Goal: Task Accomplishment & Management: Use online tool/utility

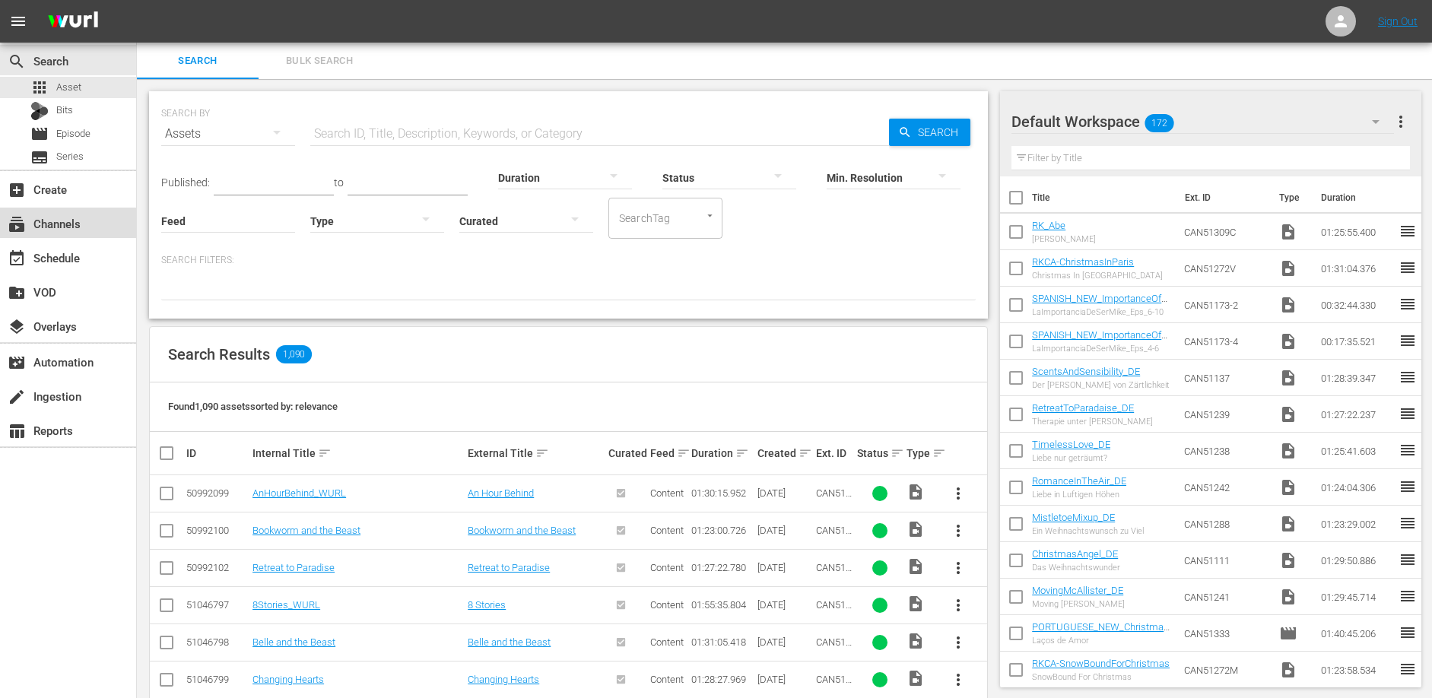
click at [65, 227] on div "subscriptions Channels" at bounding box center [42, 221] width 85 height 14
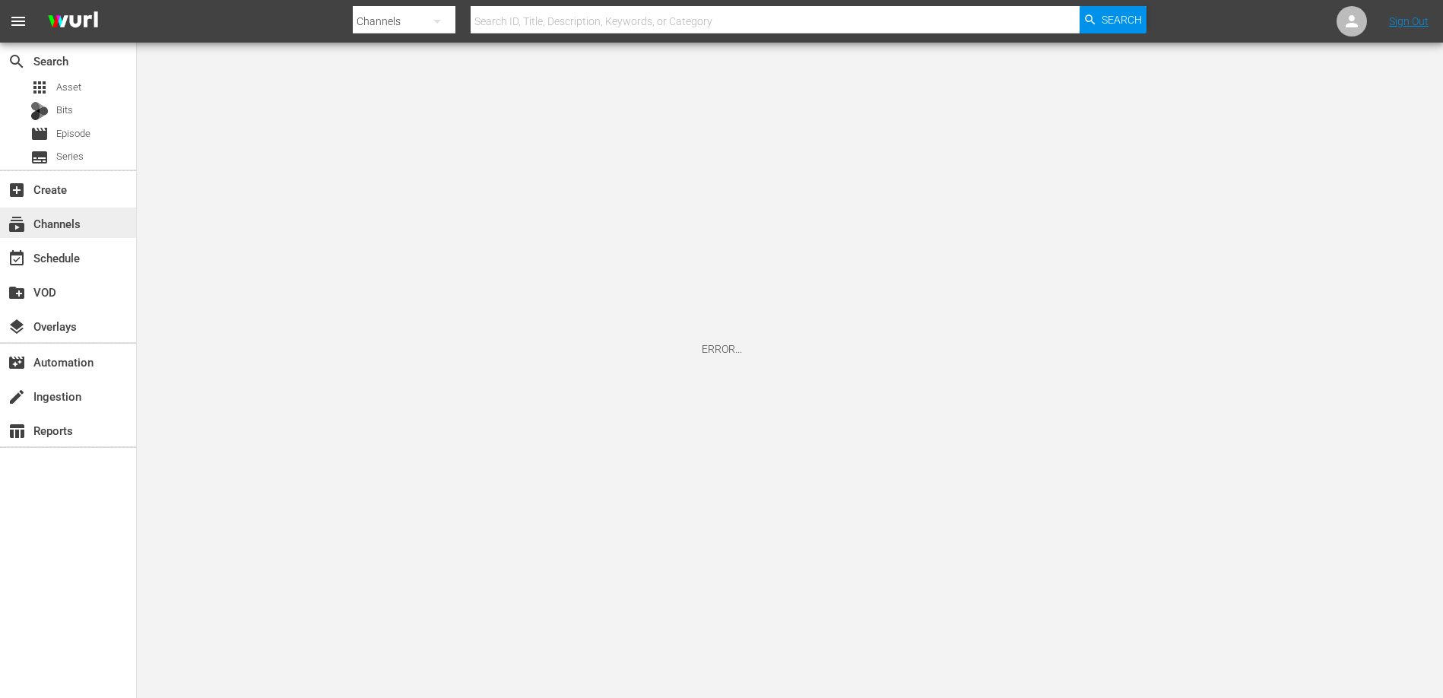
click at [63, 226] on div "subscriptions Channels" at bounding box center [42, 221] width 85 height 14
click at [69, 87] on span "Asset" at bounding box center [68, 87] width 25 height 15
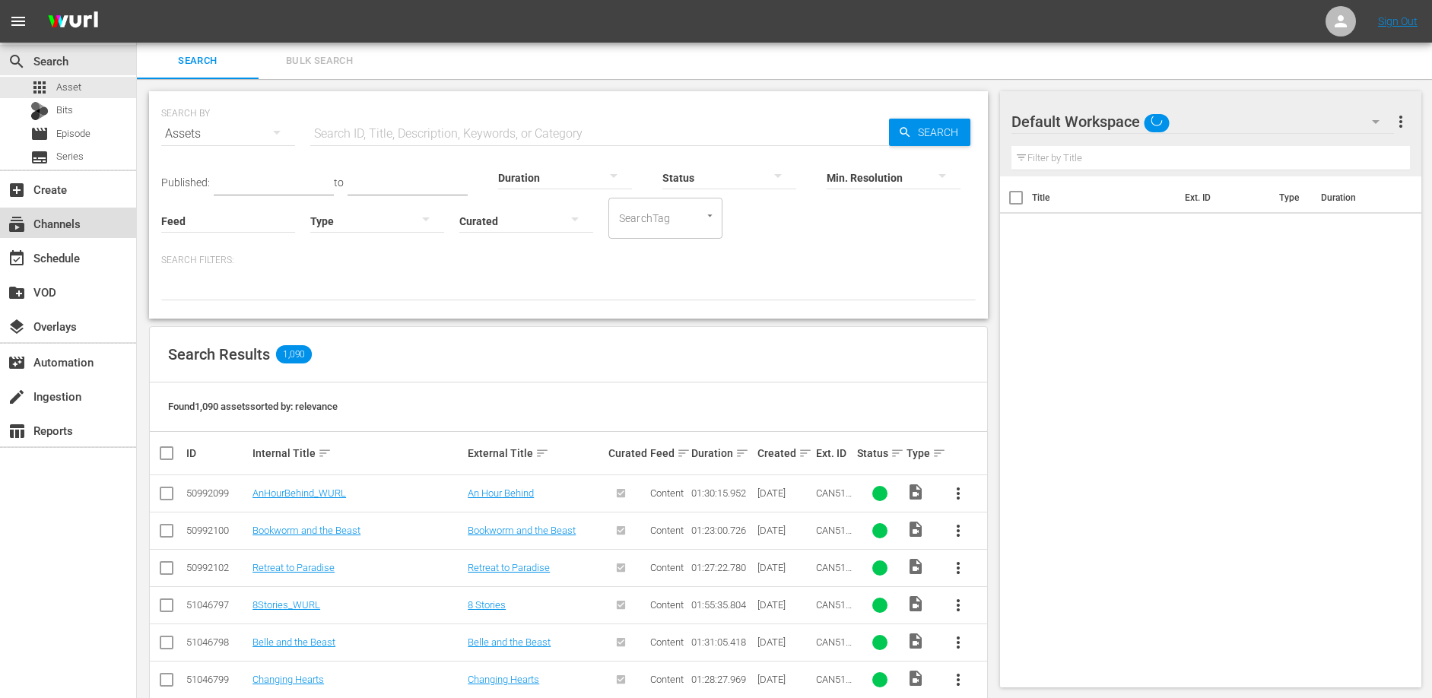
click at [71, 224] on div "subscriptions Channels" at bounding box center [42, 221] width 85 height 14
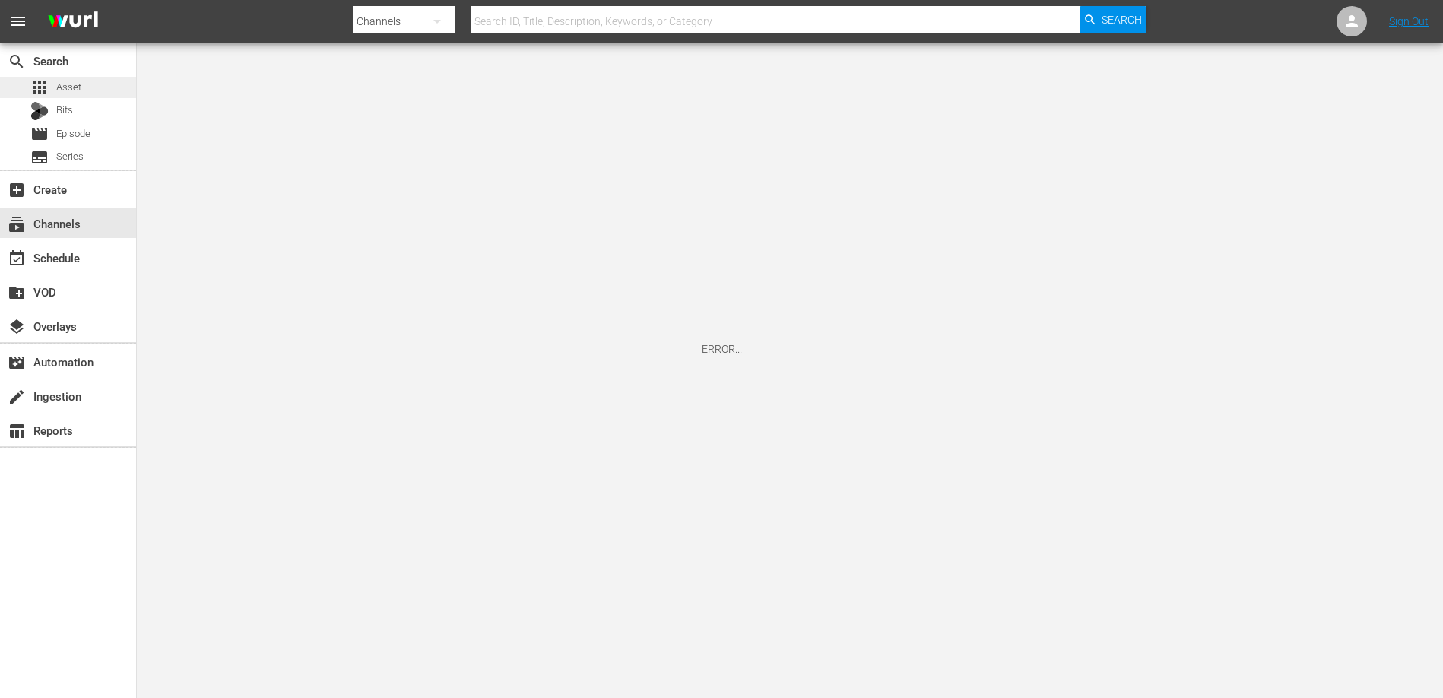
click at [71, 87] on span "Asset" at bounding box center [68, 87] width 25 height 15
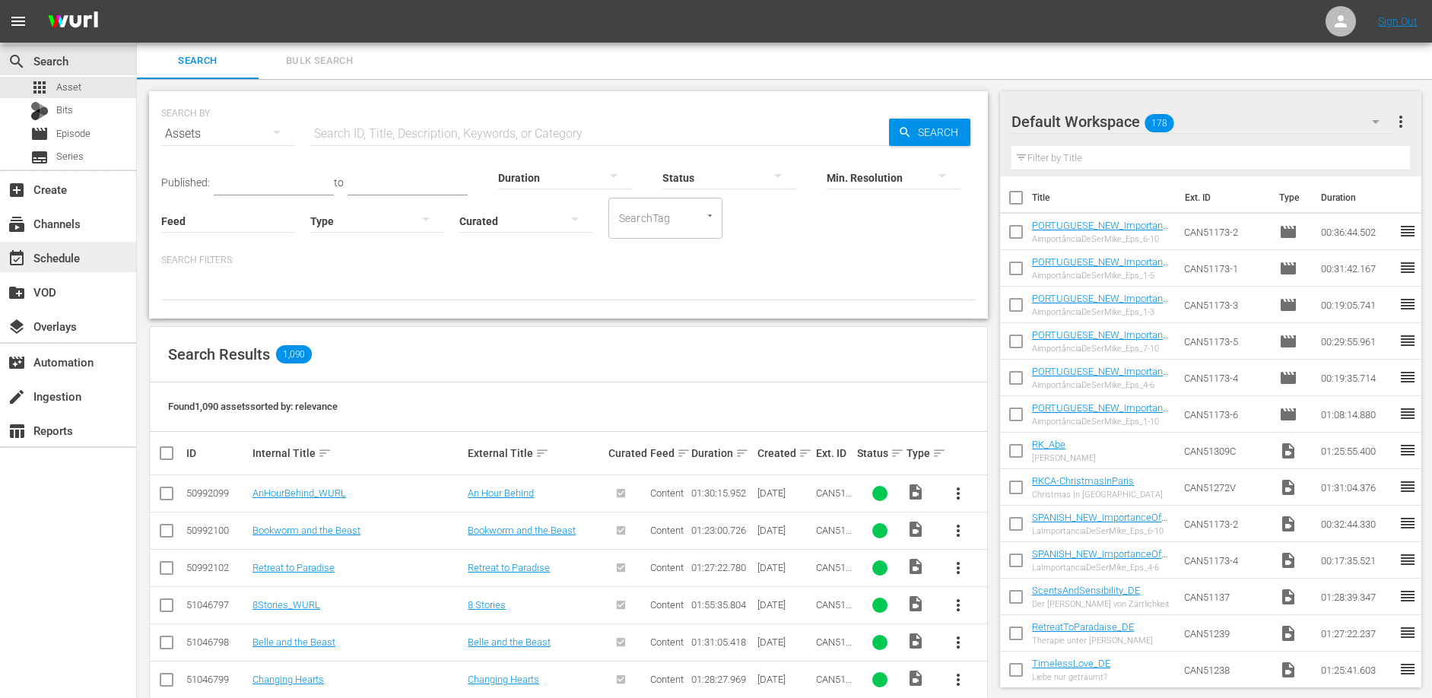
click at [84, 259] on div "event_available Schedule" at bounding box center [42, 256] width 85 height 14
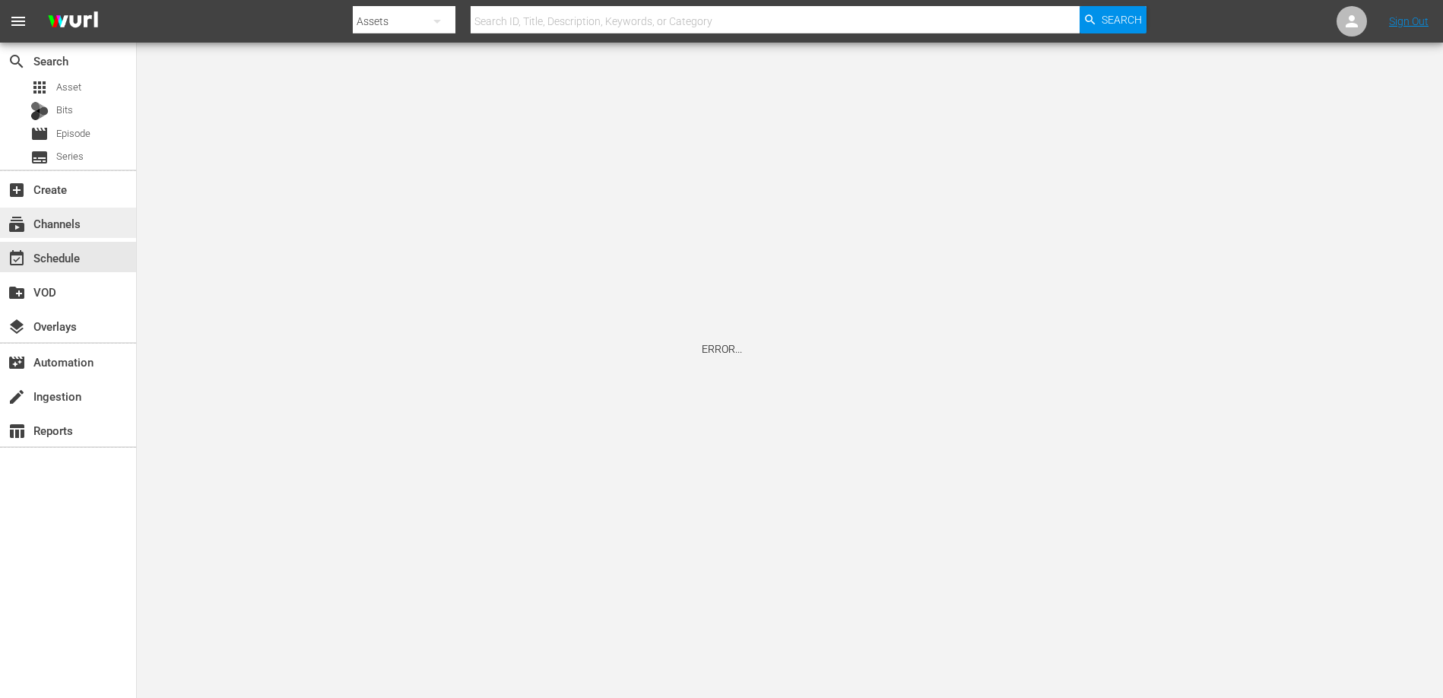
click at [66, 220] on div "subscriptions Channels" at bounding box center [42, 221] width 85 height 14
click at [69, 86] on span "Asset" at bounding box center [68, 87] width 25 height 15
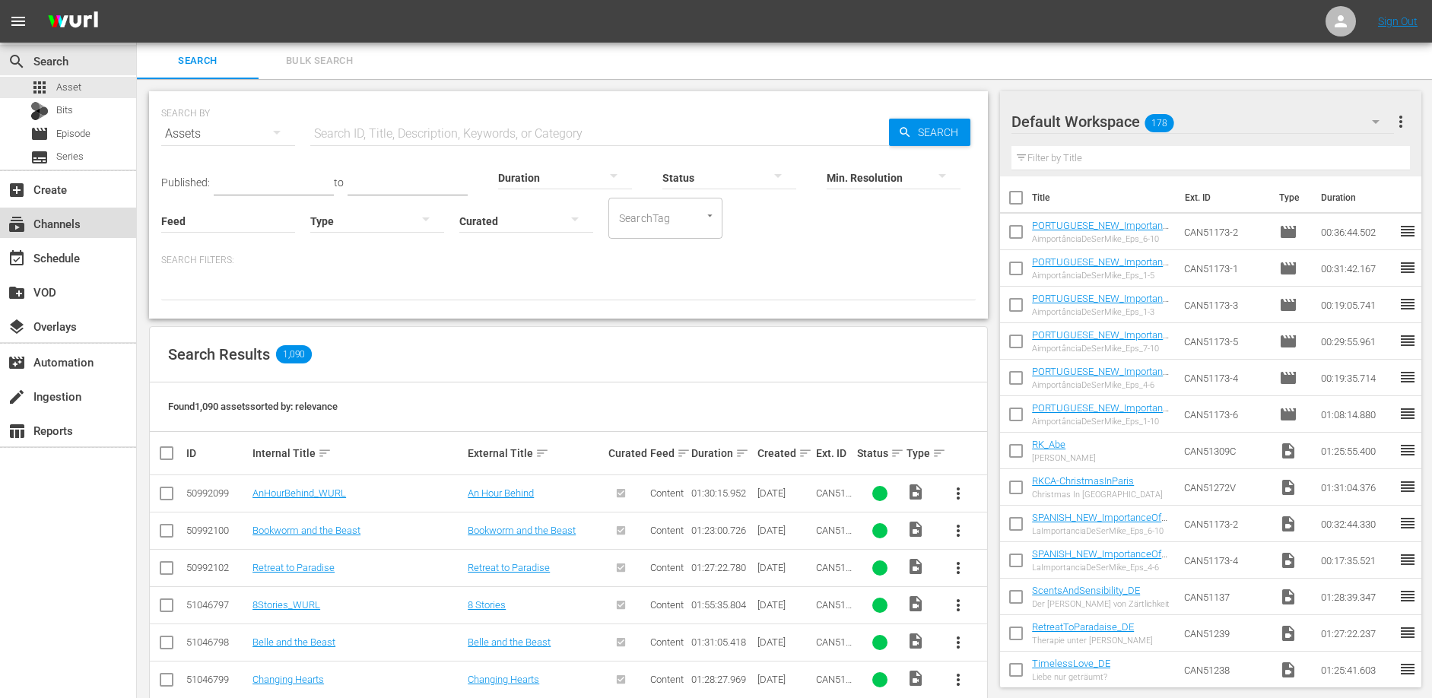
click at [67, 224] on div "subscriptions Channels" at bounding box center [42, 221] width 85 height 14
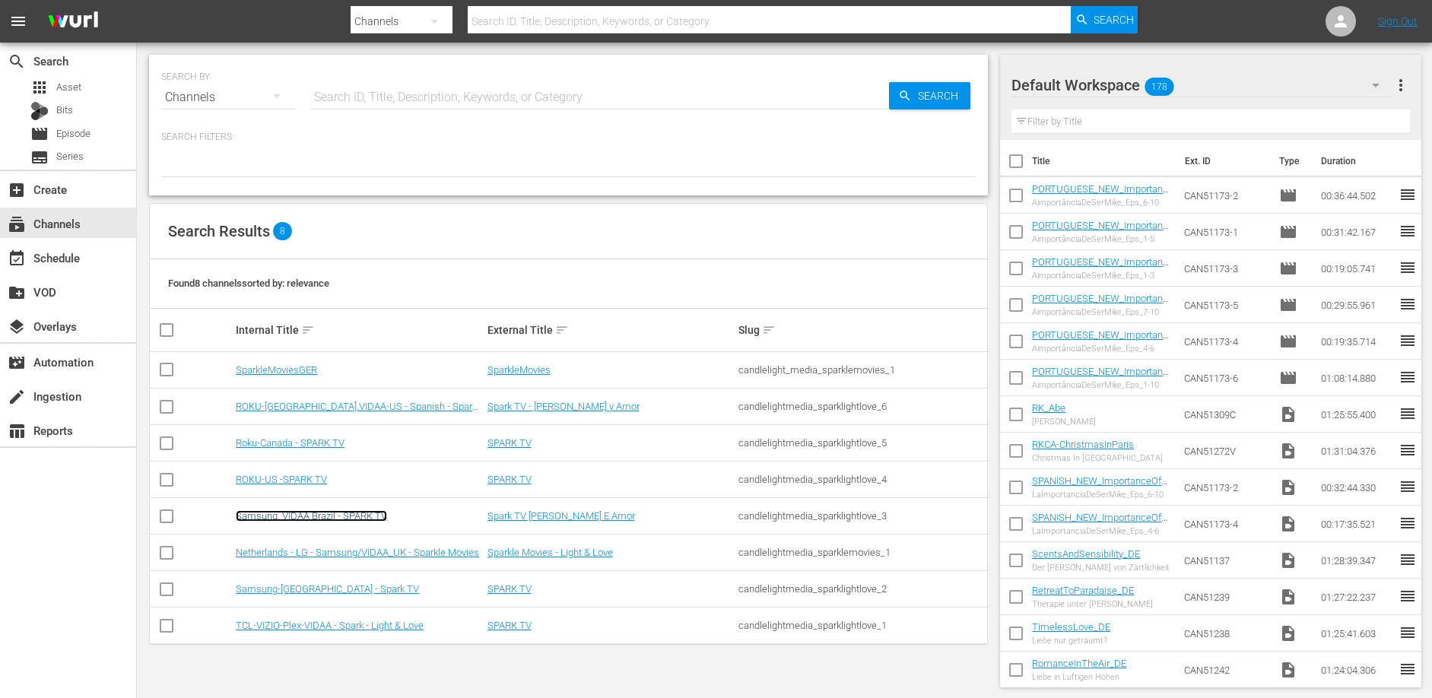
click at [316, 518] on link "Samsung, VIDAA Brazil - SPARK TV" at bounding box center [311, 515] width 151 height 11
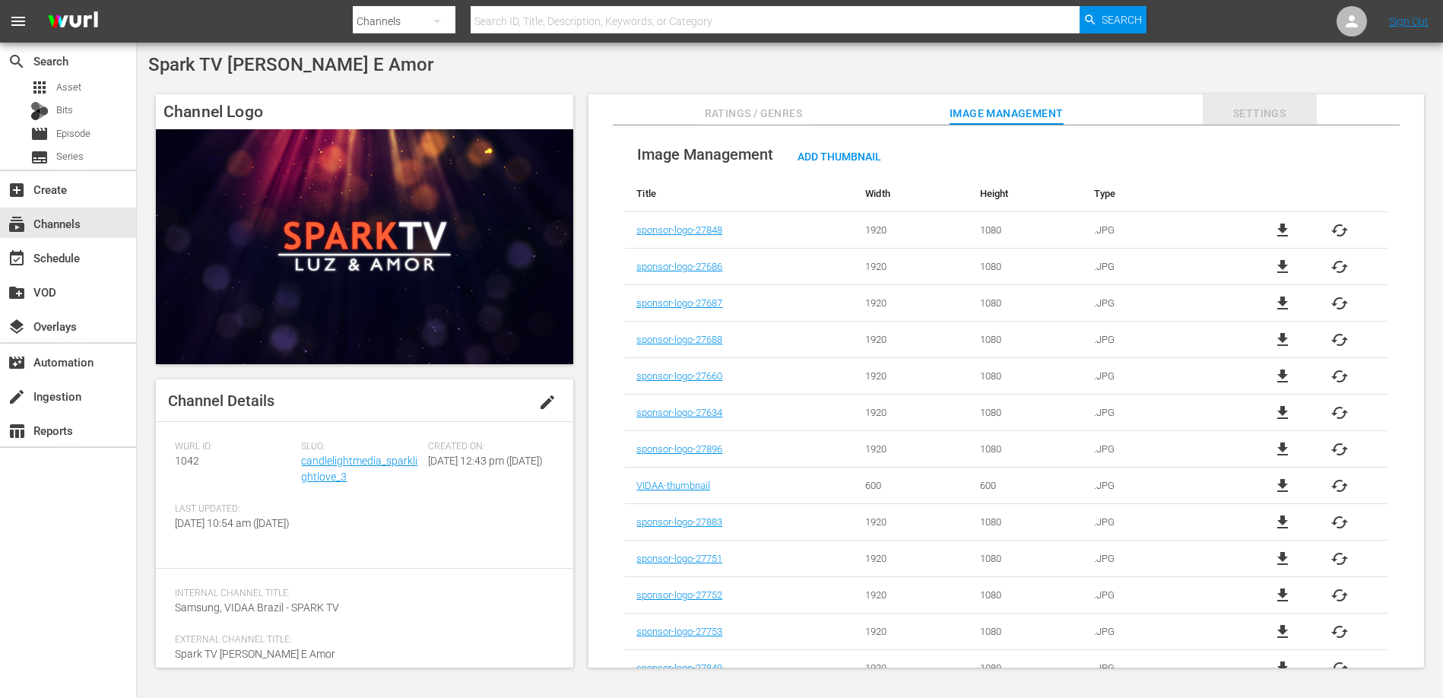
click at [1254, 113] on span "Settings" at bounding box center [1260, 113] width 114 height 19
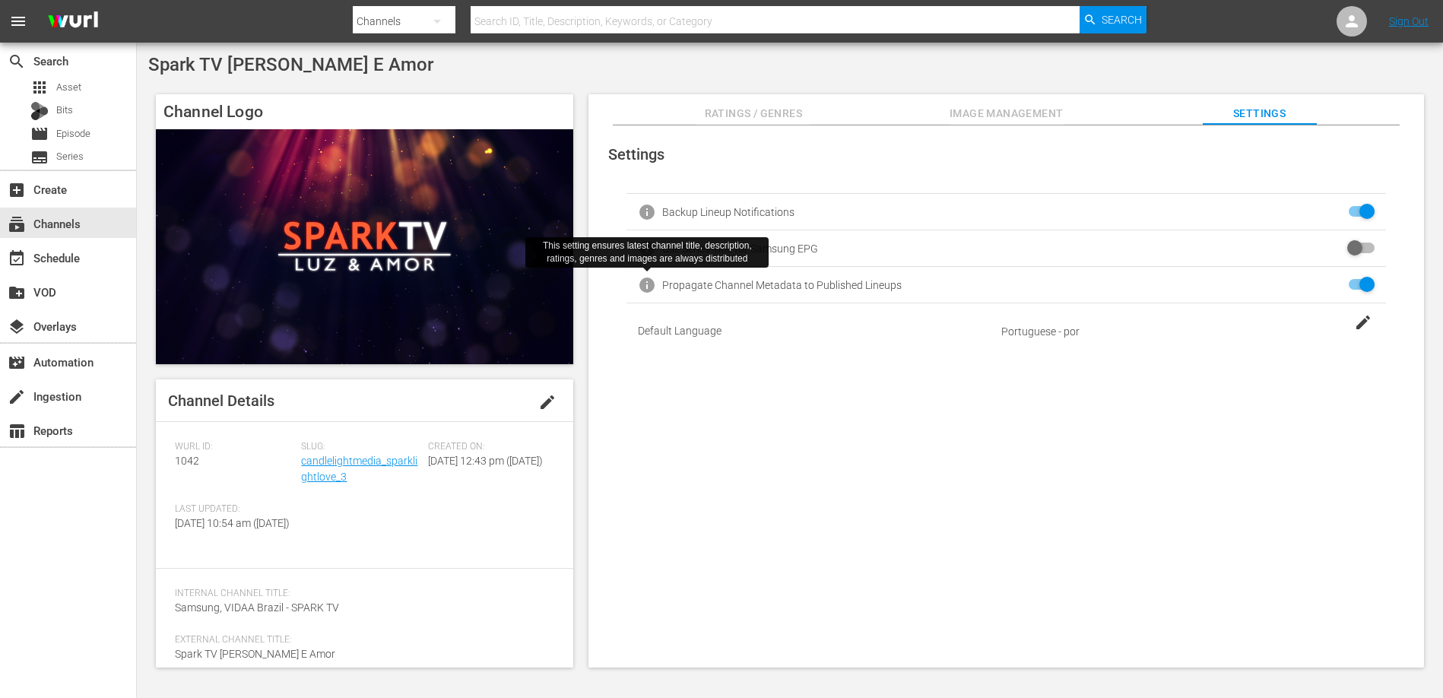
click at [646, 285] on span "info" at bounding box center [647, 285] width 18 height 18
click at [976, 104] on span "Image Management" at bounding box center [1007, 113] width 114 height 19
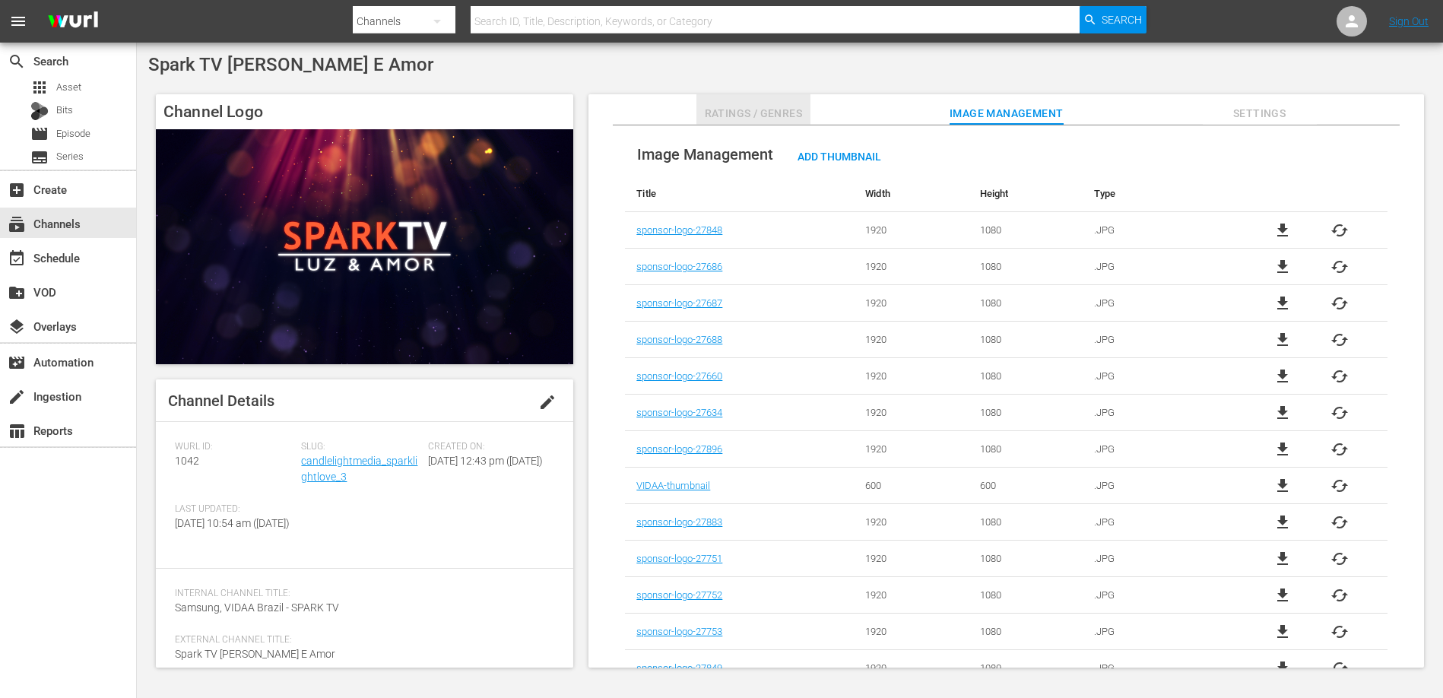
click at [759, 107] on span "Ratings / Genres" at bounding box center [754, 113] width 114 height 19
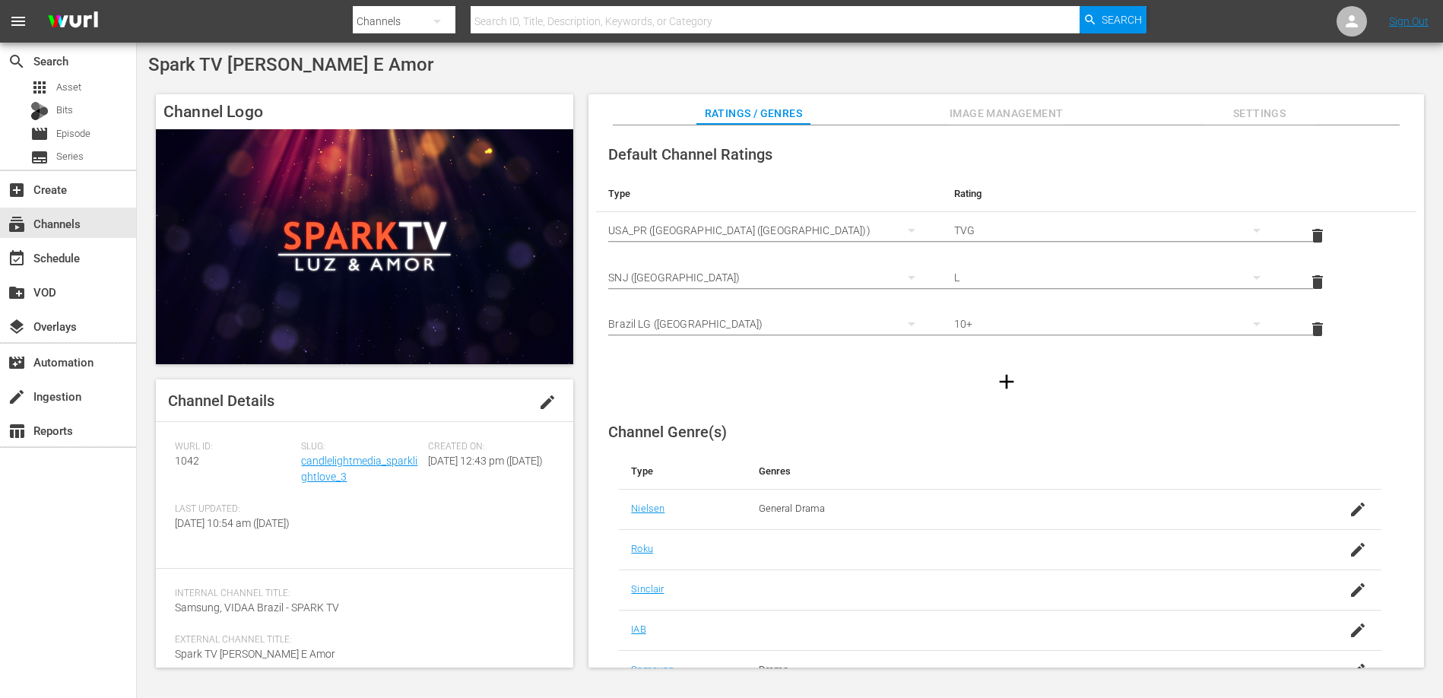
click at [592, 76] on div "Spark TV Luz E Amor Channel Logo Channel Details edit Wurl ID: 1042 Slug: candl…" at bounding box center [790, 366] width 1306 height 646
click at [588, 75] on div "Spark TV Luz E Amor" at bounding box center [790, 64] width 1284 height 21
click at [584, 75] on div "Spark TV Luz E Amor" at bounding box center [790, 64] width 1284 height 21
click at [524, 78] on div "Spark TV Luz E Amor Channel Logo Channel Details edit Wurl ID: 1042 Slug: candl…" at bounding box center [790, 366] width 1306 height 646
click at [980, 122] on span "Image Management" at bounding box center [1007, 113] width 114 height 19
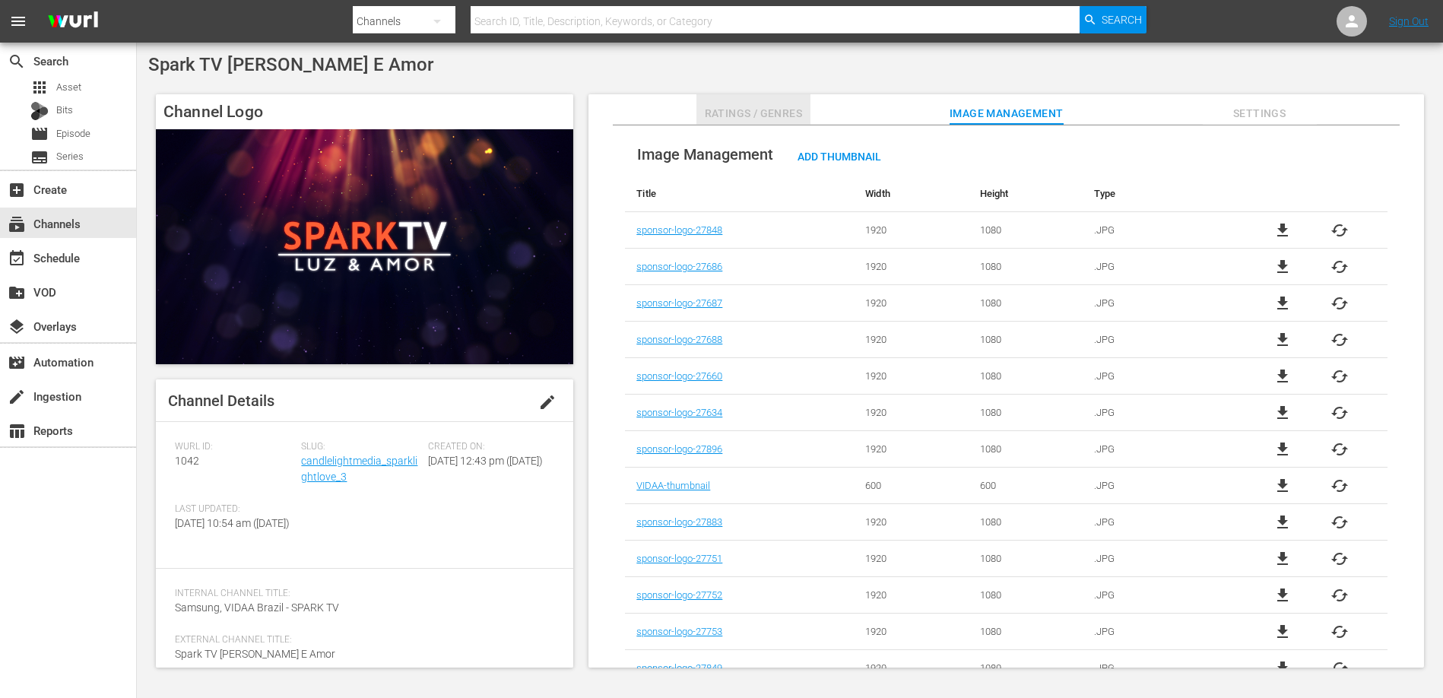
click at [762, 104] on span "Ratings / Genres" at bounding box center [754, 113] width 114 height 19
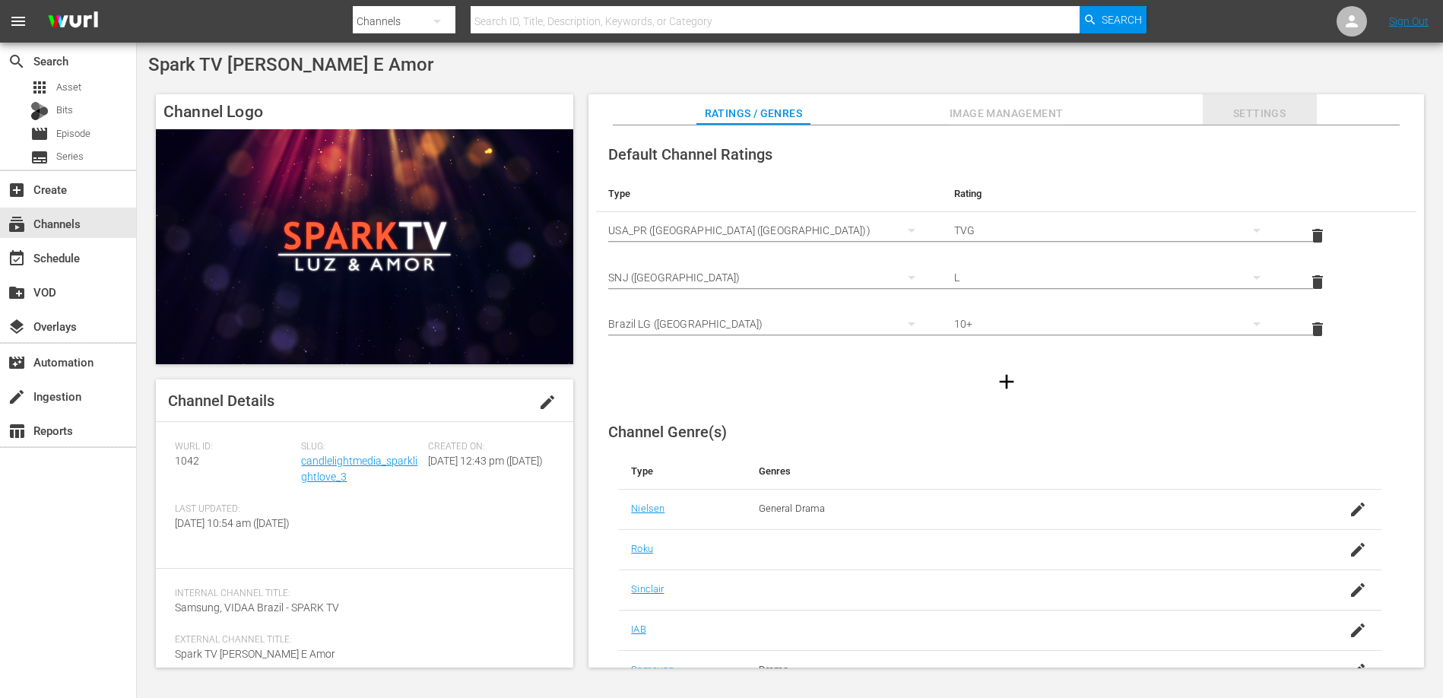
click at [1252, 116] on span "Settings" at bounding box center [1260, 113] width 114 height 19
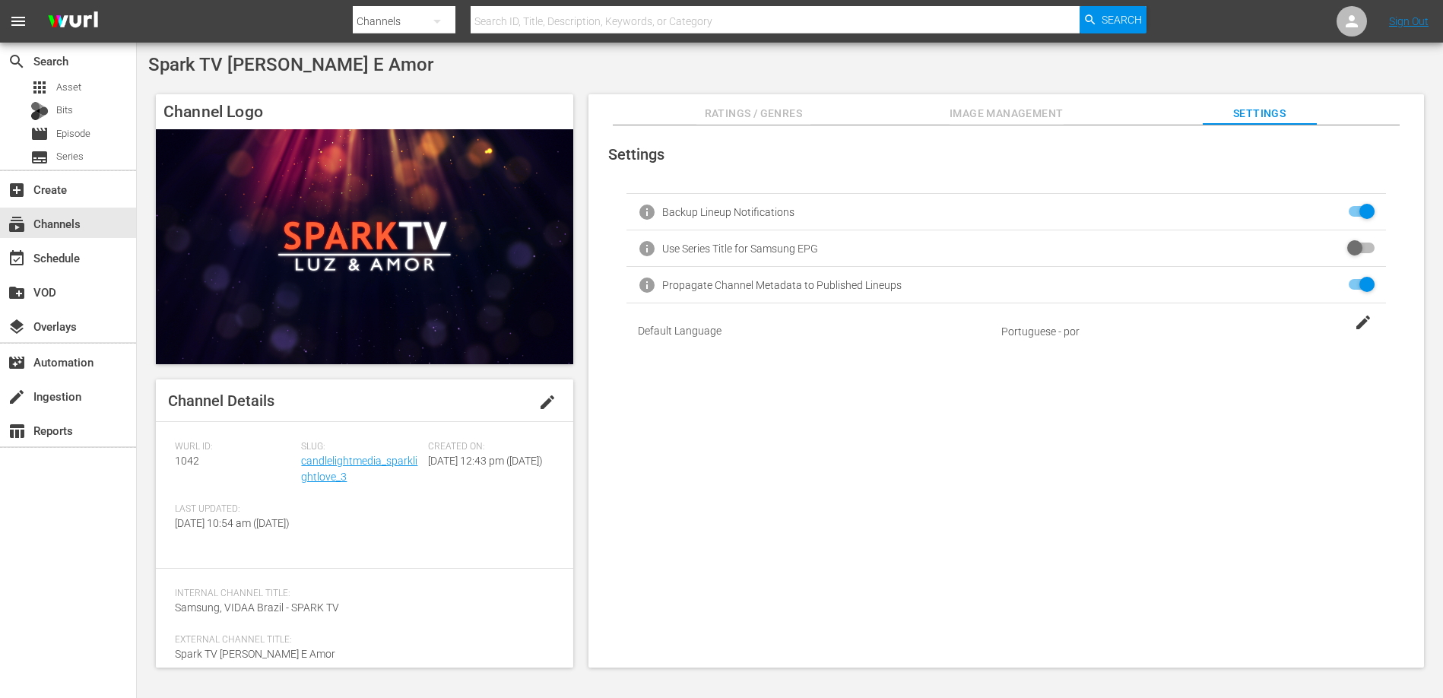
click at [1005, 106] on span "Image Management" at bounding box center [1007, 113] width 114 height 19
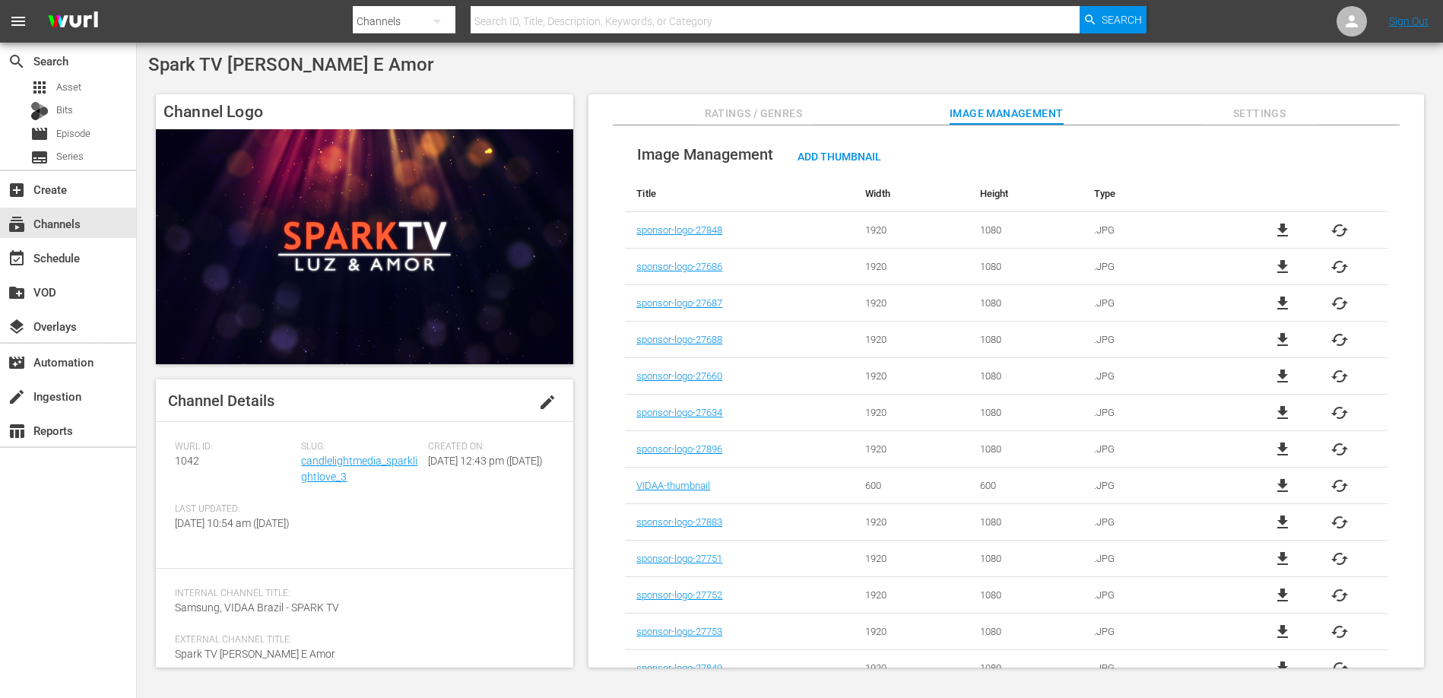
click at [790, 109] on span "Ratings / Genres" at bounding box center [754, 113] width 114 height 19
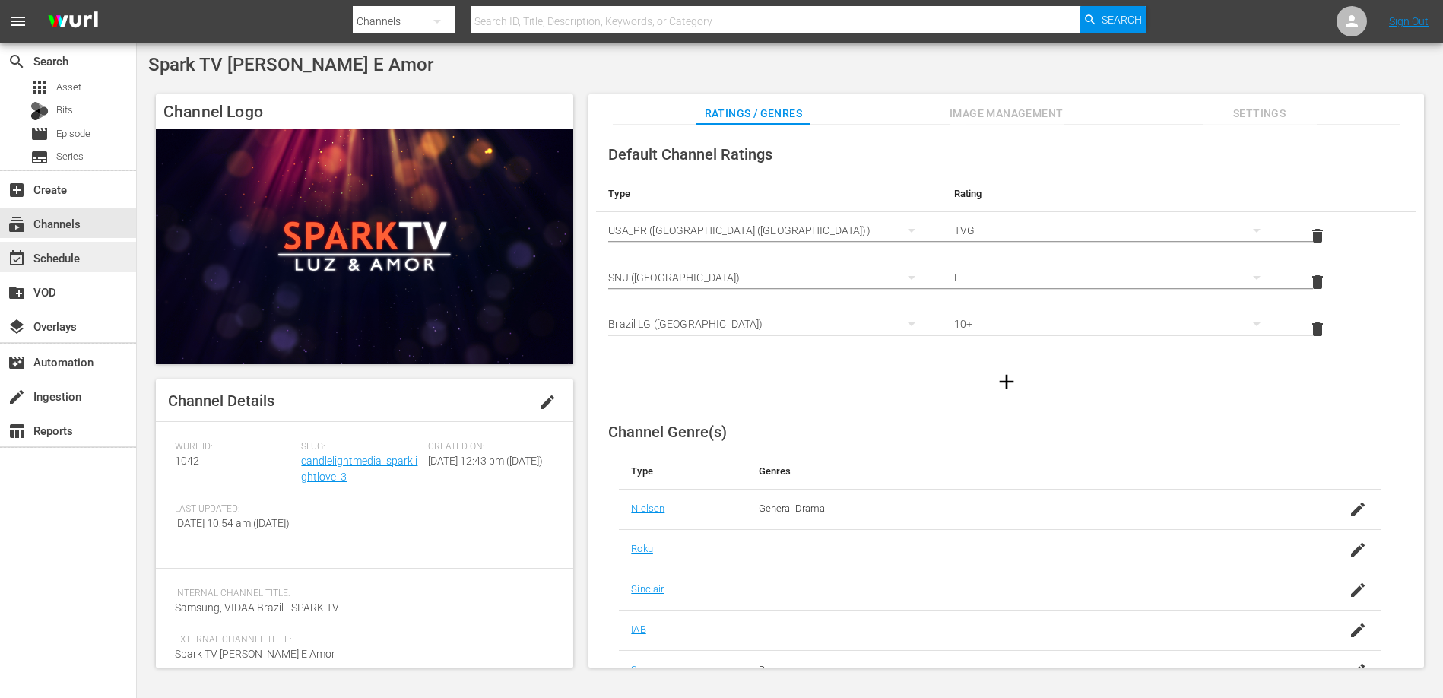
click at [56, 255] on div "event_available Schedule" at bounding box center [42, 256] width 85 height 14
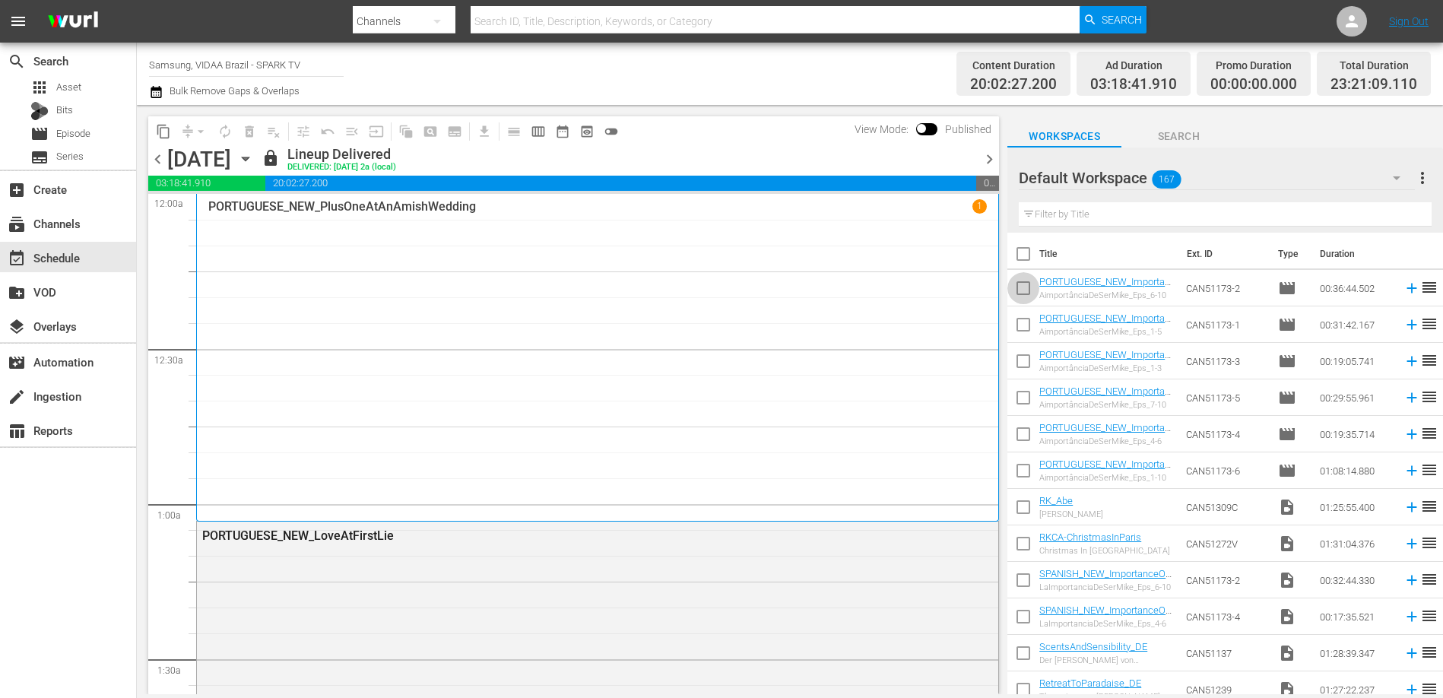
click at [1021, 289] on input "checkbox" at bounding box center [1024, 291] width 32 height 32
checkbox input "true"
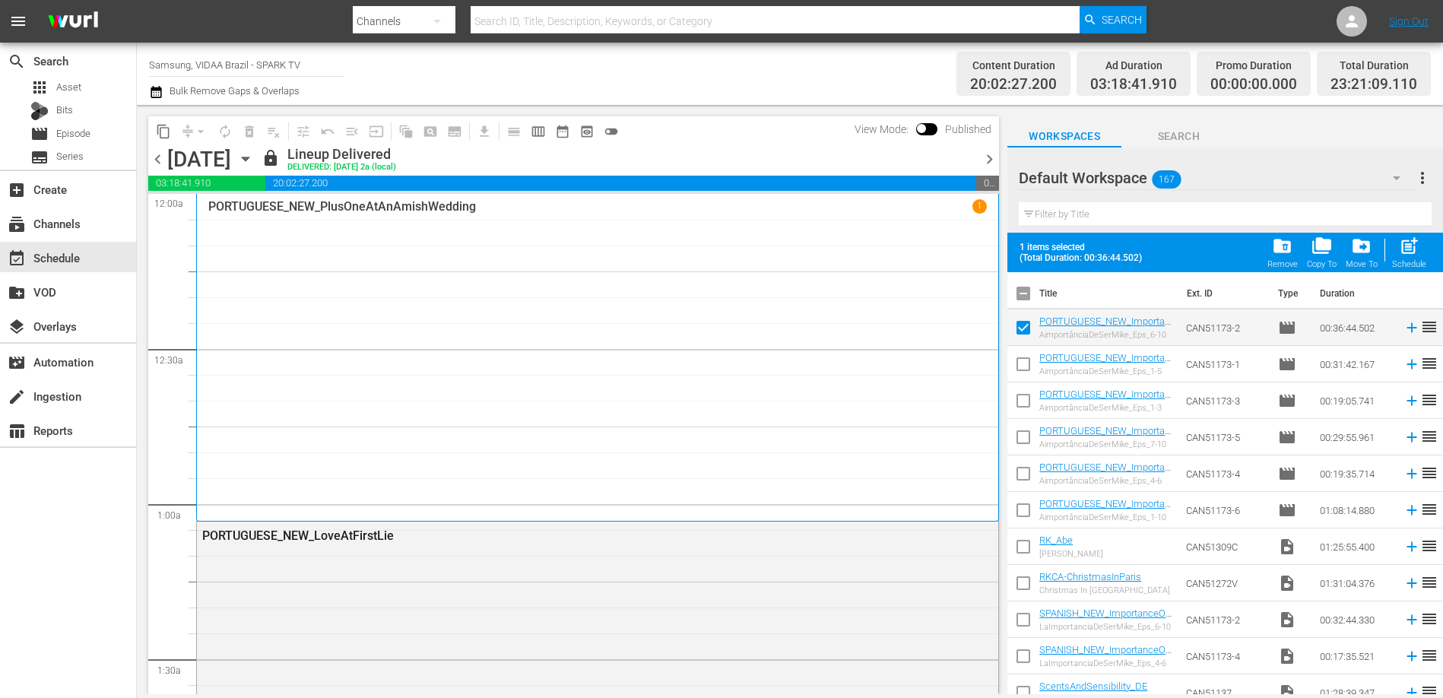
click at [1029, 507] on input "checkbox" at bounding box center [1024, 513] width 32 height 32
checkbox input "true"
click at [1022, 475] on input "checkbox" at bounding box center [1024, 477] width 32 height 32
checkbox input "true"
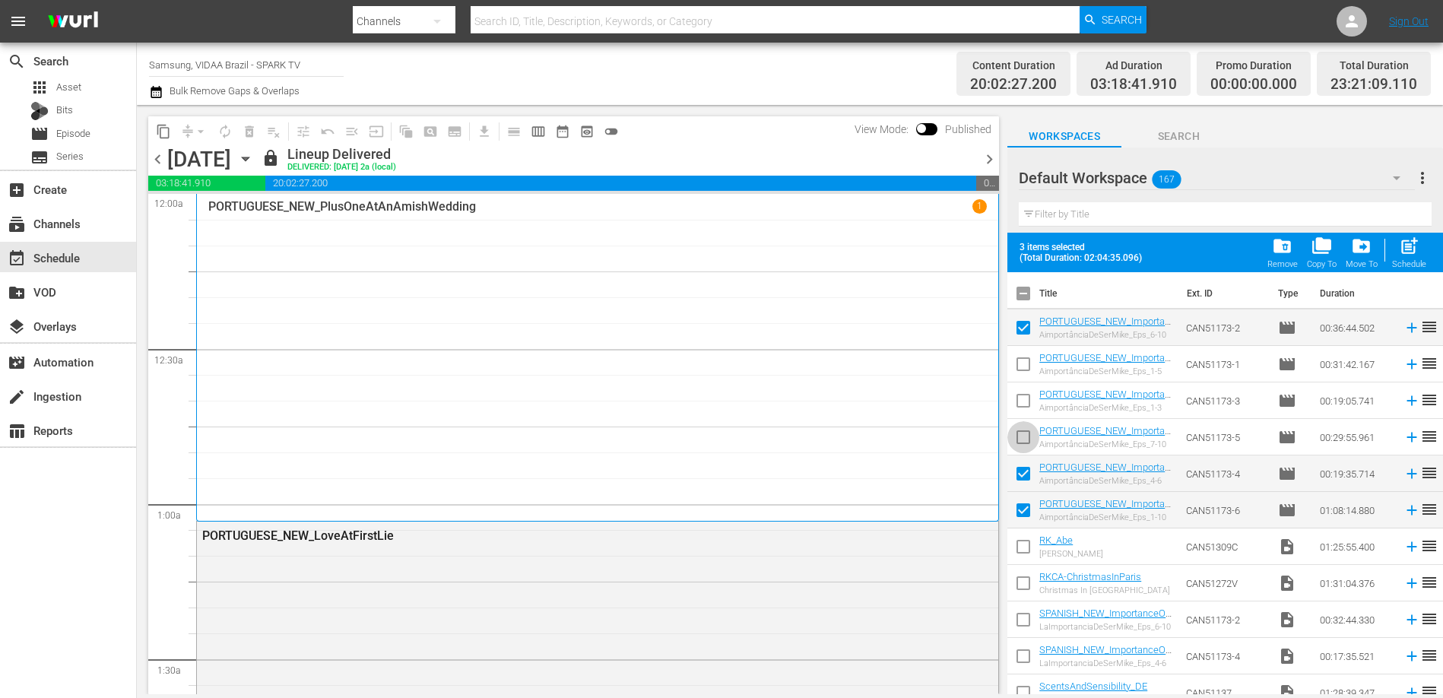
click at [1022, 433] on input "checkbox" at bounding box center [1024, 440] width 32 height 32
checkbox input "true"
click at [1019, 401] on input "checkbox" at bounding box center [1024, 404] width 32 height 32
checkbox input "true"
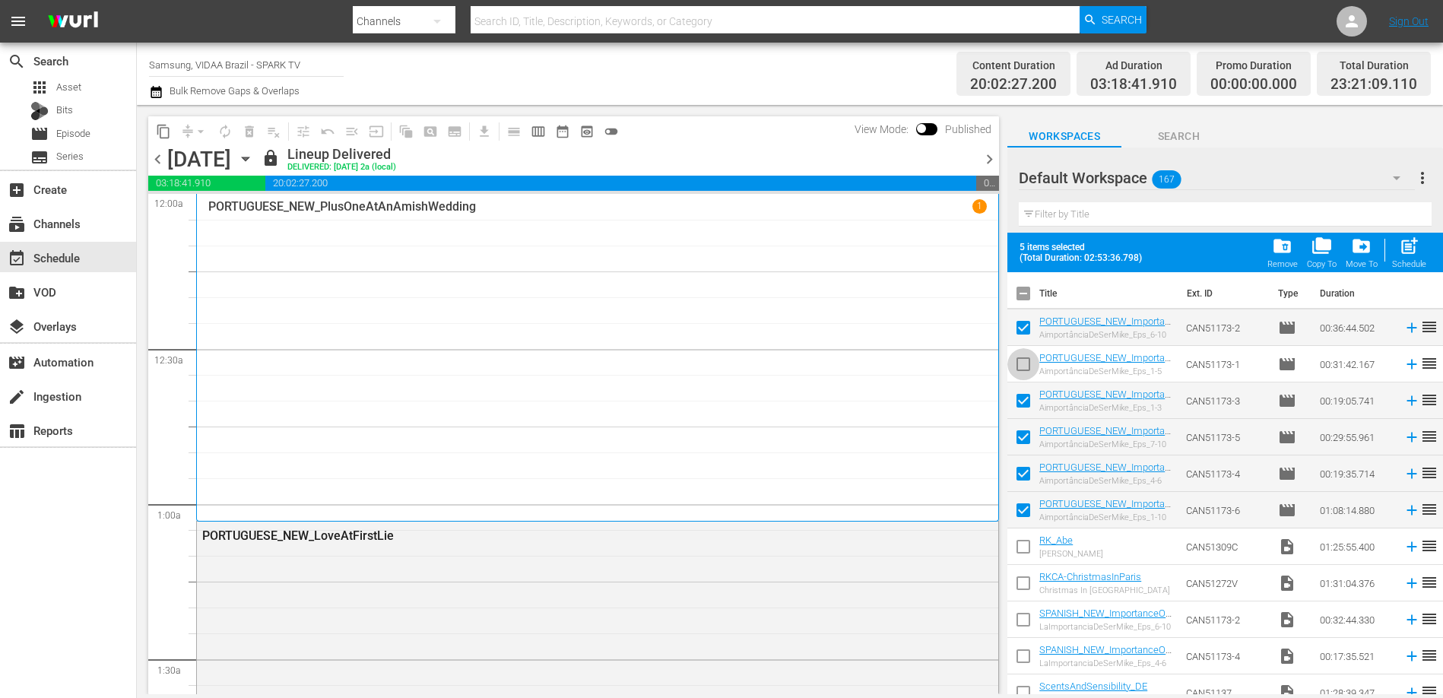
click at [1020, 354] on input "checkbox" at bounding box center [1024, 367] width 32 height 32
checkbox input "true"
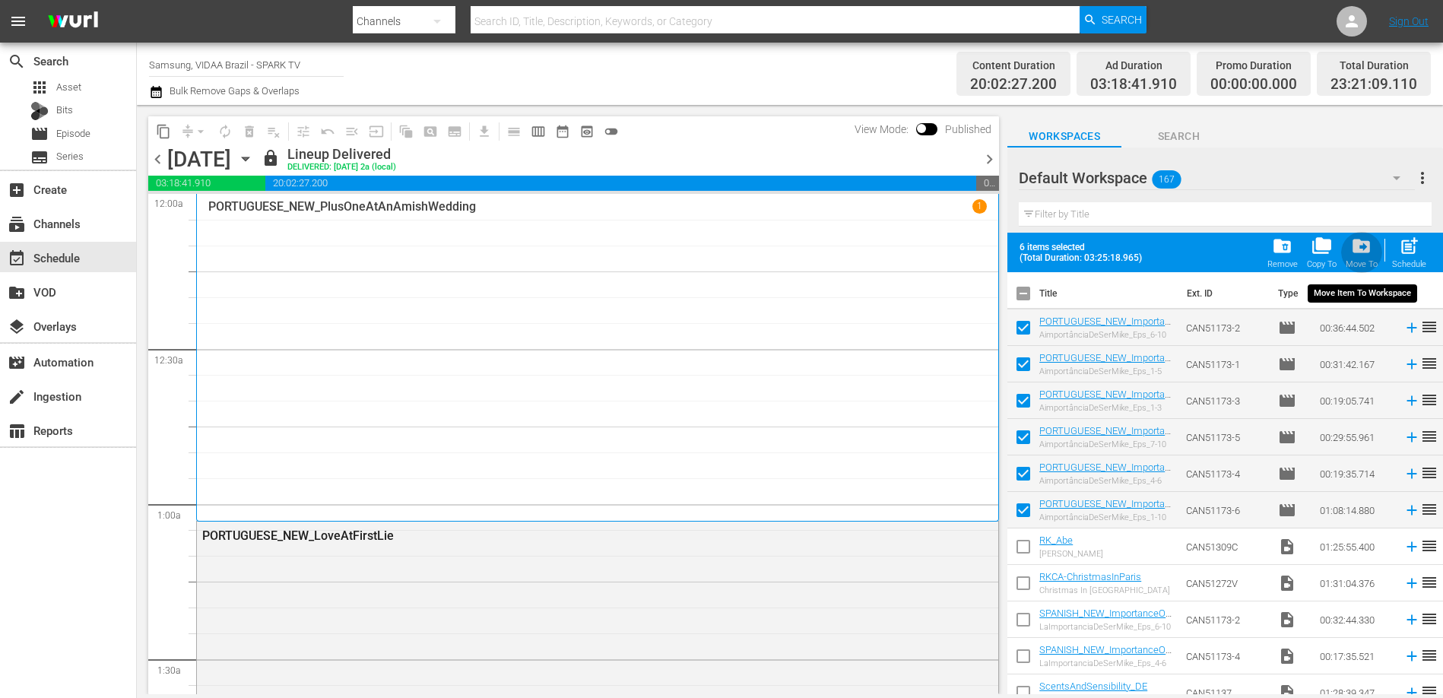
click at [1361, 258] on div "drive_file_move Move To" at bounding box center [1362, 252] width 32 height 33
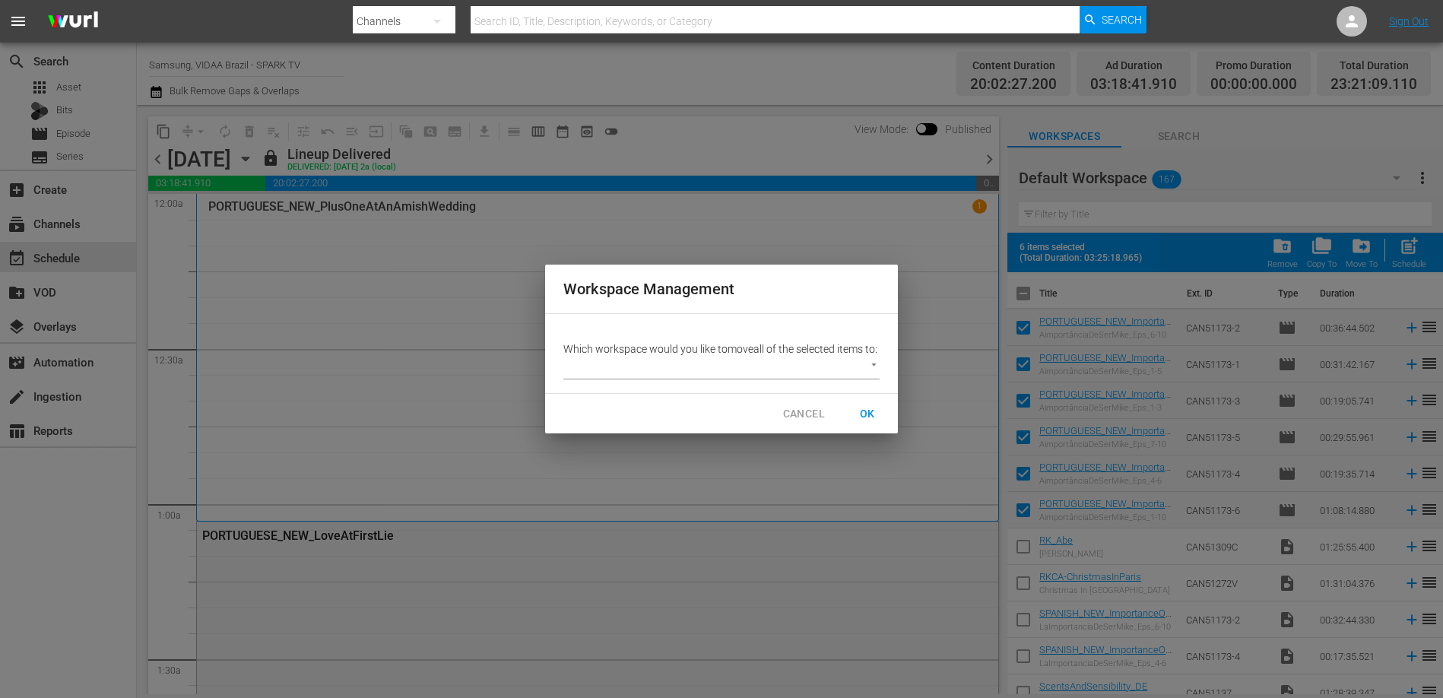
click at [861, 377] on body "menu Search By Channels Search ID, Title, Description, Keywords, or Category Se…" at bounding box center [721, 349] width 1443 height 698
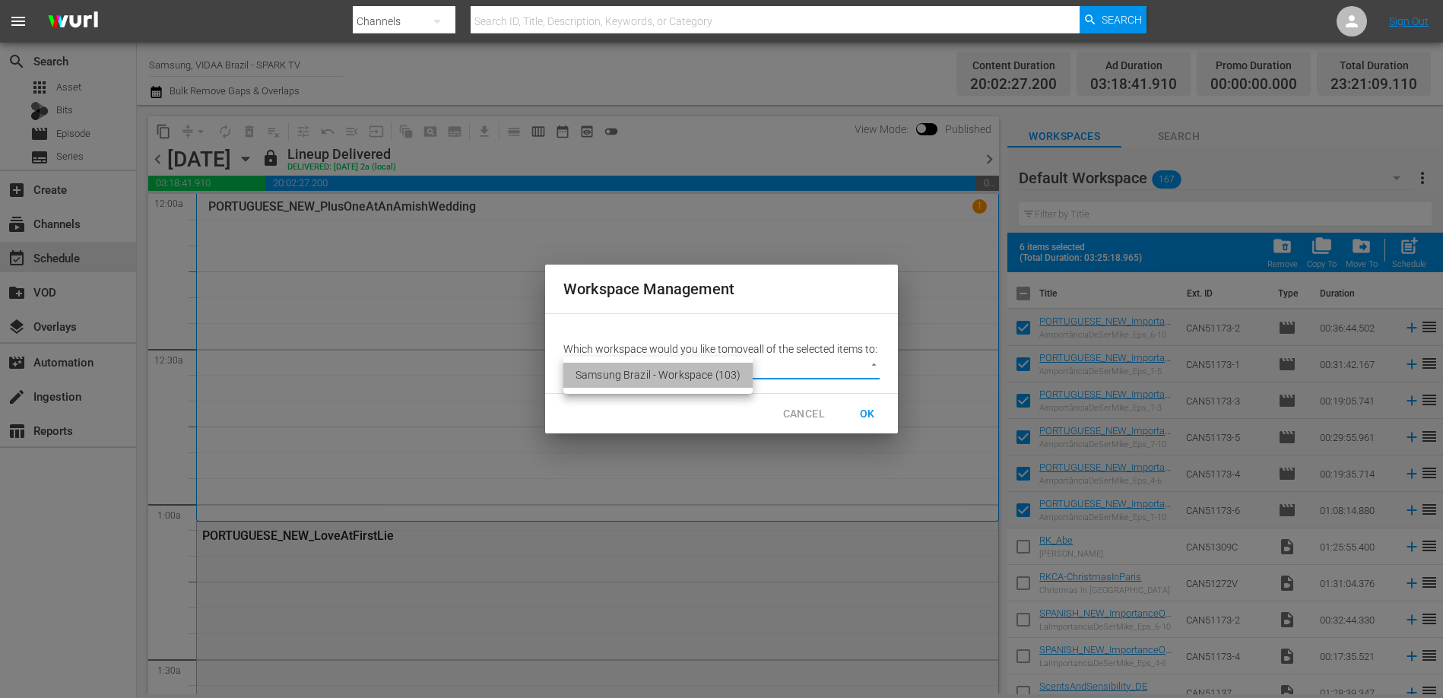
click at [722, 377] on li "Samsung Brazil - Workspace (103)" at bounding box center [657, 375] width 189 height 25
type input "2222"
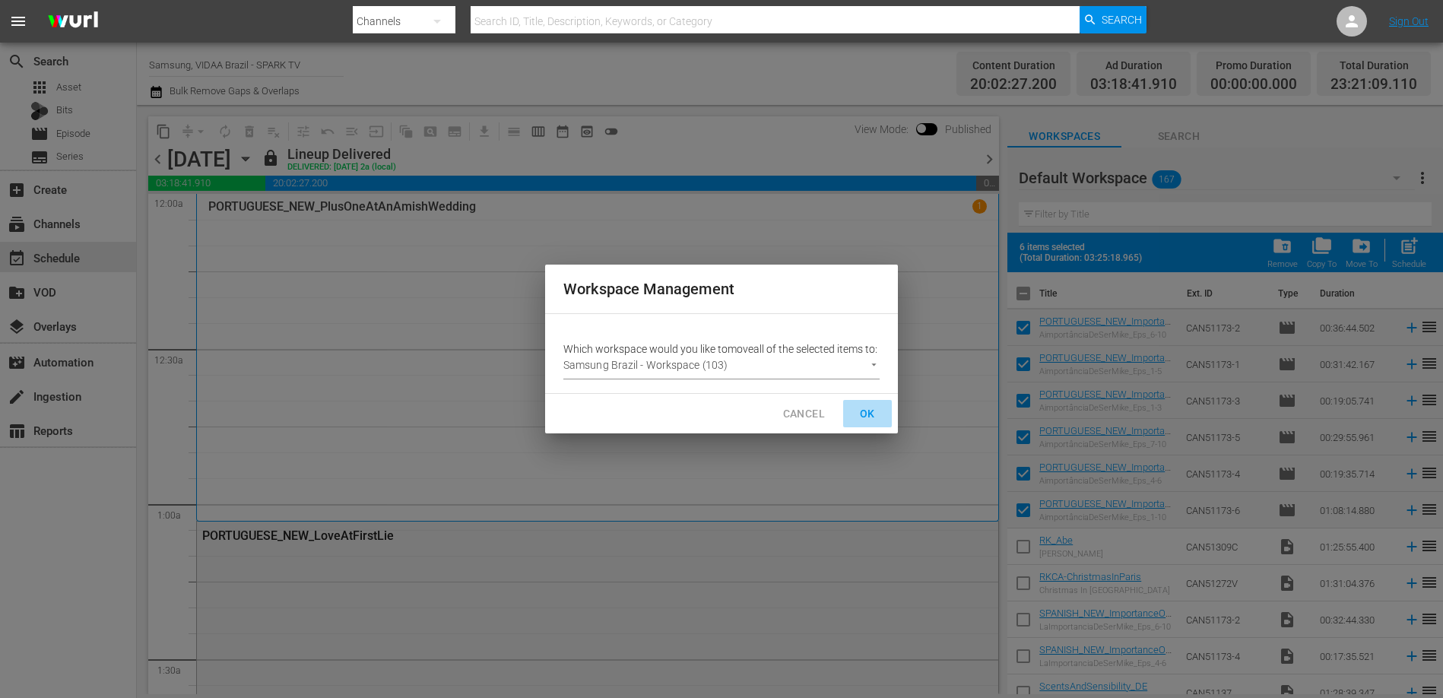
click at [865, 421] on span "OK" at bounding box center [867, 414] width 24 height 19
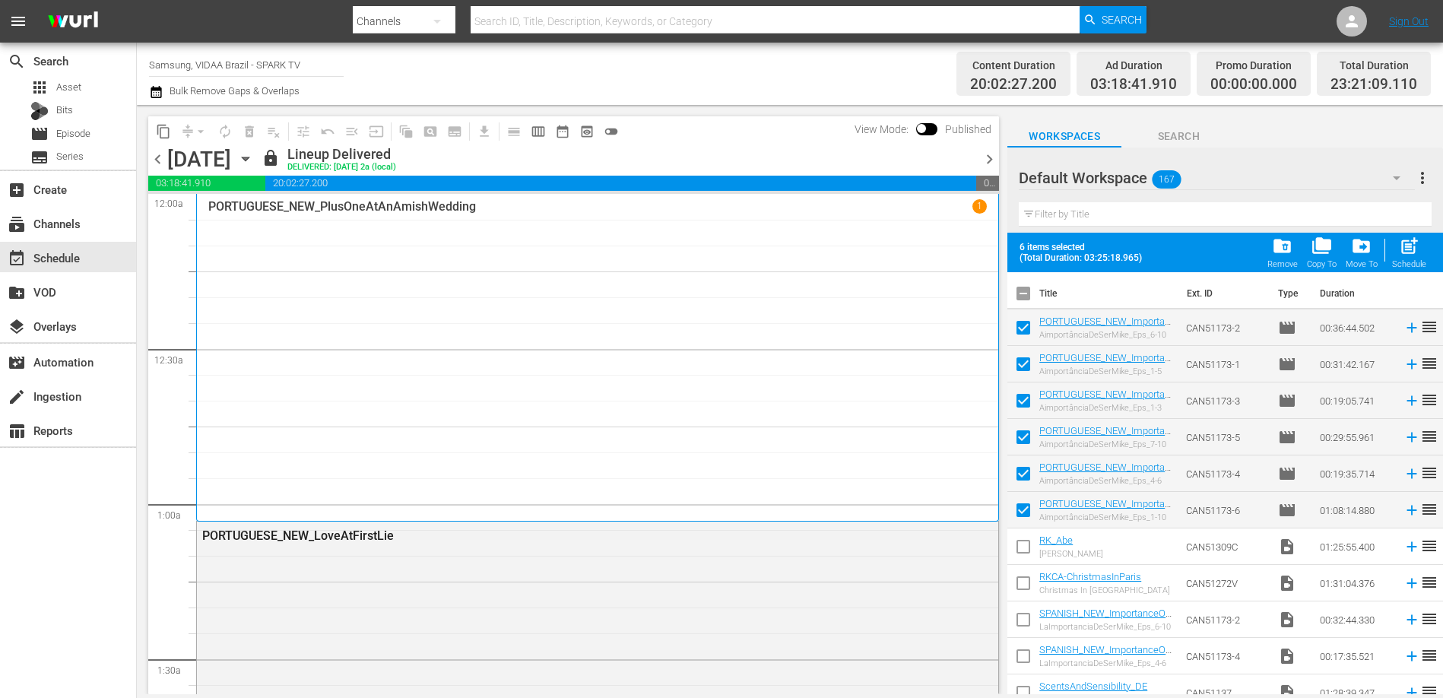
checkbox input "false"
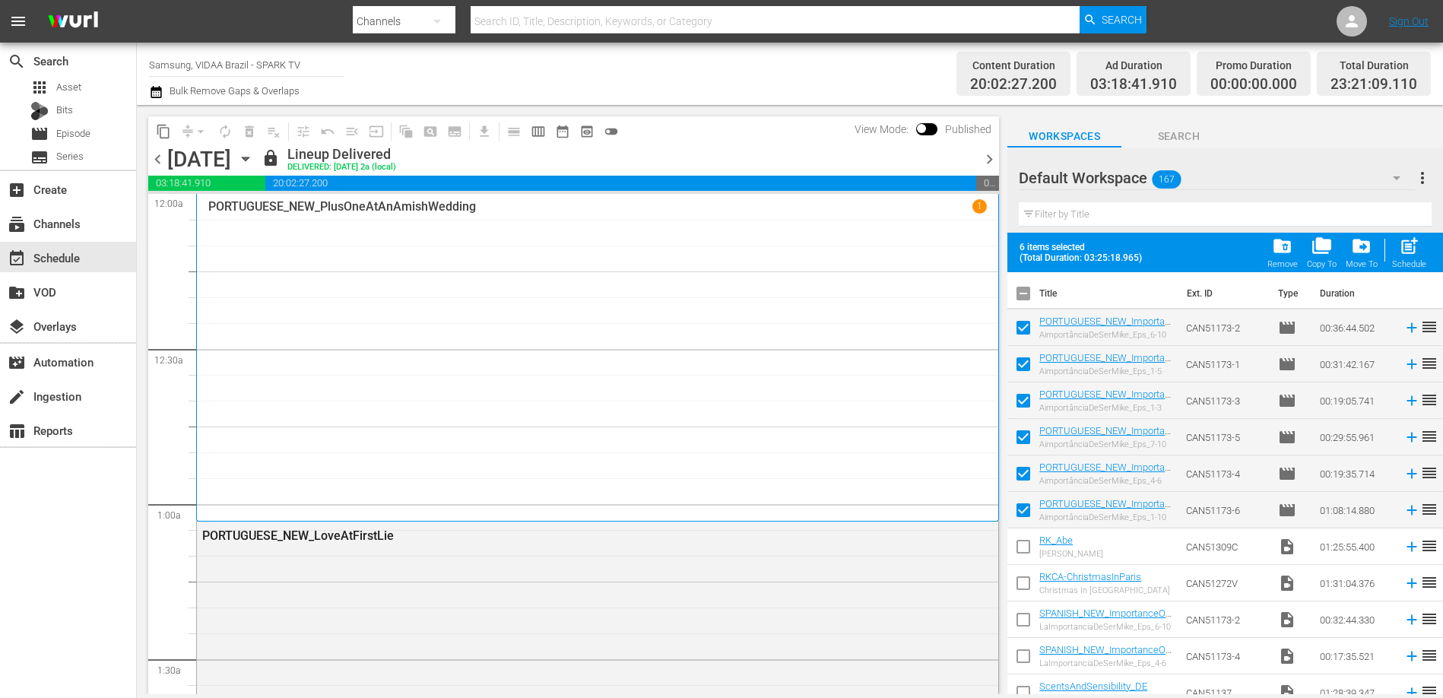
checkbox input "false"
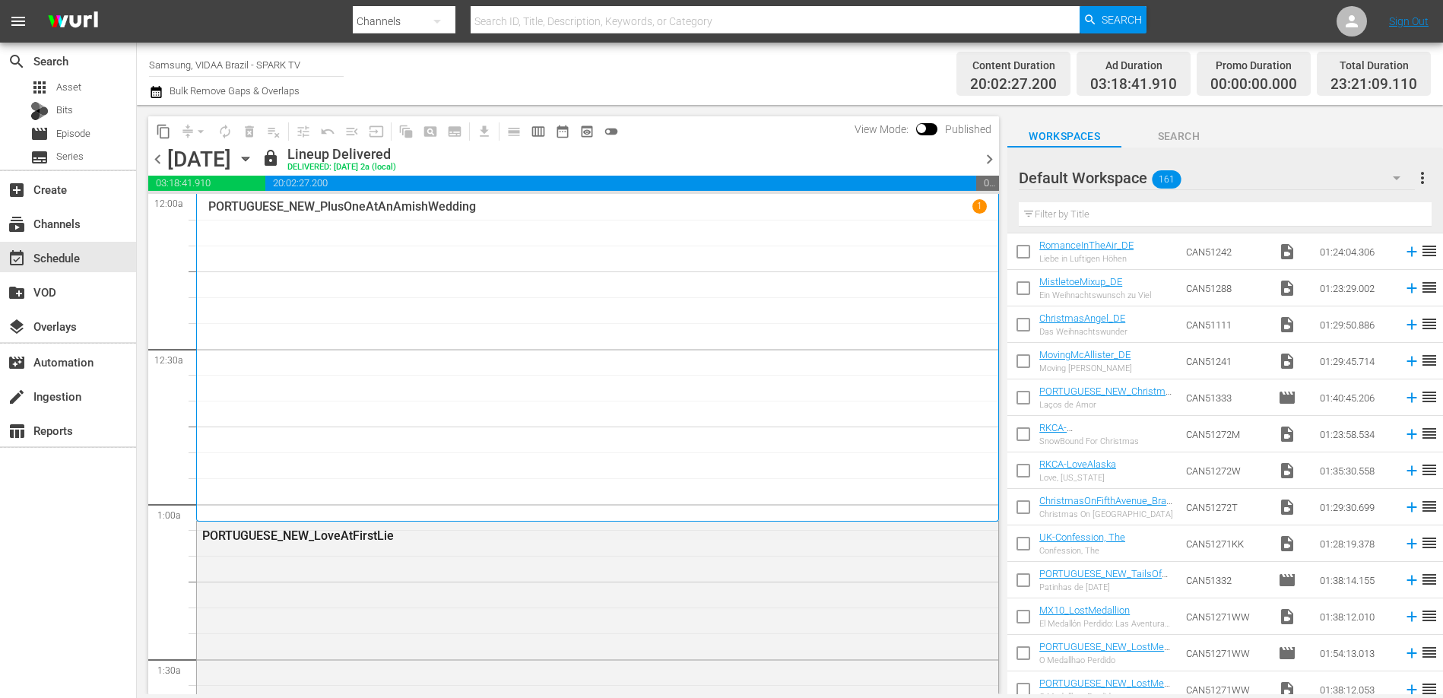
scroll to position [370, 0]
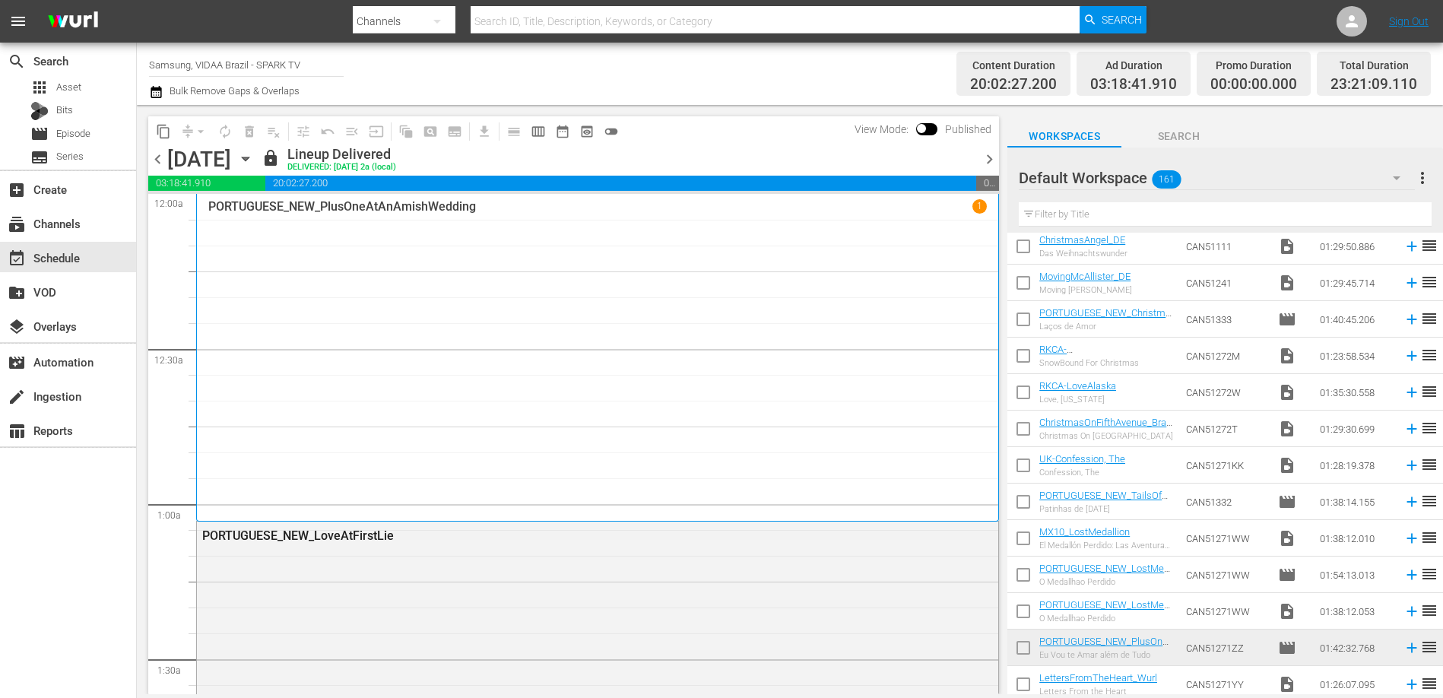
click at [1024, 318] on input "checkbox" at bounding box center [1024, 322] width 32 height 32
checkbox input "true"
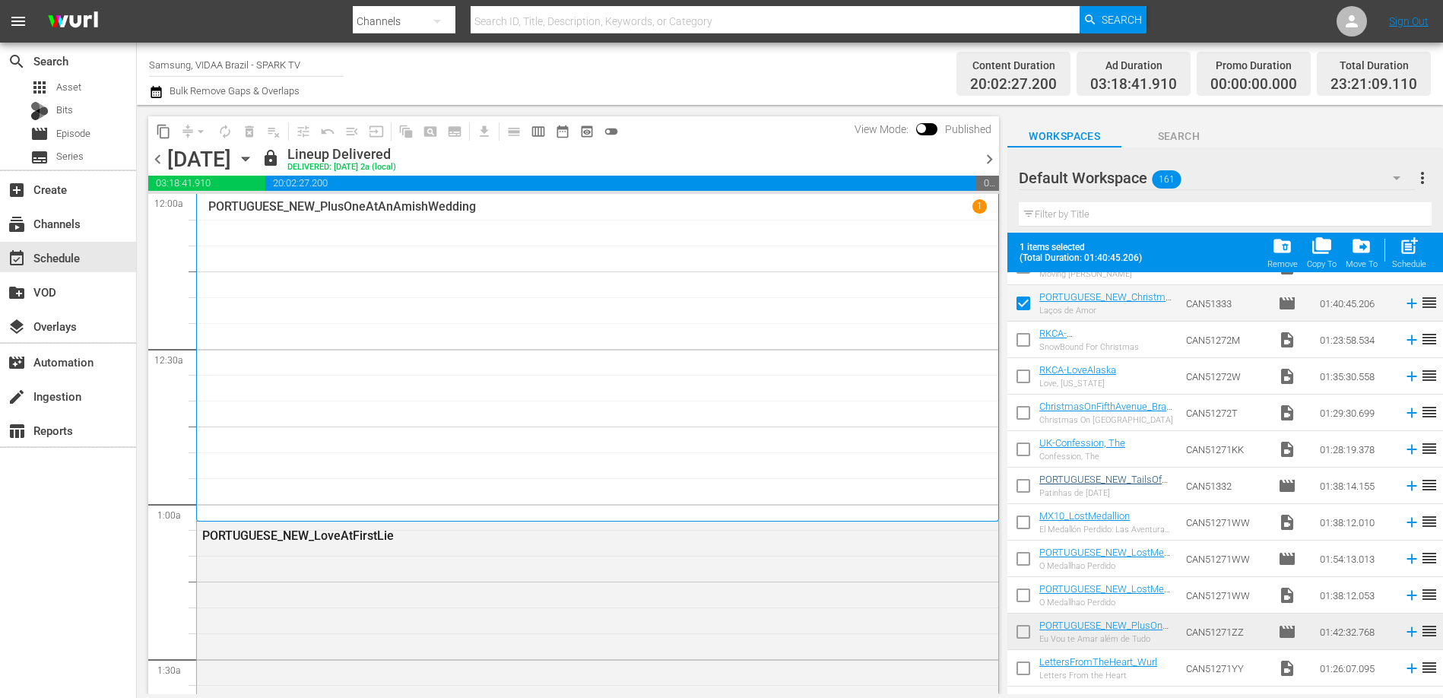
scroll to position [440, 0]
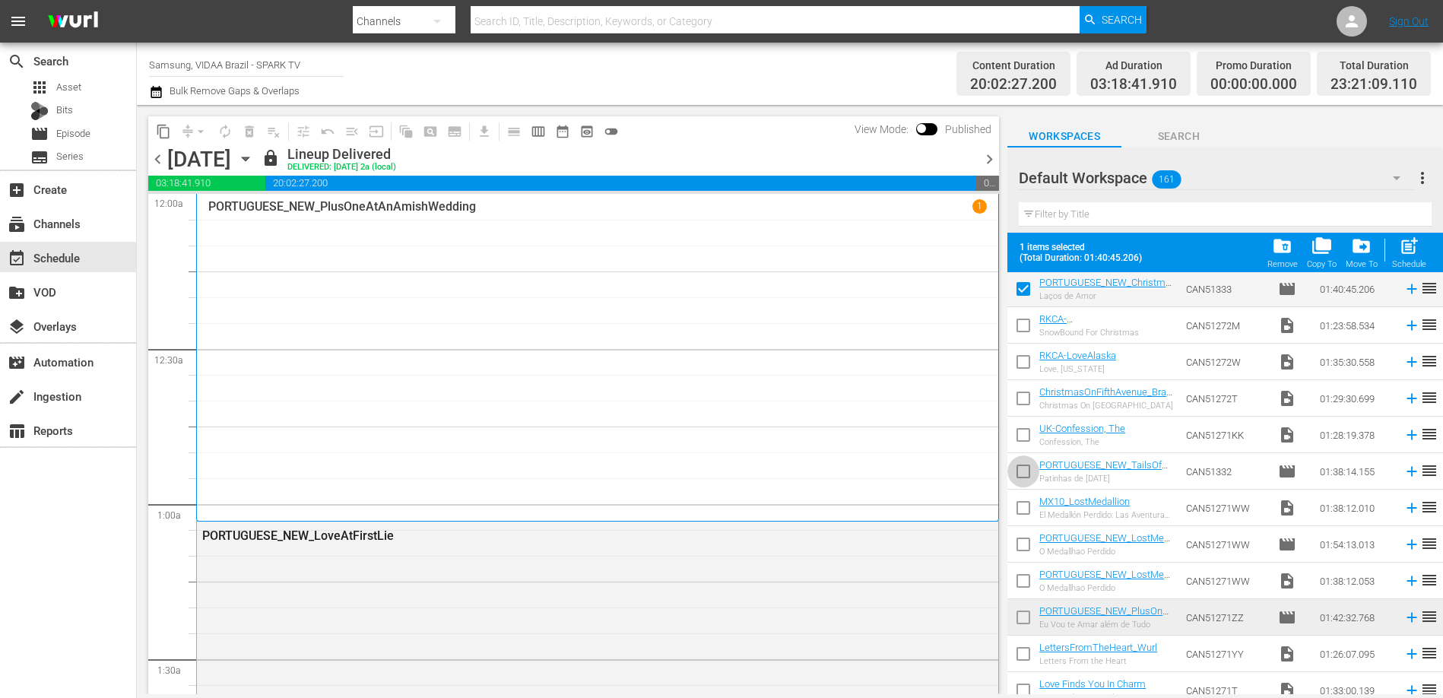
click at [1022, 469] on input "checkbox" at bounding box center [1024, 475] width 32 height 32
checkbox input "true"
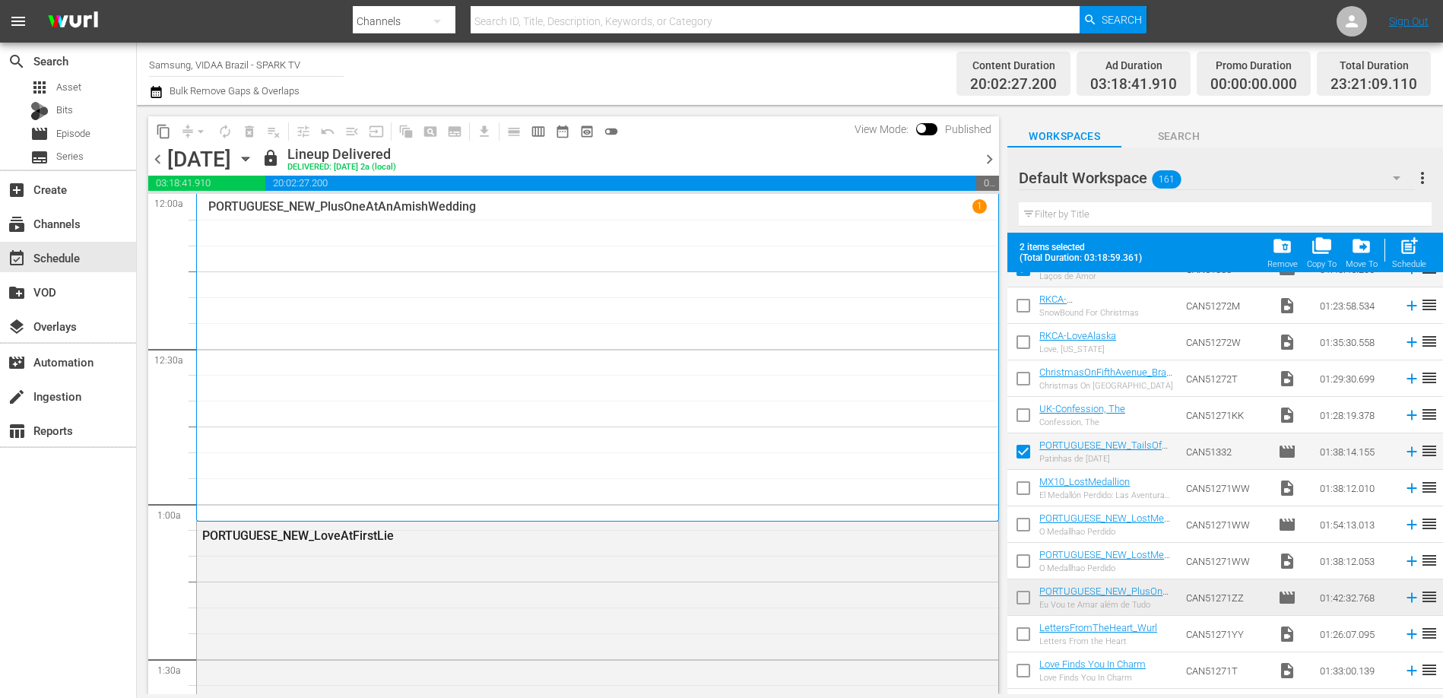
scroll to position [484, 0]
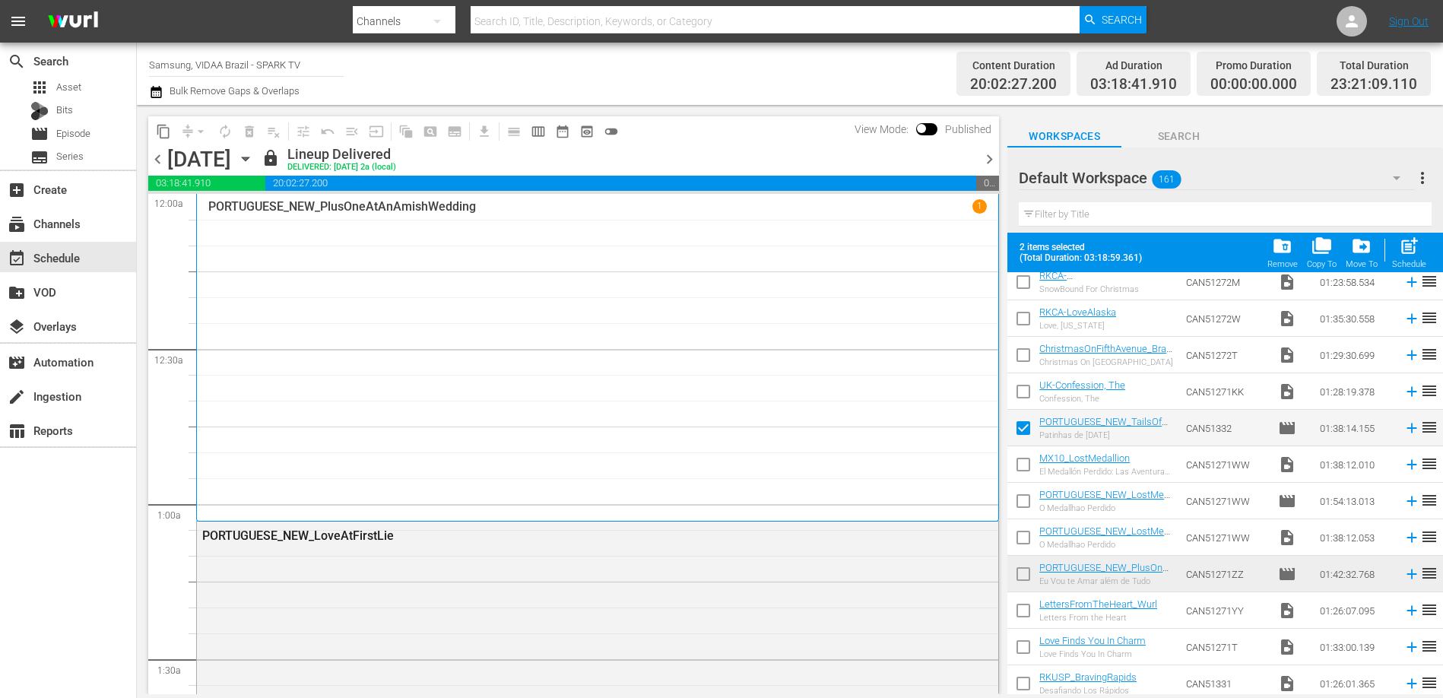
click at [1023, 502] on input "checkbox" at bounding box center [1024, 504] width 32 height 32
checkbox input "true"
click at [1023, 535] on input "checkbox" at bounding box center [1024, 541] width 32 height 32
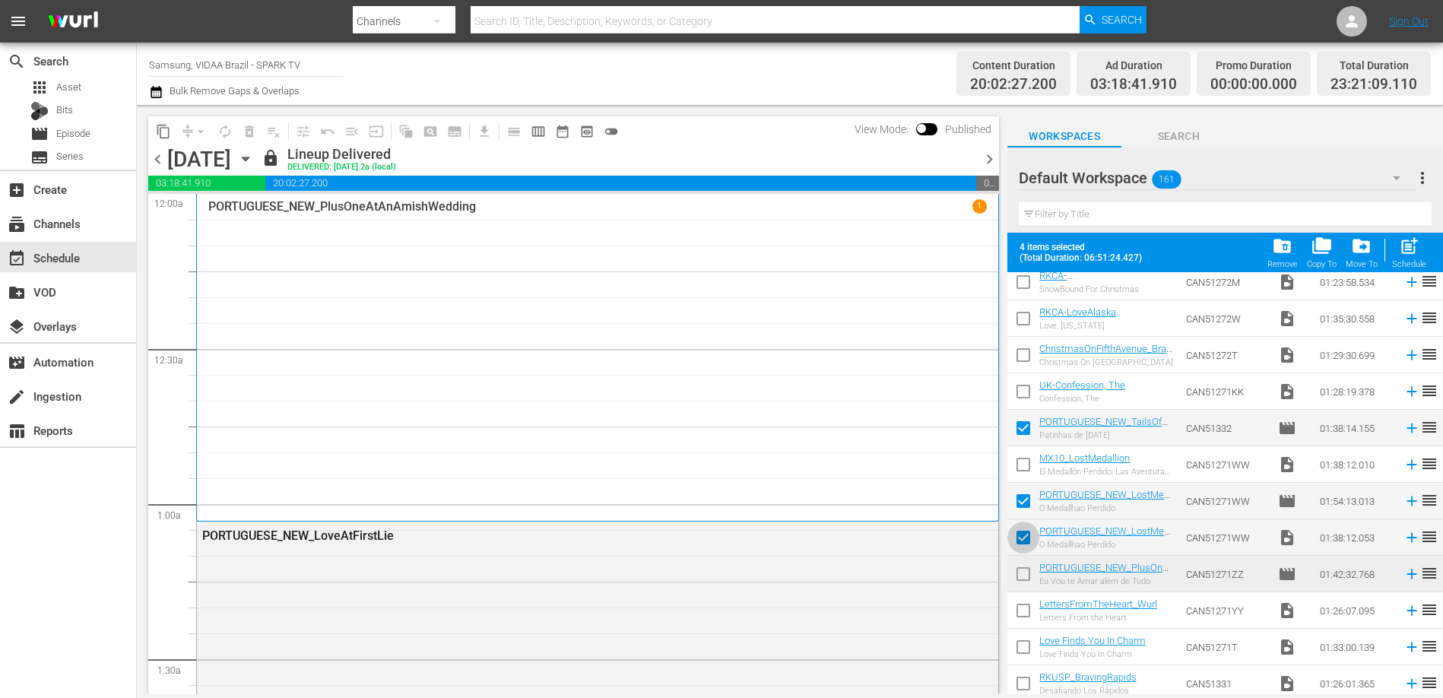
click at [1027, 538] on input "checkbox" at bounding box center [1024, 541] width 32 height 32
checkbox input "false"
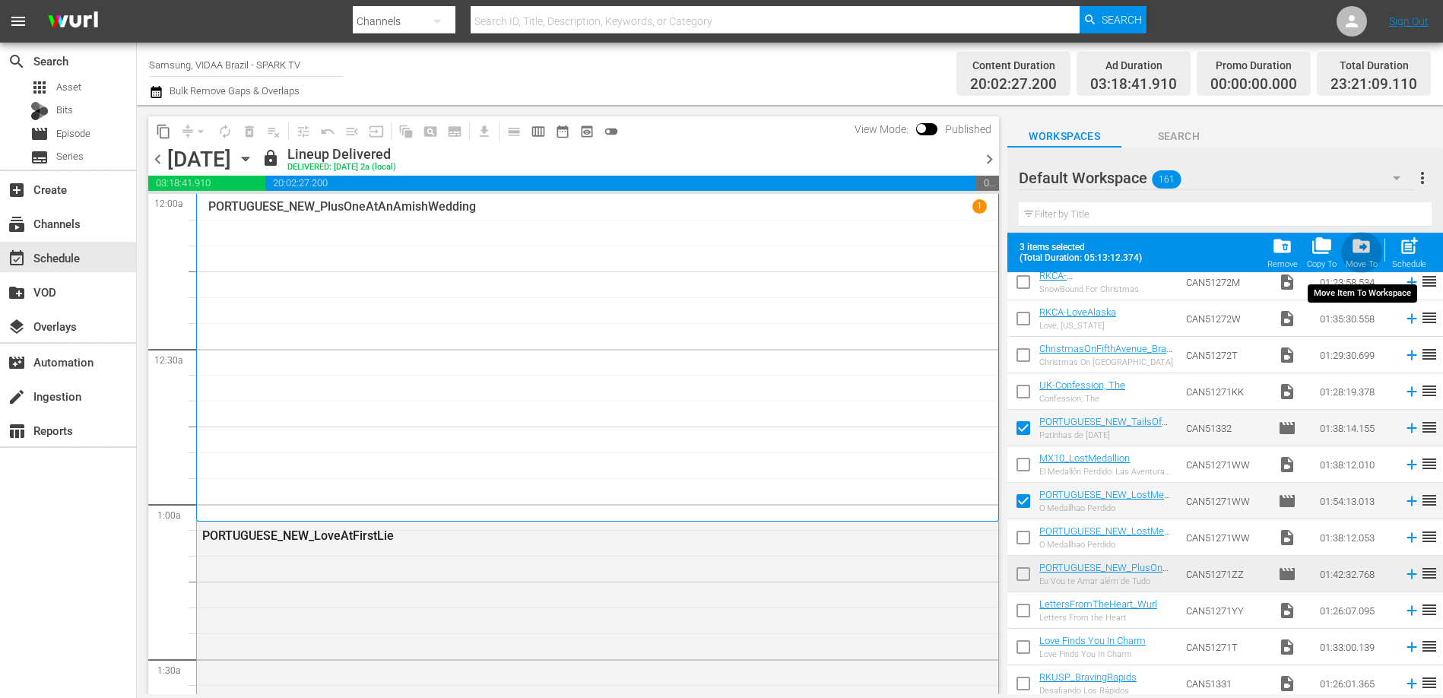
click at [1364, 250] on span "drive_file_move" at bounding box center [1361, 246] width 21 height 21
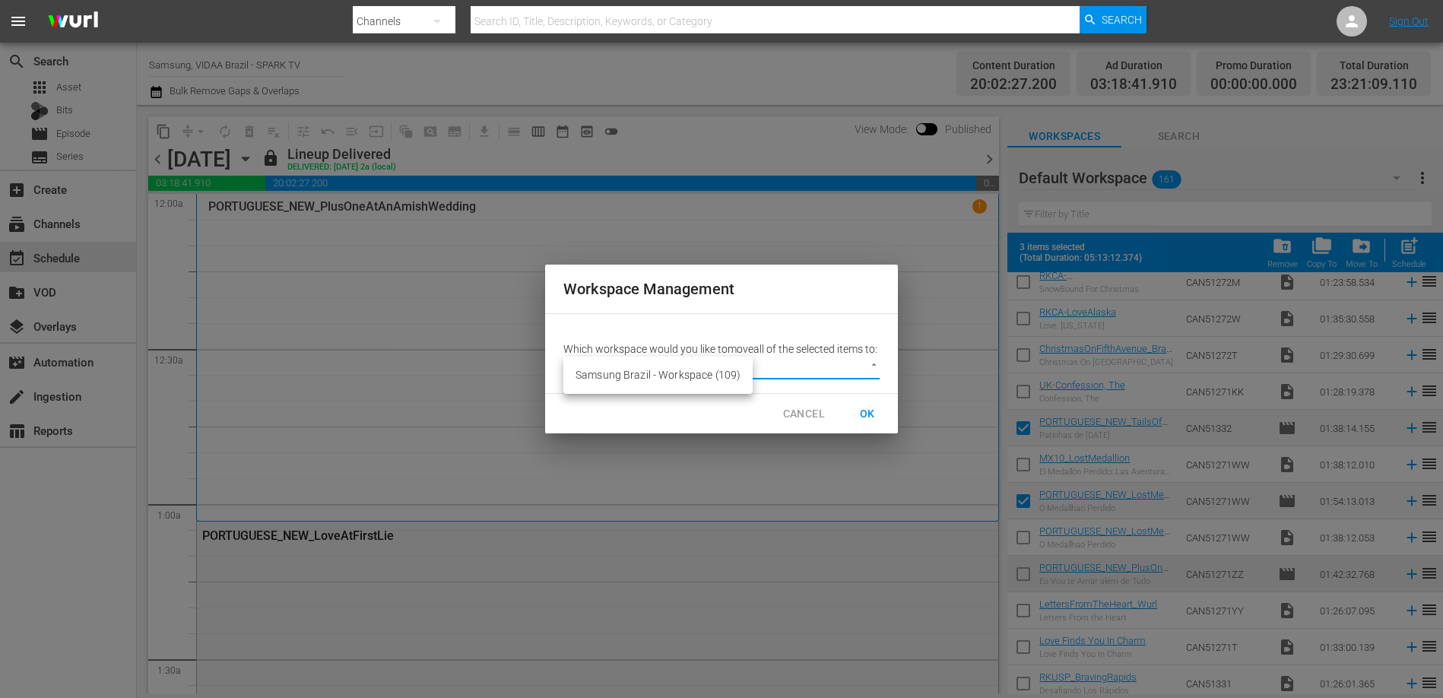
click at [855, 378] on body "menu Search By Channels Search ID, Title, Description, Keywords, or Category Se…" at bounding box center [721, 349] width 1443 height 698
click at [697, 378] on li "Samsung Brazil - Workspace (109)" at bounding box center [657, 375] width 189 height 25
type input "2222"
click at [862, 418] on span "OK" at bounding box center [867, 414] width 24 height 19
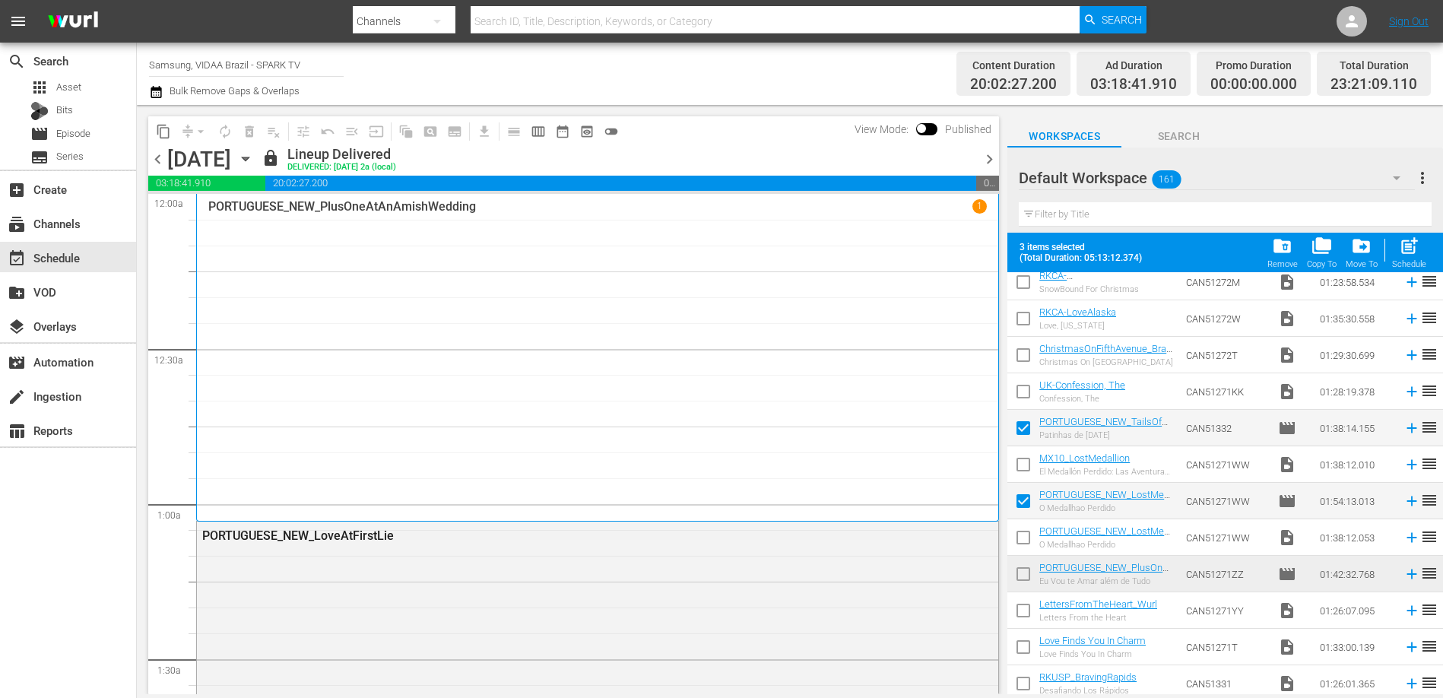
checkbox input "false"
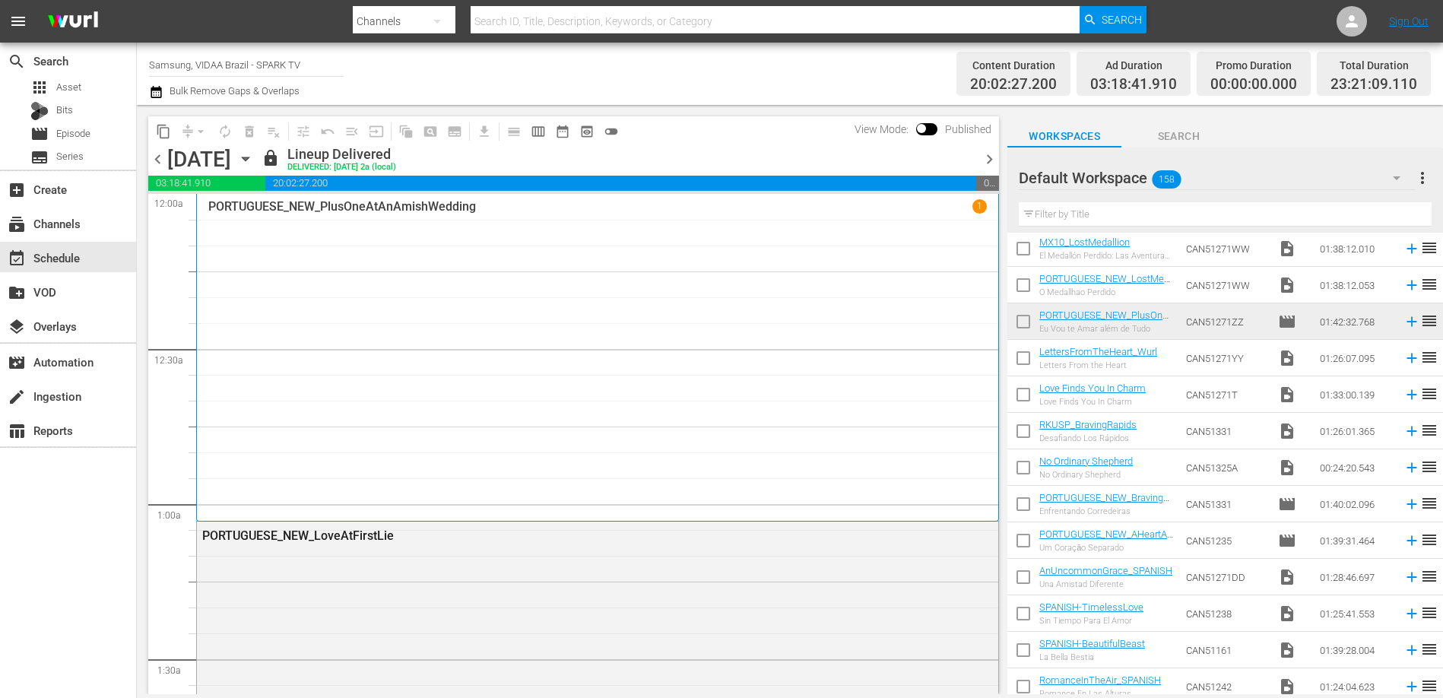
scroll to position [591, 0]
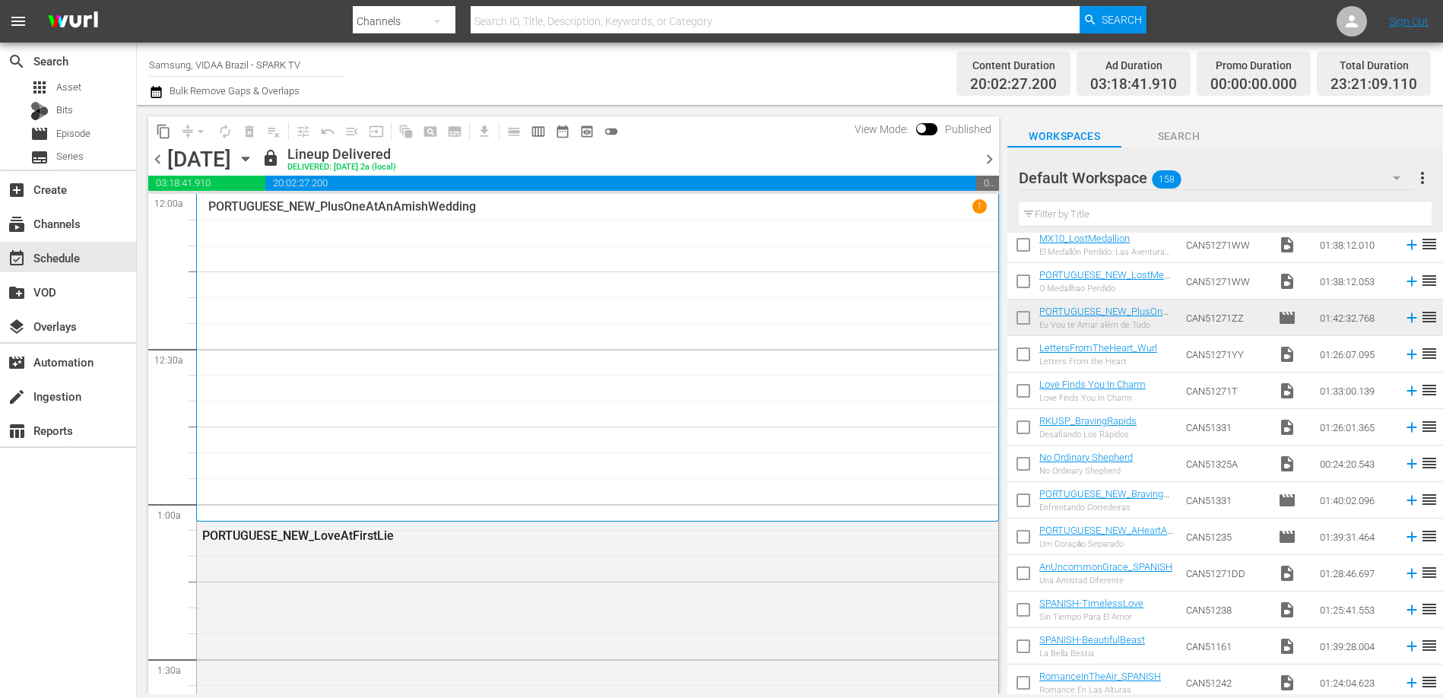
click at [1027, 313] on input "checkbox" at bounding box center [1024, 321] width 32 height 32
checkbox input "true"
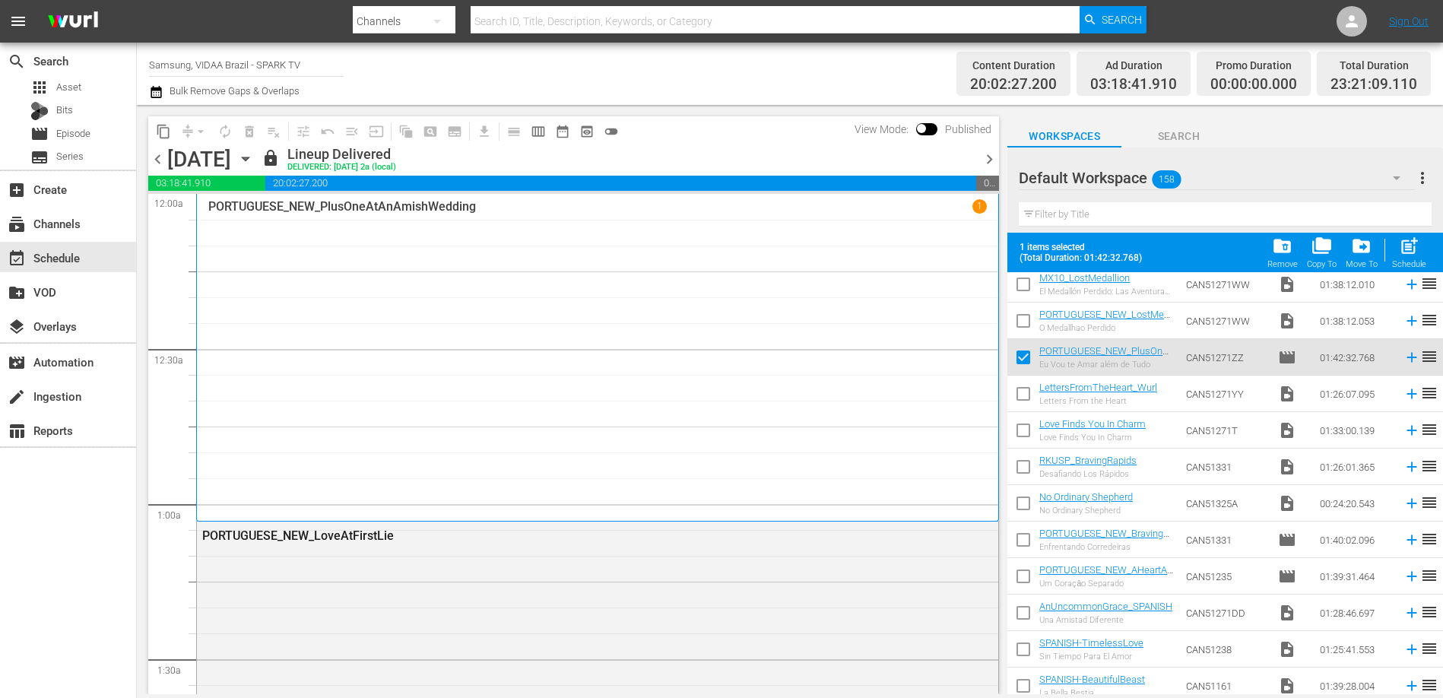
click at [1026, 534] on input "checkbox" at bounding box center [1024, 543] width 32 height 32
checkbox input "true"
click at [1026, 573] on input "checkbox" at bounding box center [1024, 579] width 32 height 32
checkbox input "true"
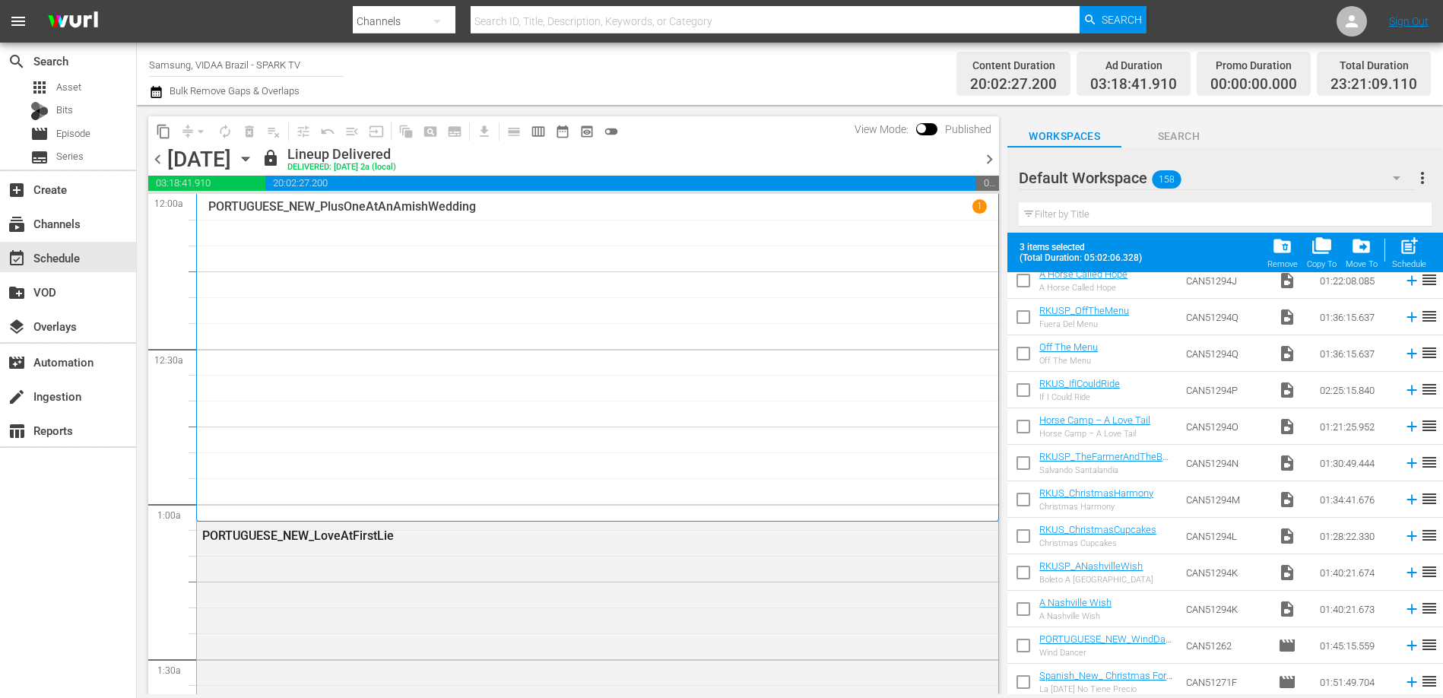
scroll to position [1618, 0]
click at [1025, 643] on input "checkbox" at bounding box center [1024, 647] width 32 height 32
checkbox input "true"
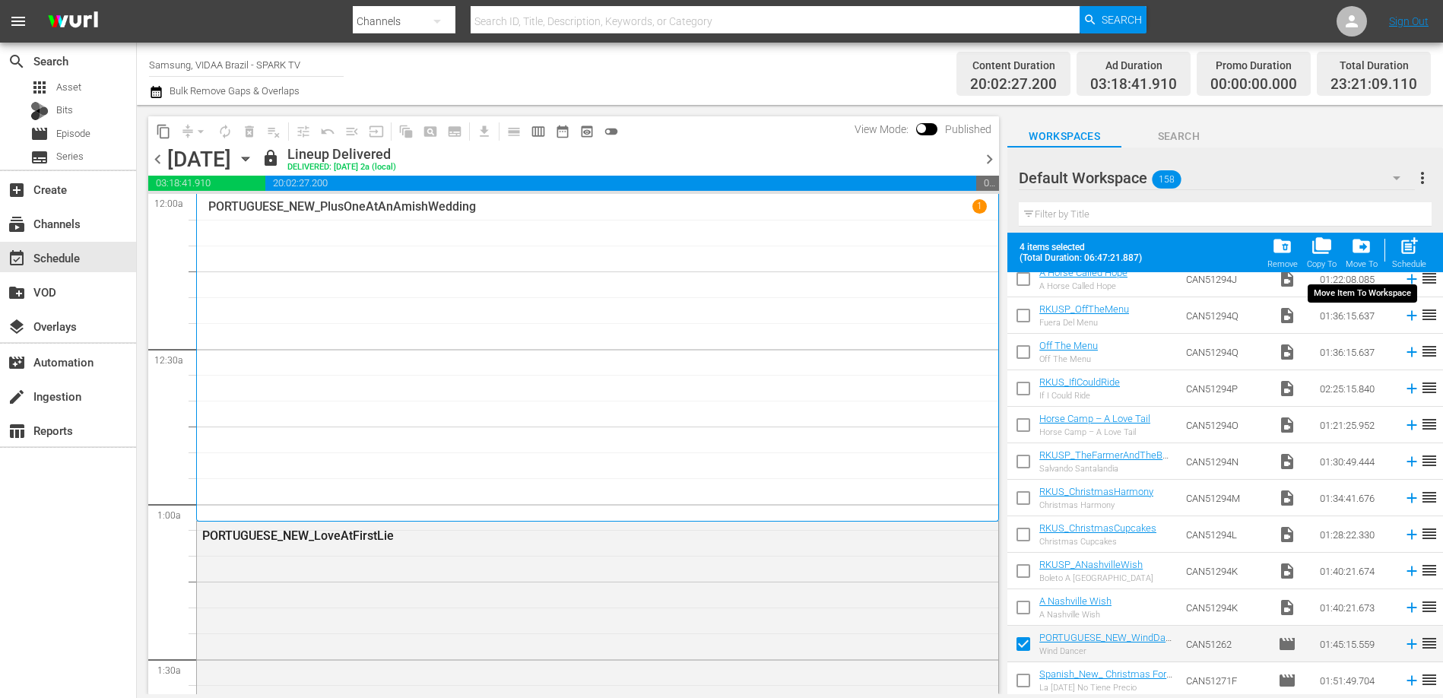
click at [1363, 254] on span "drive_file_move" at bounding box center [1361, 246] width 21 height 21
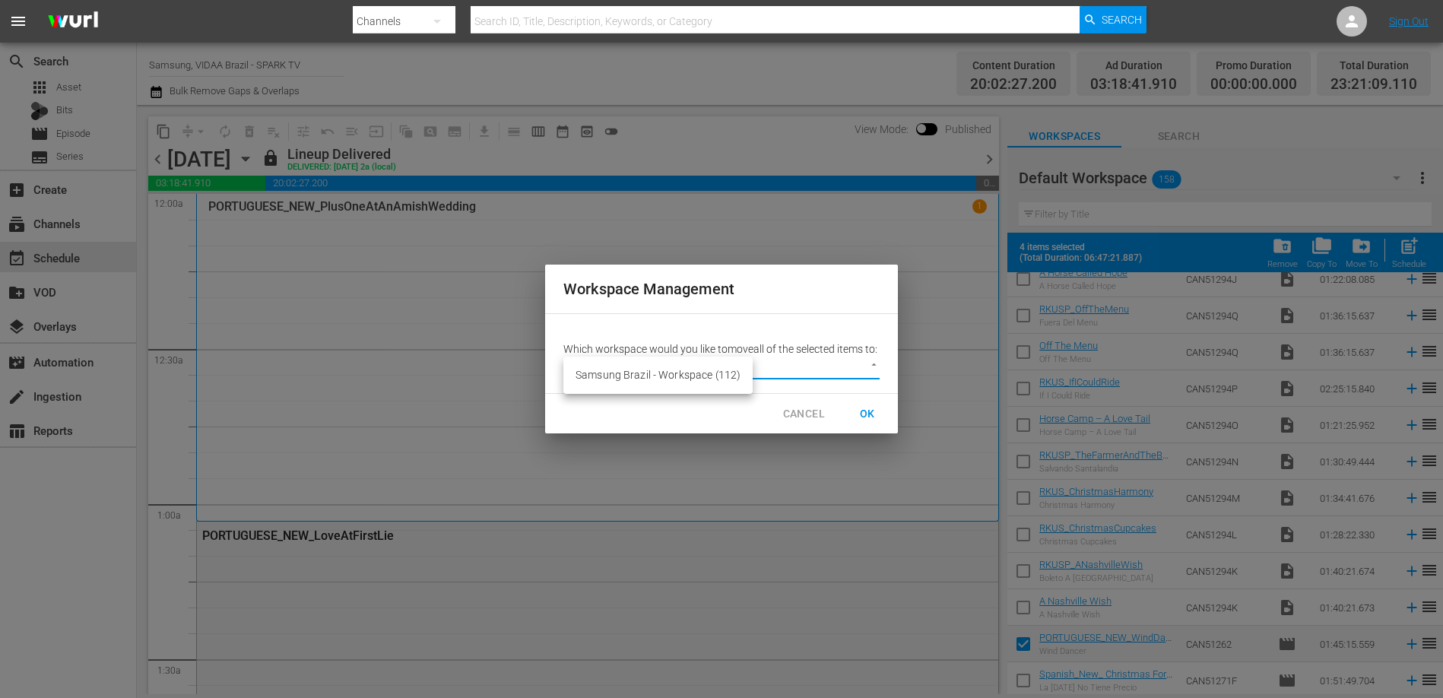
click at [855, 380] on body "menu Search By Channels Search ID, Title, Description, Keywords, or Category Se…" at bounding box center [721, 349] width 1443 height 698
click at [699, 379] on li "Samsung Brazil - Workspace (112)" at bounding box center [657, 375] width 189 height 25
type input "2222"
click at [862, 424] on span "OK" at bounding box center [867, 414] width 24 height 19
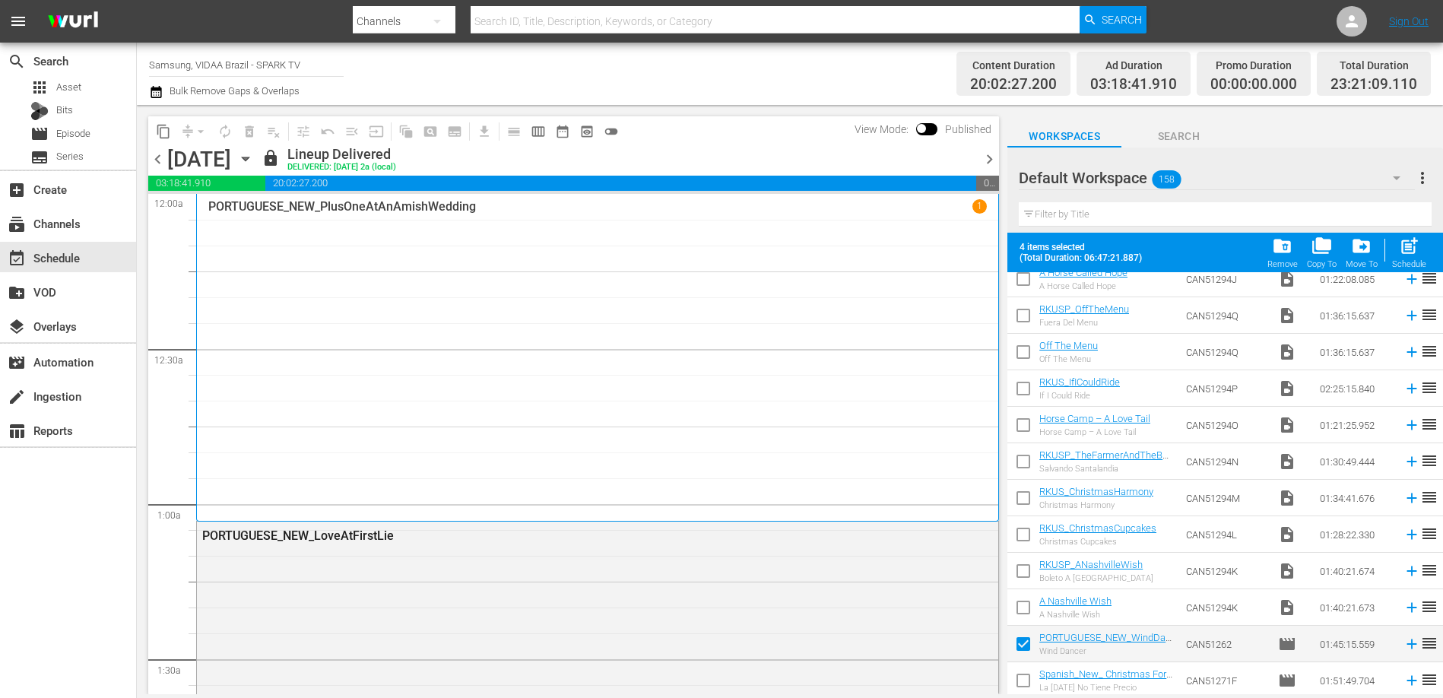
checkbox input "false"
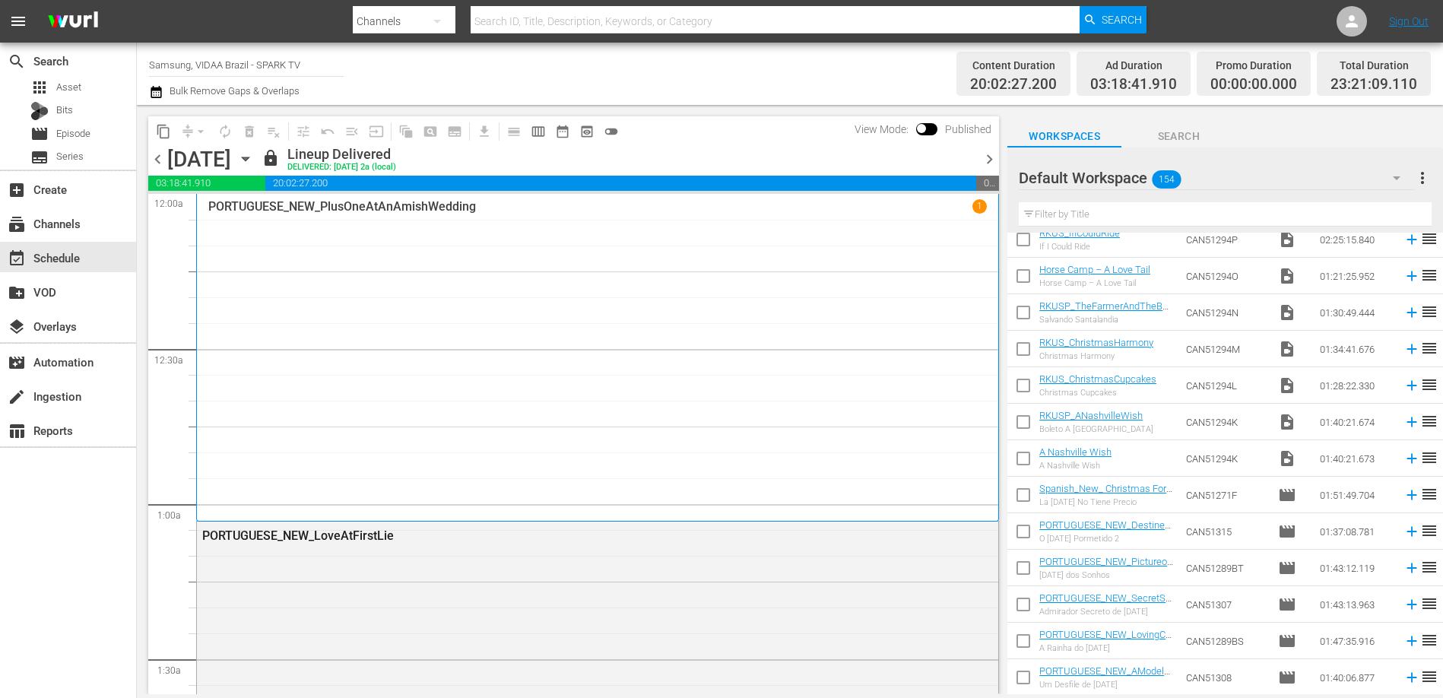
click at [1027, 529] on input "checkbox" at bounding box center [1024, 535] width 32 height 32
checkbox input "true"
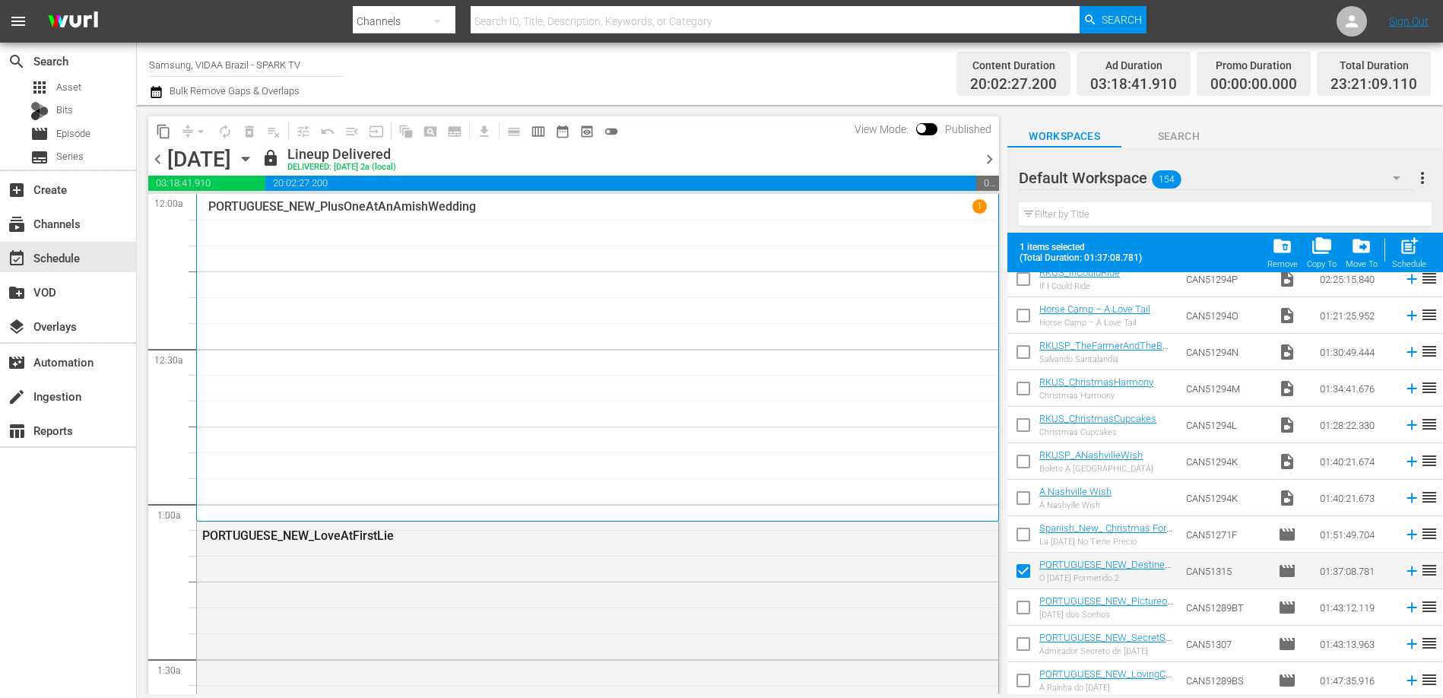
click at [1023, 604] on input "checkbox" at bounding box center [1024, 611] width 32 height 32
checkbox input "true"
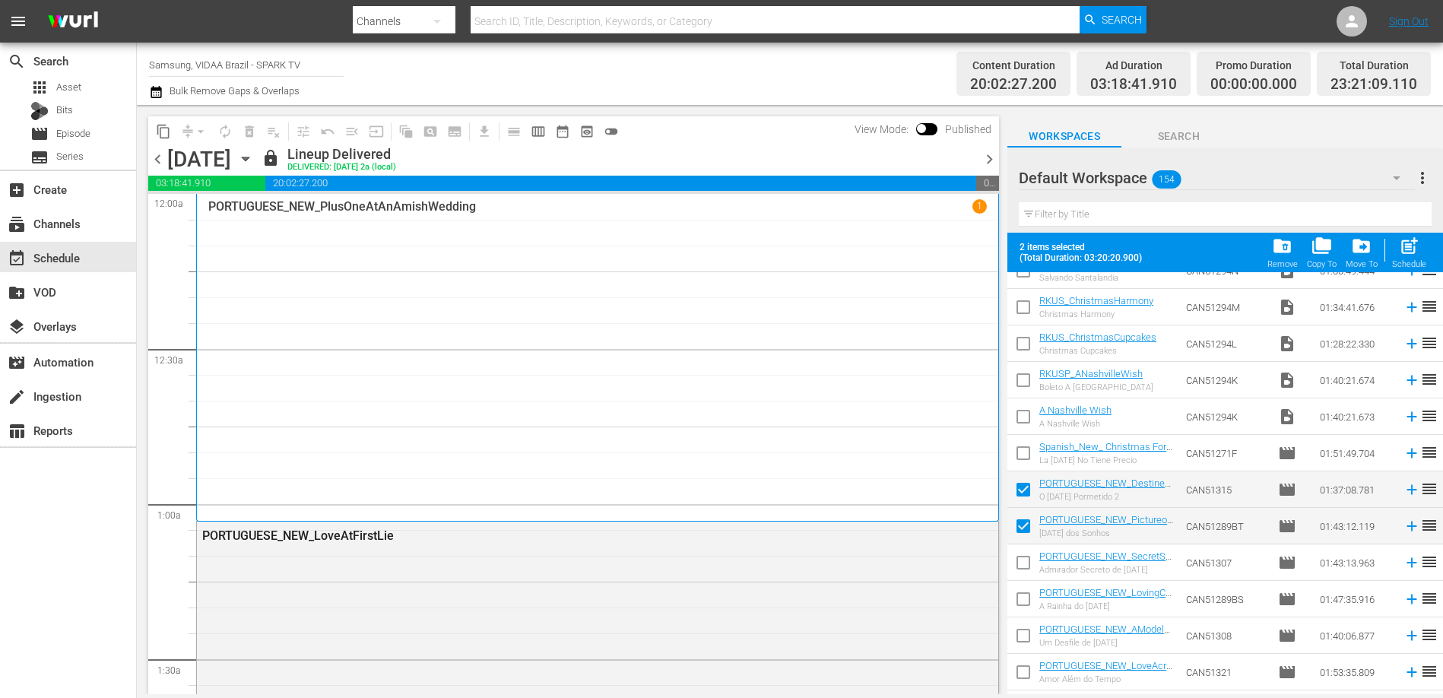
scroll to position [1709, 0]
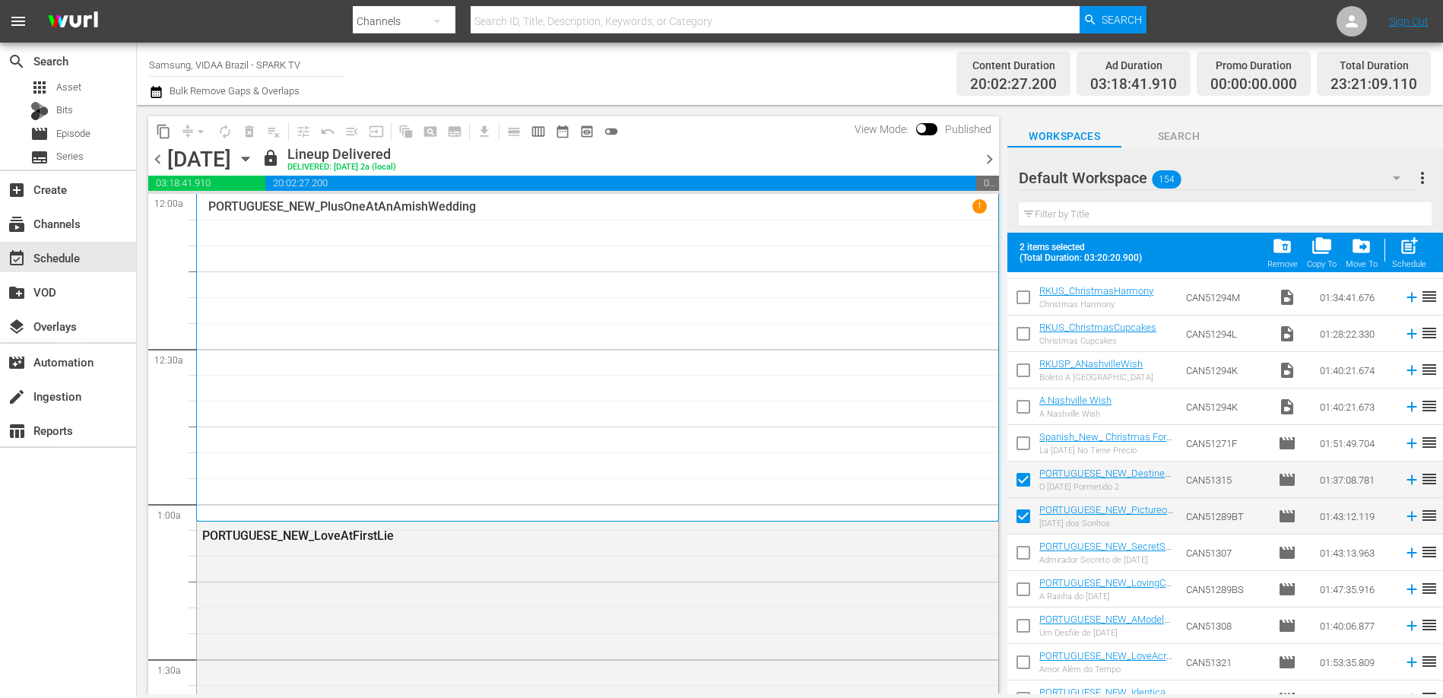
click at [1019, 551] on input "checkbox" at bounding box center [1024, 556] width 32 height 32
checkbox input "true"
click at [1023, 595] on input "checkbox" at bounding box center [1024, 592] width 32 height 32
checkbox input "true"
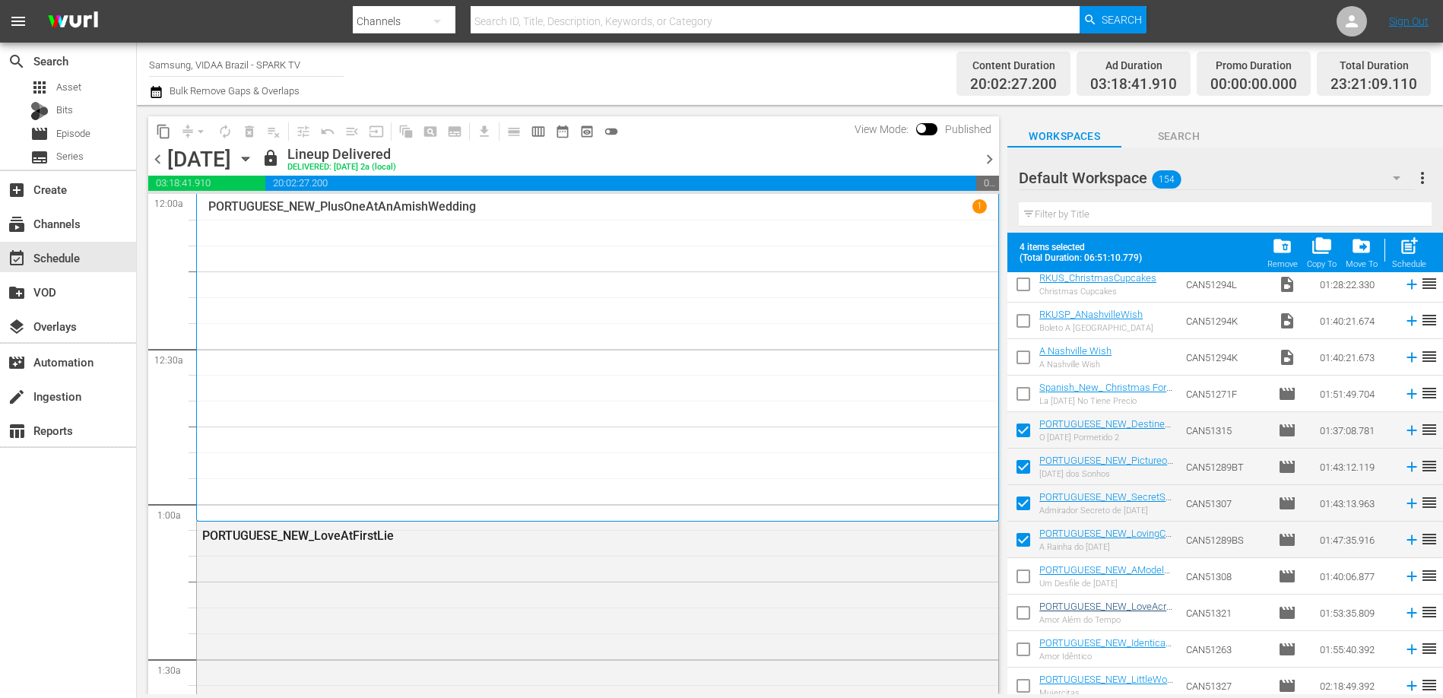
scroll to position [1772, 0]
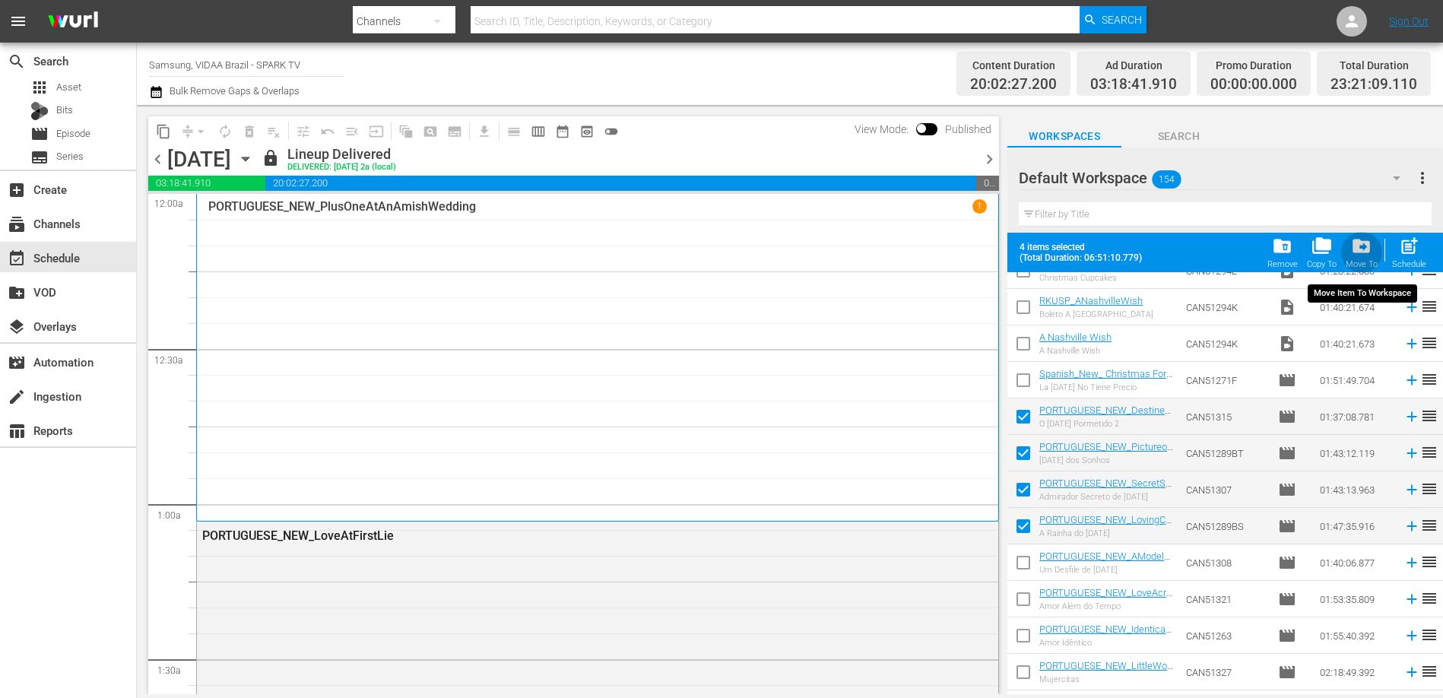
click at [1367, 255] on span "drive_file_move" at bounding box center [1361, 246] width 21 height 21
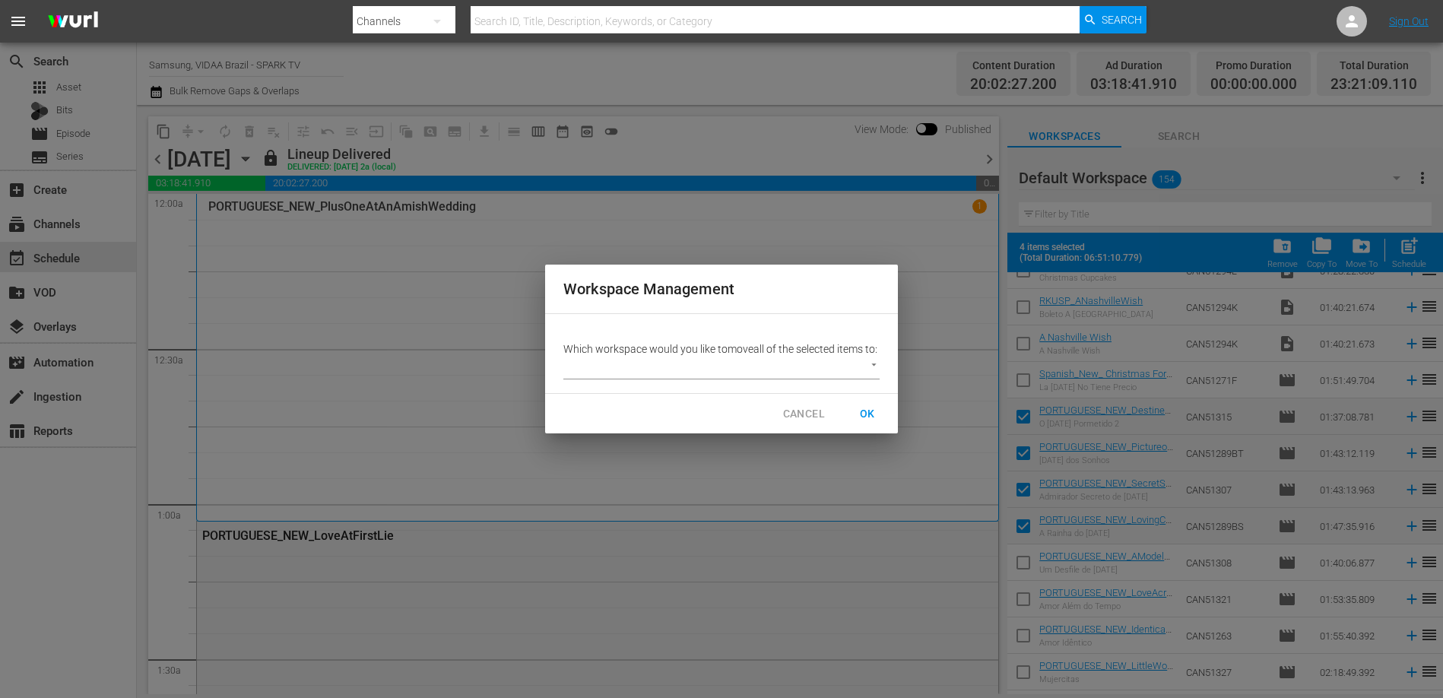
click at [820, 365] on body "menu Search By Channels Search ID, Title, Description, Keywords, or Category Se…" at bounding box center [721, 349] width 1443 height 698
click at [709, 379] on li "Samsung Brazil - Workspace (116)" at bounding box center [657, 375] width 189 height 25
type input "2222"
click at [862, 420] on span "OK" at bounding box center [867, 414] width 24 height 19
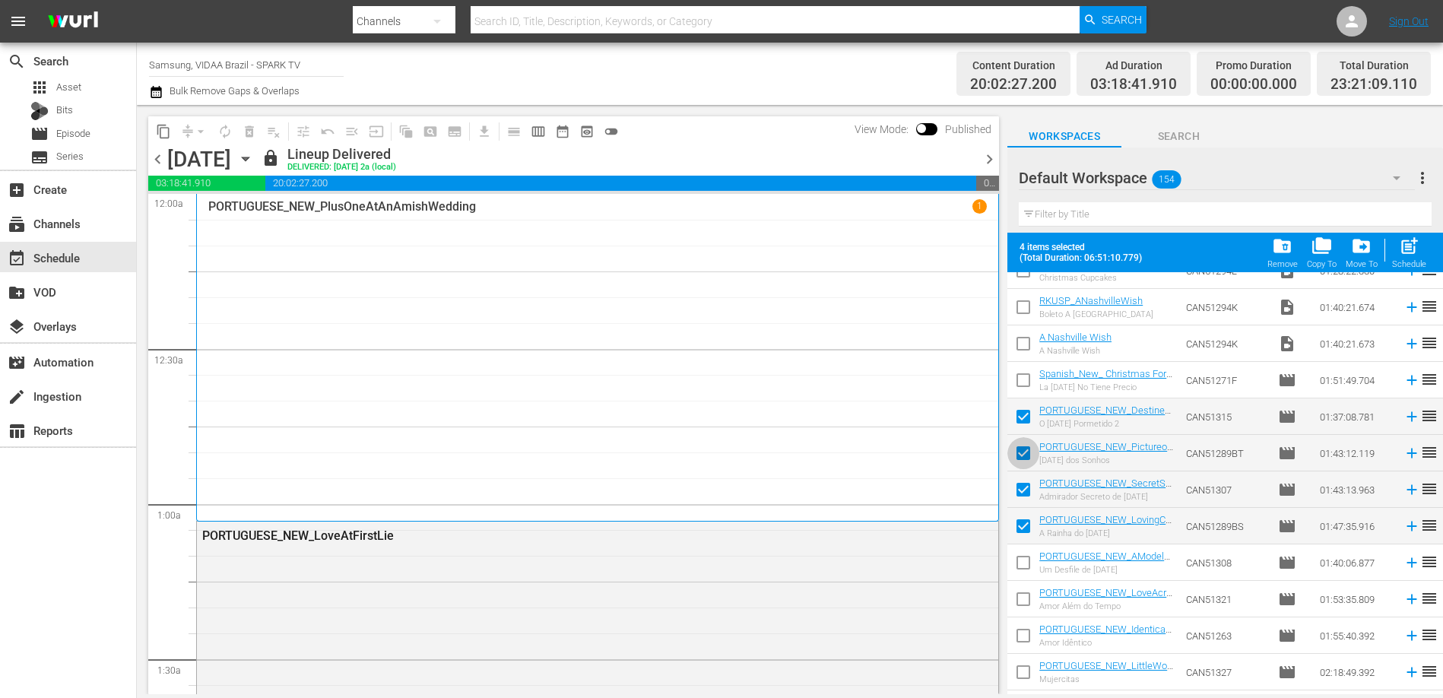
click at [1020, 446] on input "checkbox" at bounding box center [1024, 456] width 32 height 32
checkbox input "false"
click at [1019, 487] on input "checkbox" at bounding box center [1024, 493] width 32 height 32
checkbox input "false"
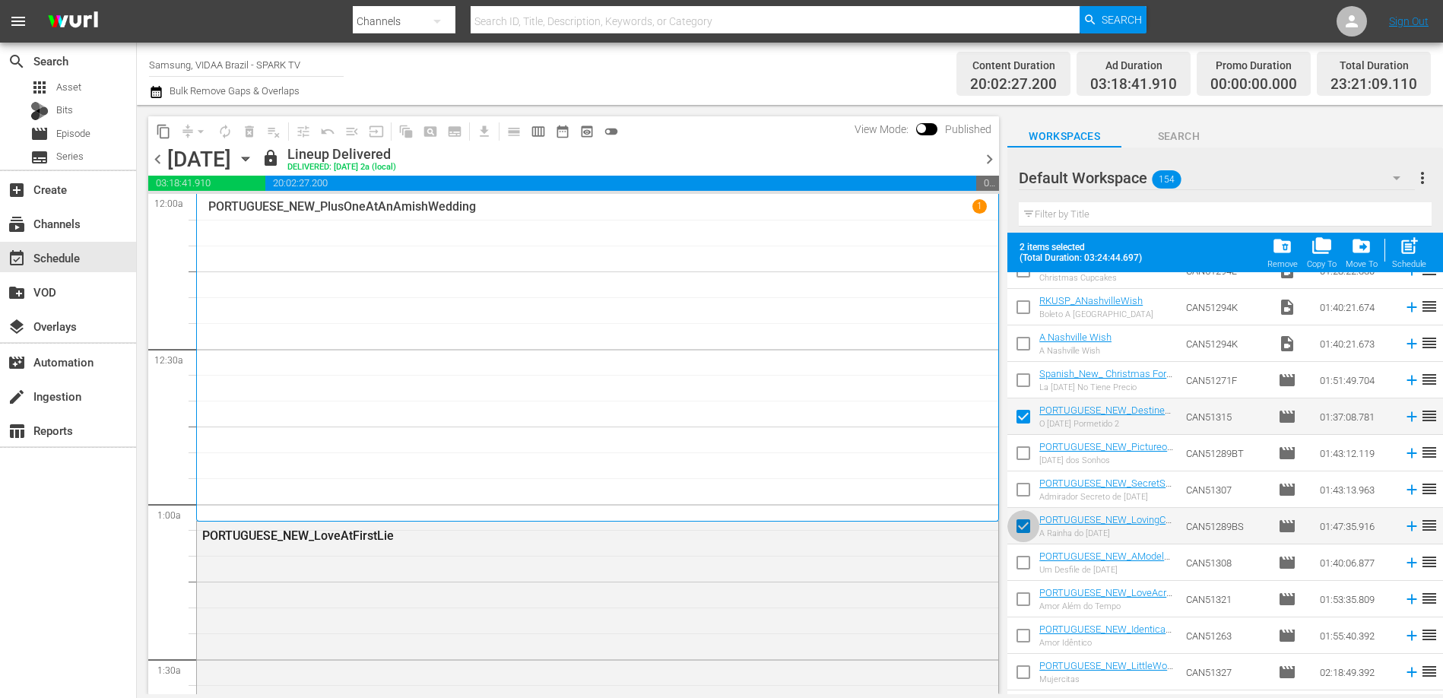
click at [1026, 526] on input "checkbox" at bounding box center [1024, 529] width 32 height 32
checkbox input "false"
click at [1366, 252] on span "drive_file_move" at bounding box center [1361, 246] width 21 height 21
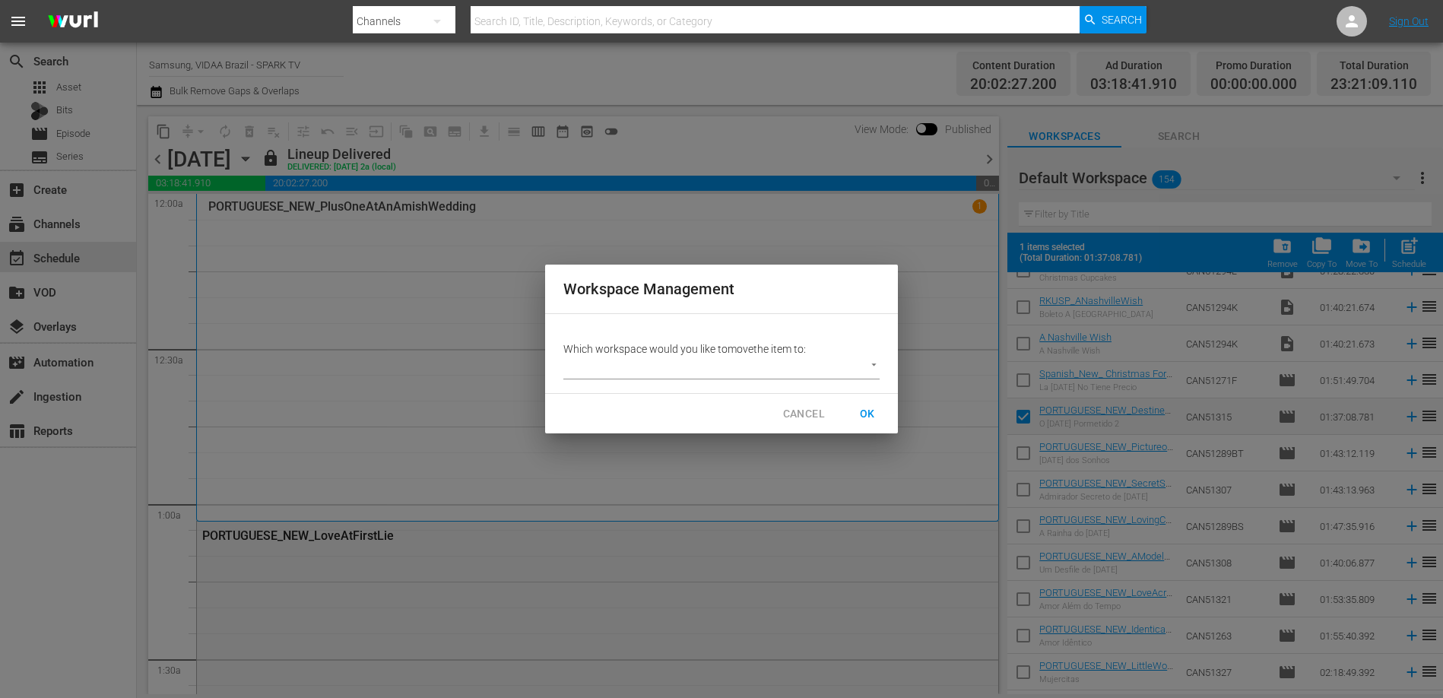
click at [838, 363] on body "menu Search By Channels Search ID, Title, Description, Keywords, or Category Se…" at bounding box center [721, 349] width 1443 height 698
click at [695, 373] on li "Samsung Brazil - Workspace (116)" at bounding box center [657, 367] width 189 height 25
type input "2222"
click at [864, 411] on span "OK" at bounding box center [867, 414] width 24 height 19
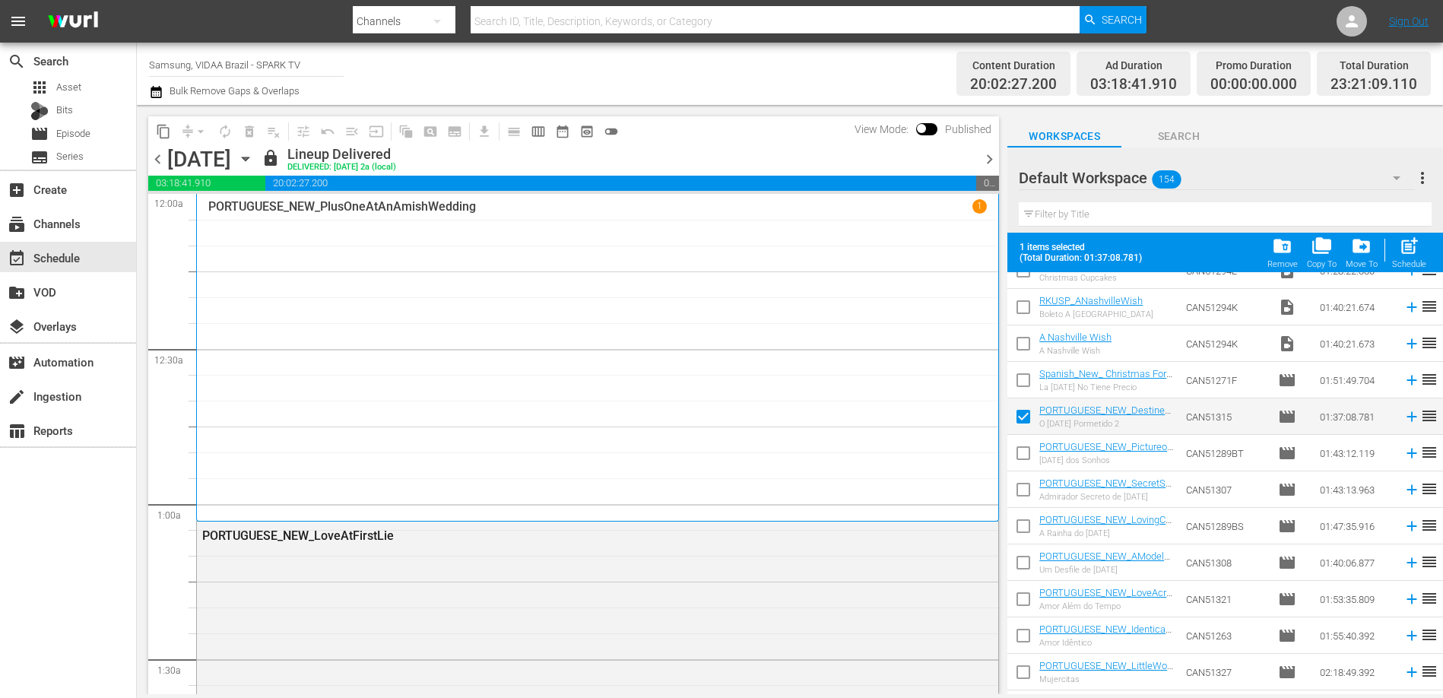
click at [121, 554] on div "search Search apps Asset Bits movie Episode subtitles Series add_box Create sub…" at bounding box center [68, 392] width 137 height 698
click at [1029, 419] on input "checkbox" at bounding box center [1024, 420] width 32 height 32
checkbox input "false"
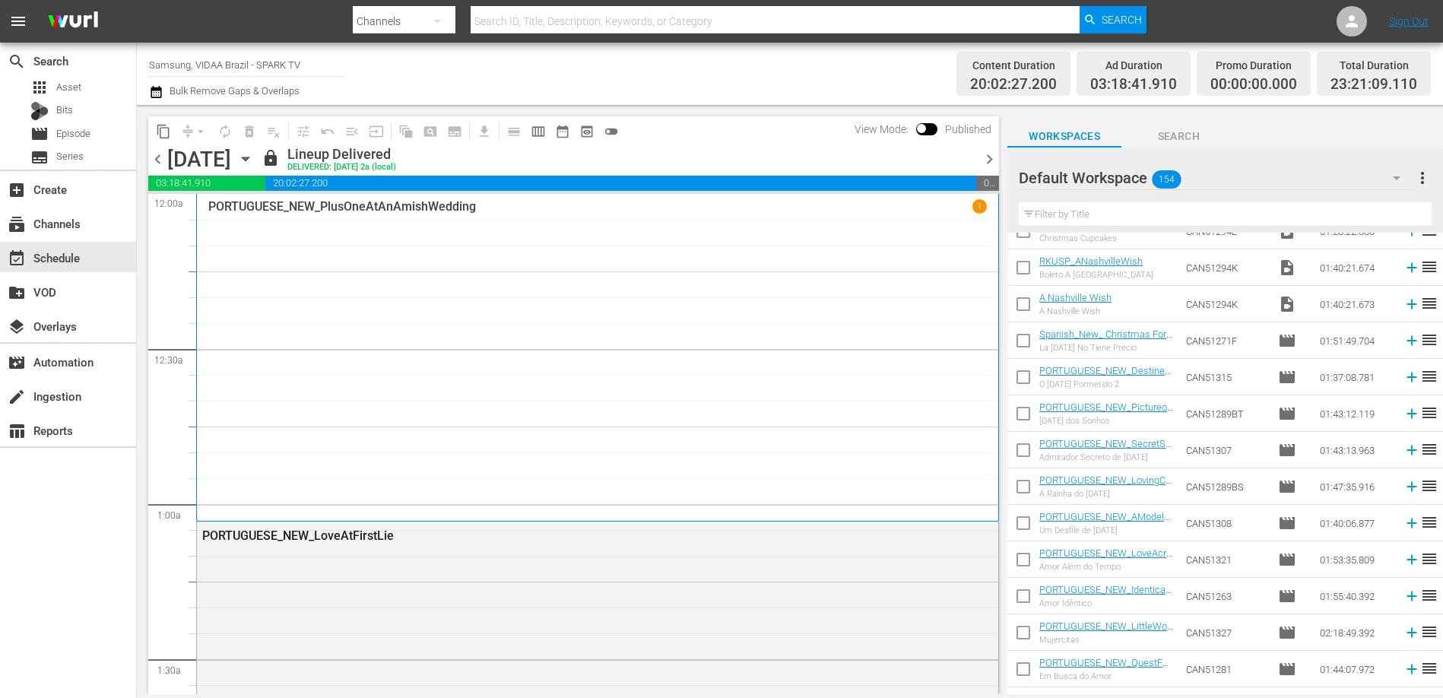
click at [1022, 446] on input "checkbox" at bounding box center [1024, 453] width 32 height 32
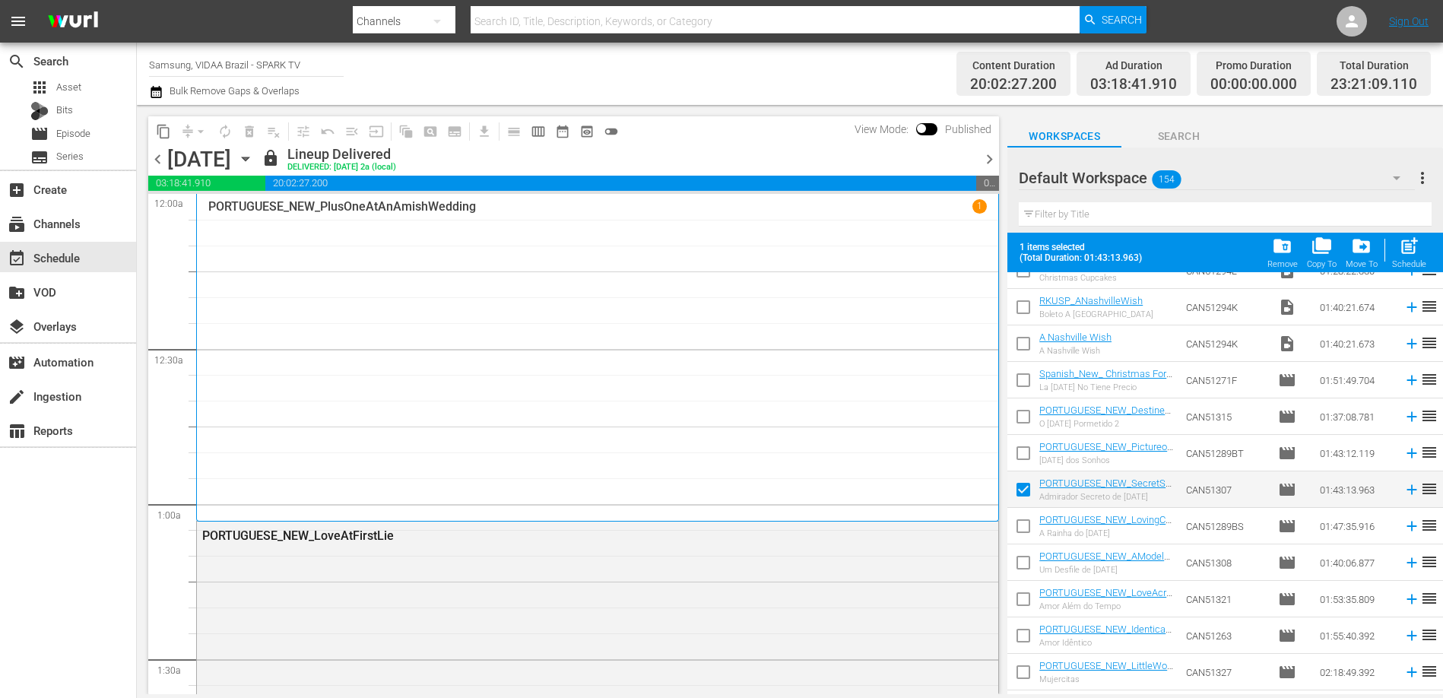
click at [1020, 483] on input "checkbox" at bounding box center [1024, 493] width 32 height 32
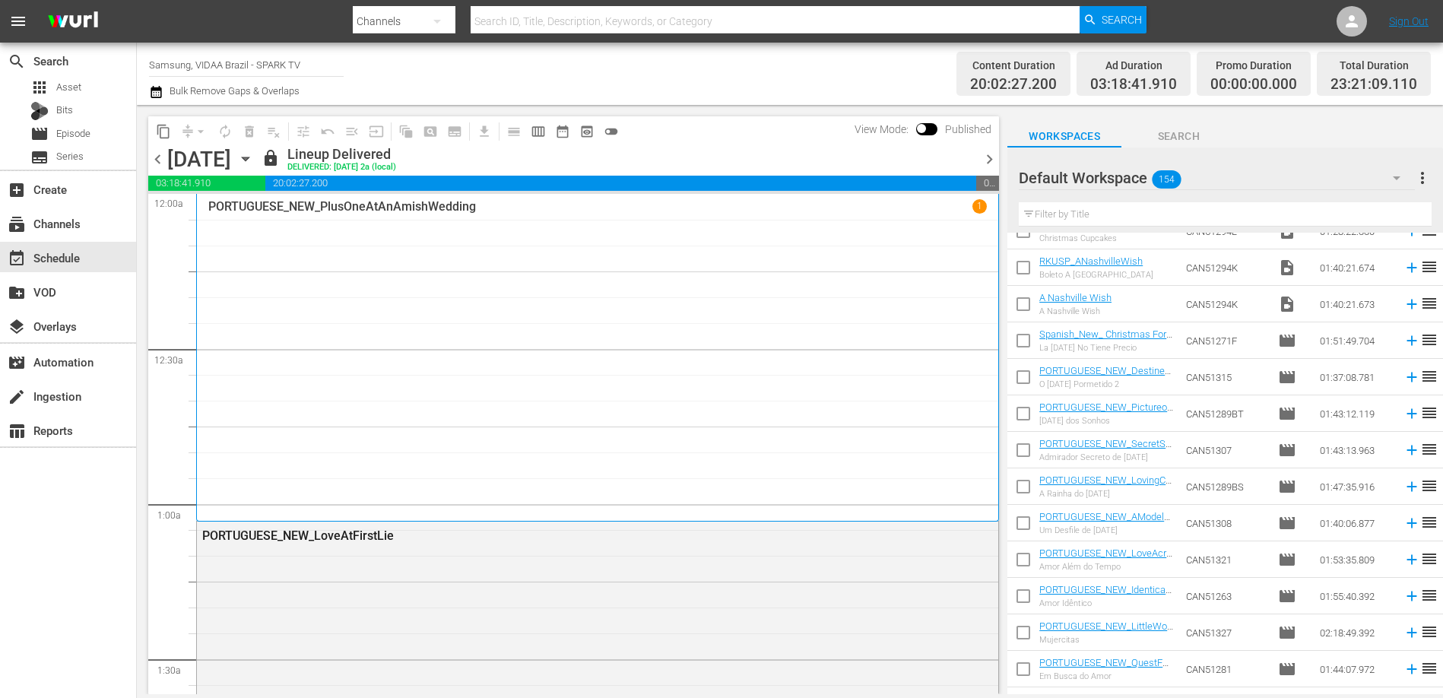
click at [1018, 452] on input "checkbox" at bounding box center [1024, 453] width 32 height 32
checkbox input "true"
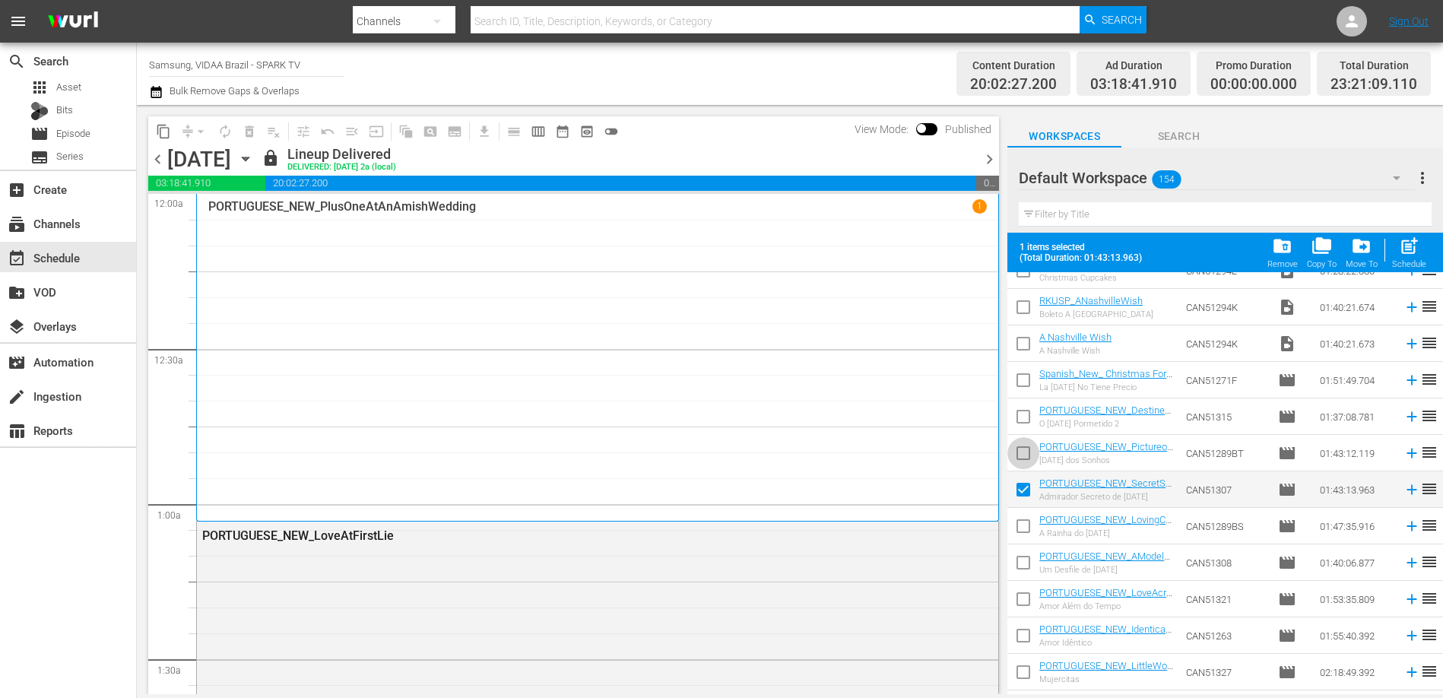
click at [1023, 452] on input "checkbox" at bounding box center [1024, 456] width 32 height 32
checkbox input "true"
click at [1023, 488] on input "checkbox" at bounding box center [1024, 493] width 32 height 32
checkbox input "false"
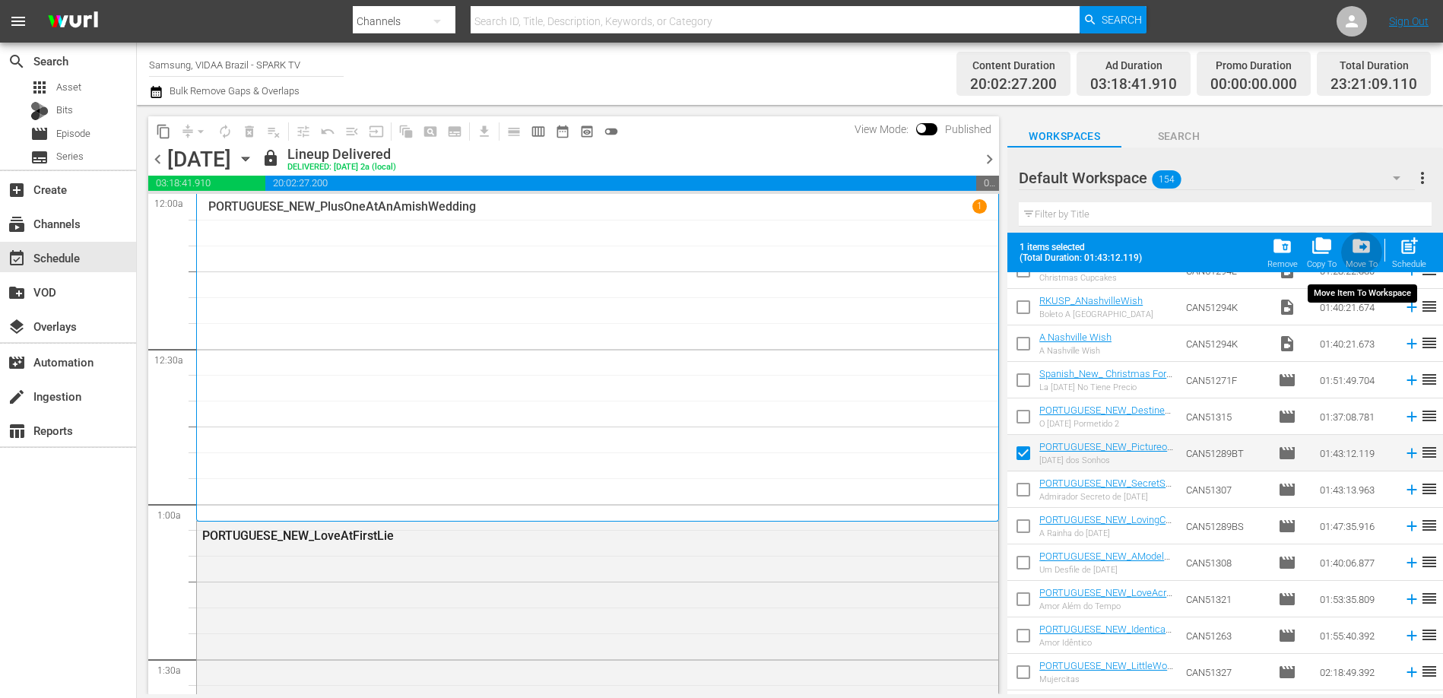
click at [1364, 259] on div "Move To" at bounding box center [1362, 264] width 32 height 10
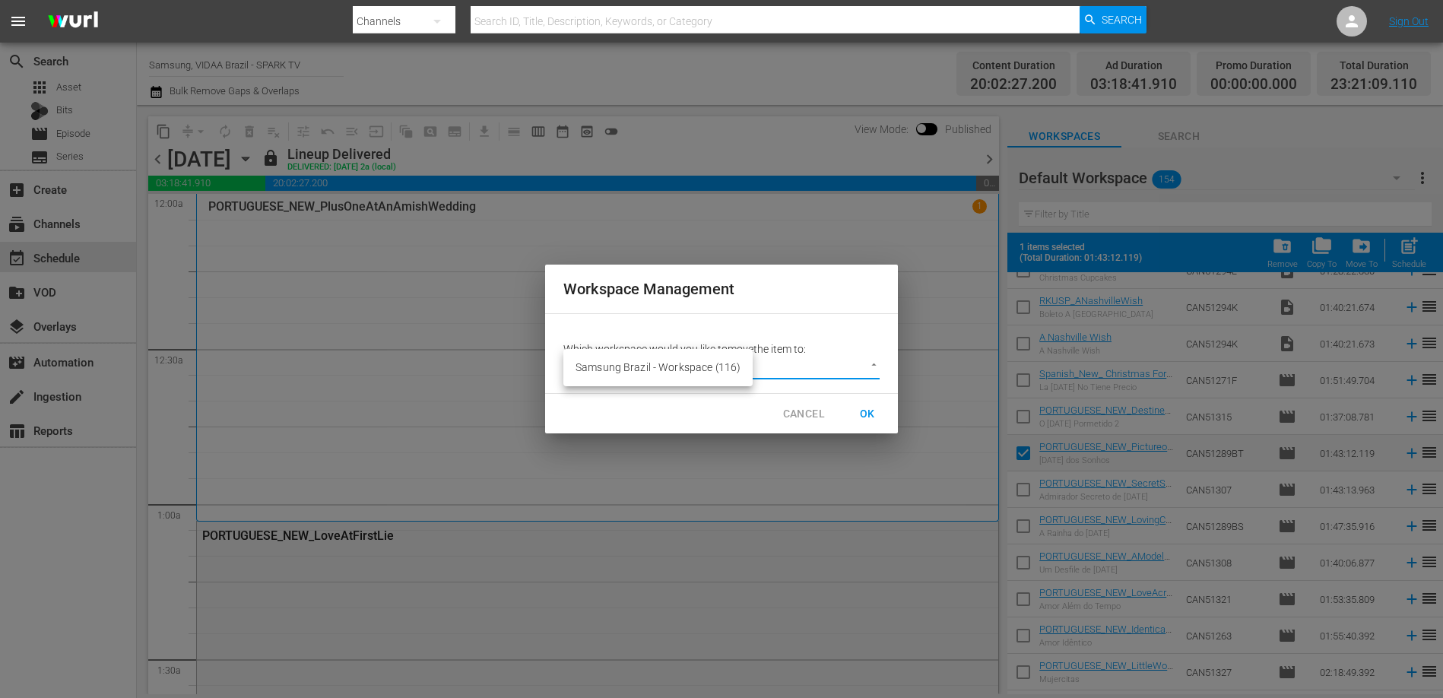
click at [818, 376] on body "menu Search By Channels Search ID, Title, Description, Keywords, or Category Se…" at bounding box center [721, 349] width 1443 height 698
click at [678, 364] on li "Samsung Brazil - Workspace (116)" at bounding box center [657, 367] width 189 height 25
type input "2222"
click at [868, 411] on span "OK" at bounding box center [867, 414] width 24 height 19
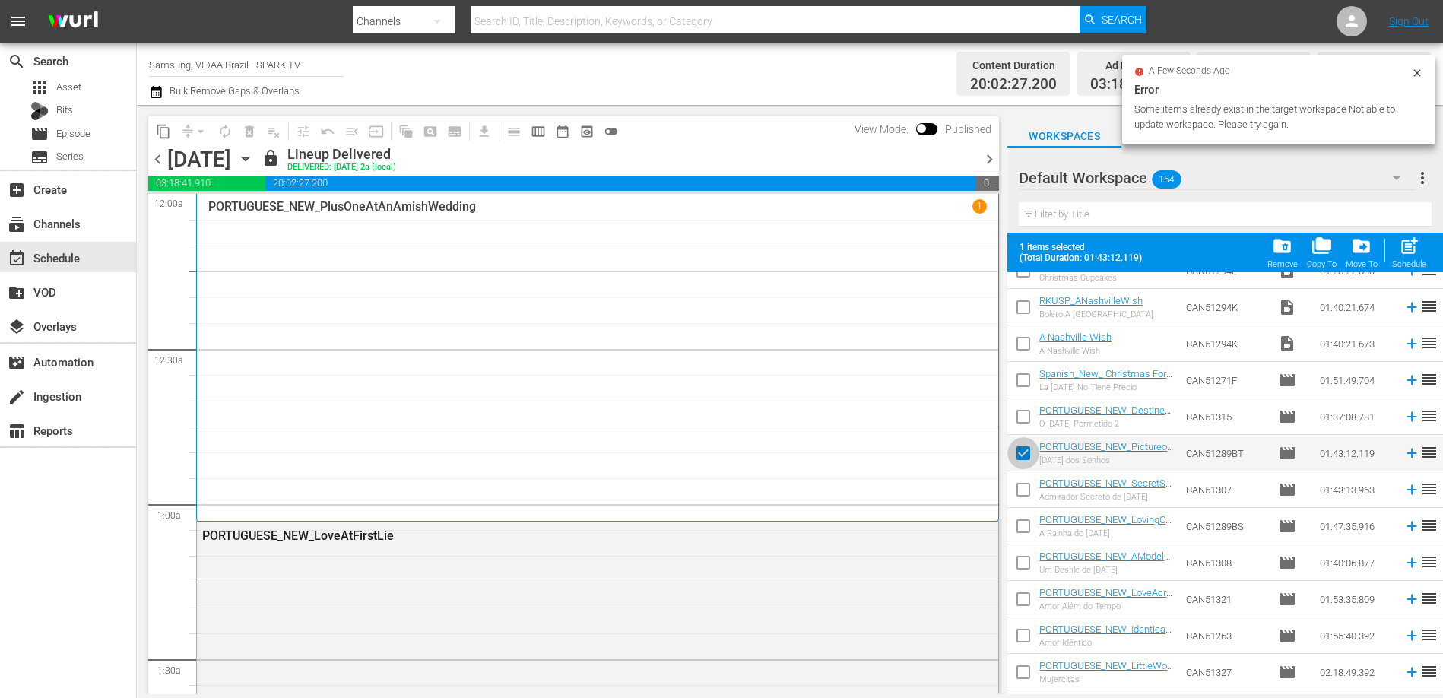
click at [1027, 452] on input "checkbox" at bounding box center [1024, 456] width 32 height 32
checkbox input "false"
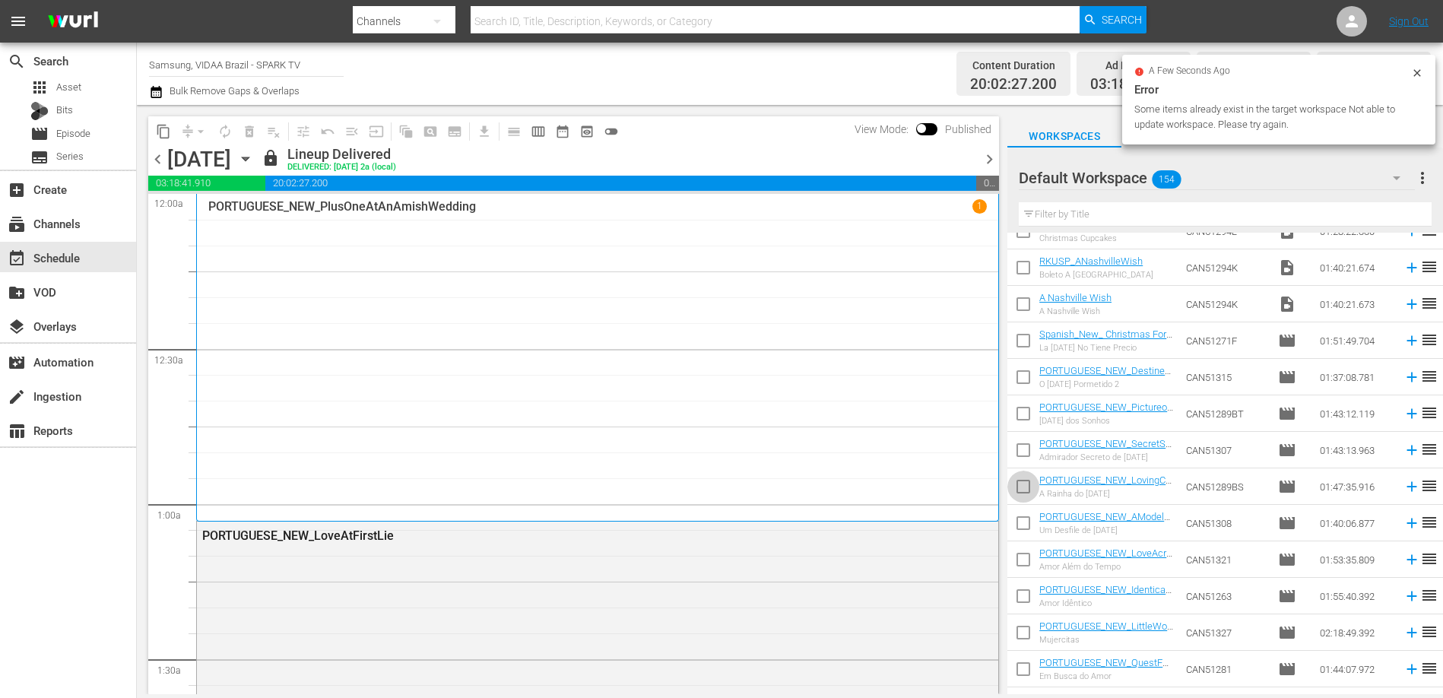
click at [1023, 483] on input "checkbox" at bounding box center [1024, 490] width 32 height 32
checkbox input "true"
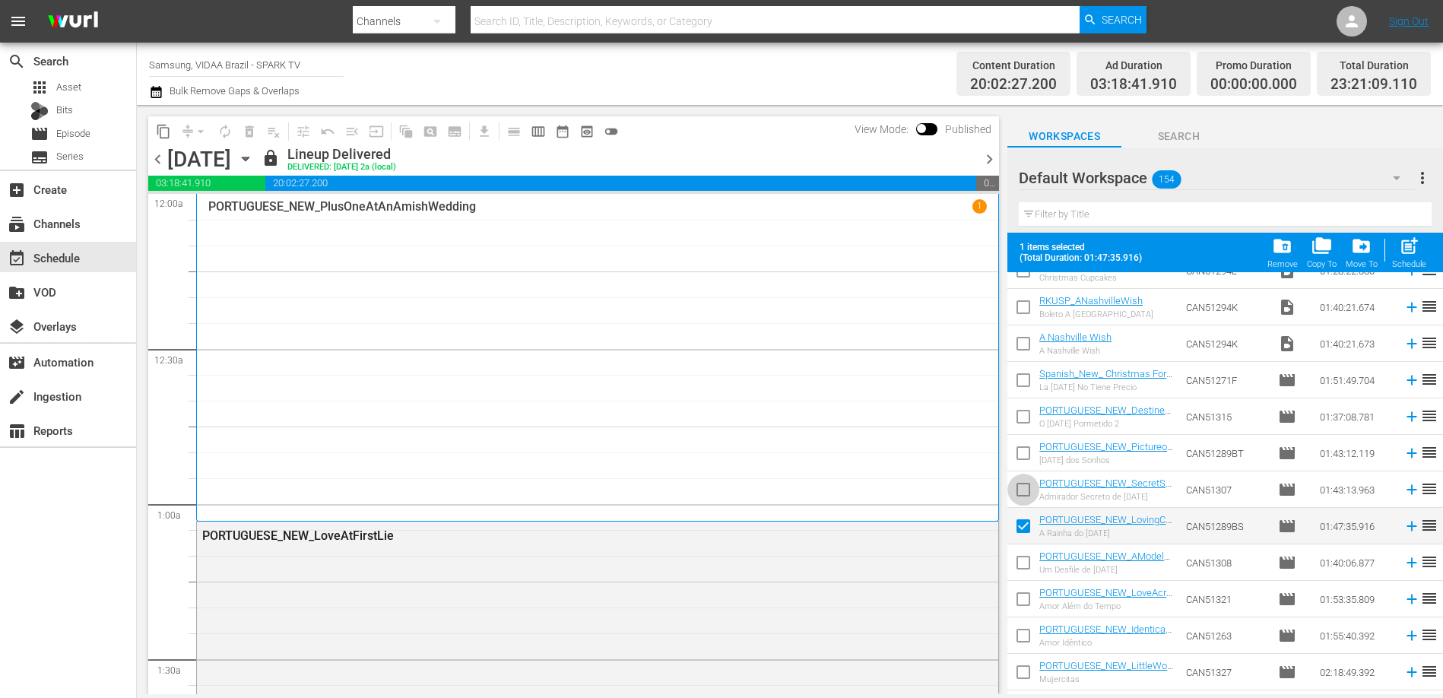
click at [1026, 495] on input "checkbox" at bounding box center [1024, 493] width 32 height 32
checkbox input "true"
click at [1023, 526] on input "checkbox" at bounding box center [1024, 529] width 32 height 32
checkbox input "false"
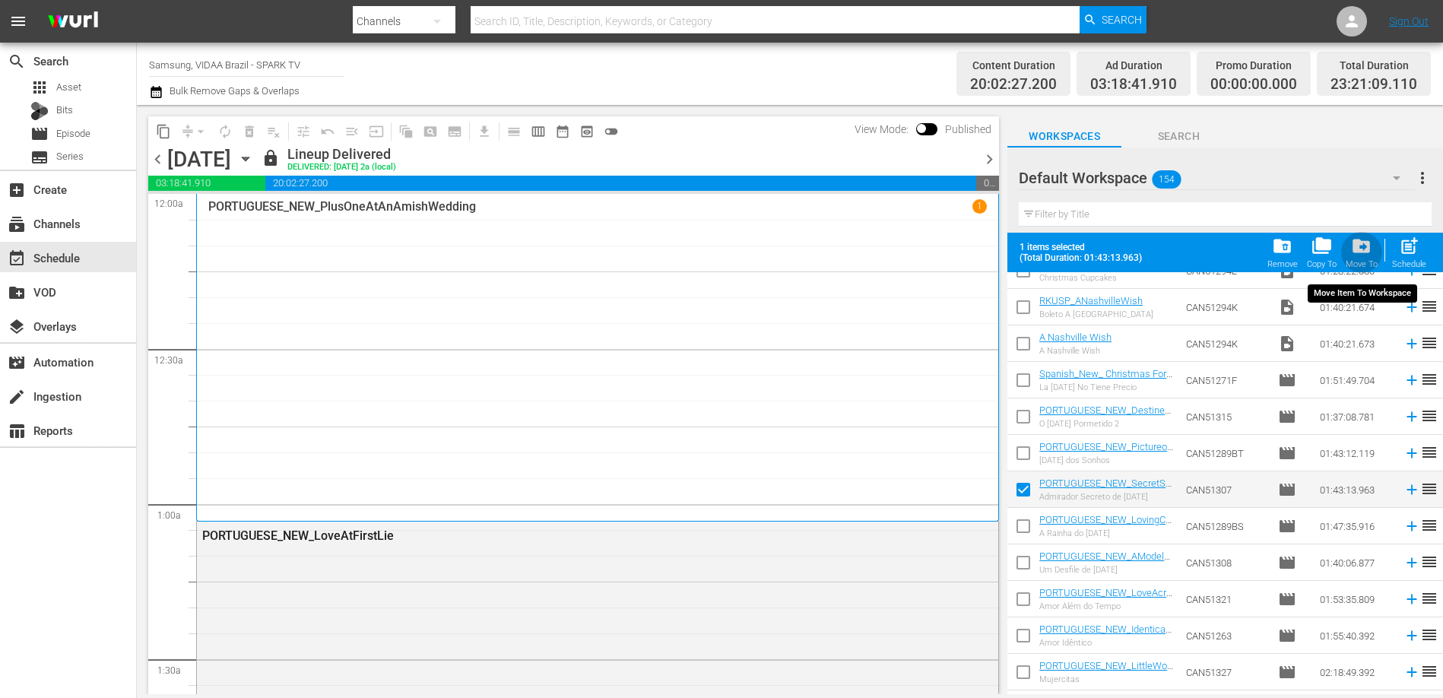
click at [1361, 249] on span "drive_file_move" at bounding box center [1361, 246] width 21 height 21
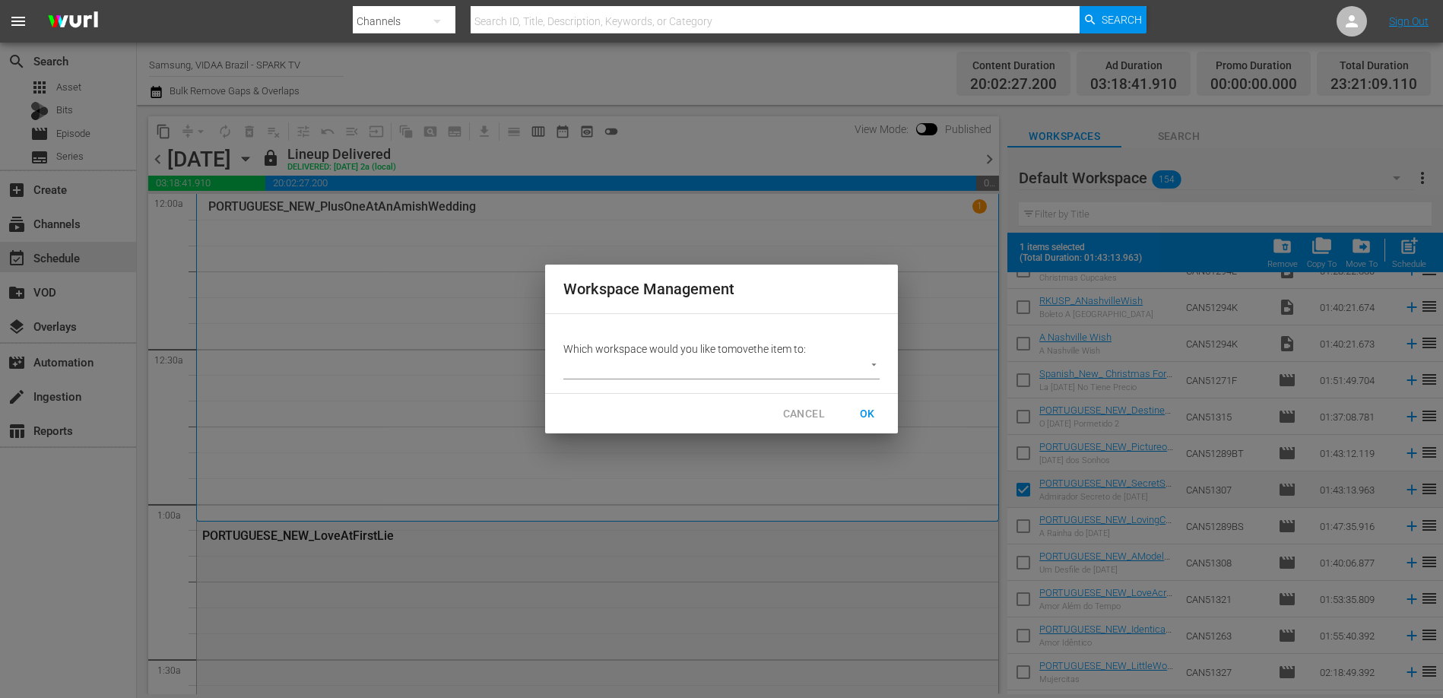
click at [786, 373] on body "menu Search By Channels Search ID, Title, Description, Keywords, or Category Se…" at bounding box center [721, 349] width 1443 height 698
click at [700, 371] on li "Samsung Brazil - Workspace (116)" at bounding box center [657, 367] width 189 height 25
type input "2222"
click at [865, 406] on span "OK" at bounding box center [867, 414] width 24 height 19
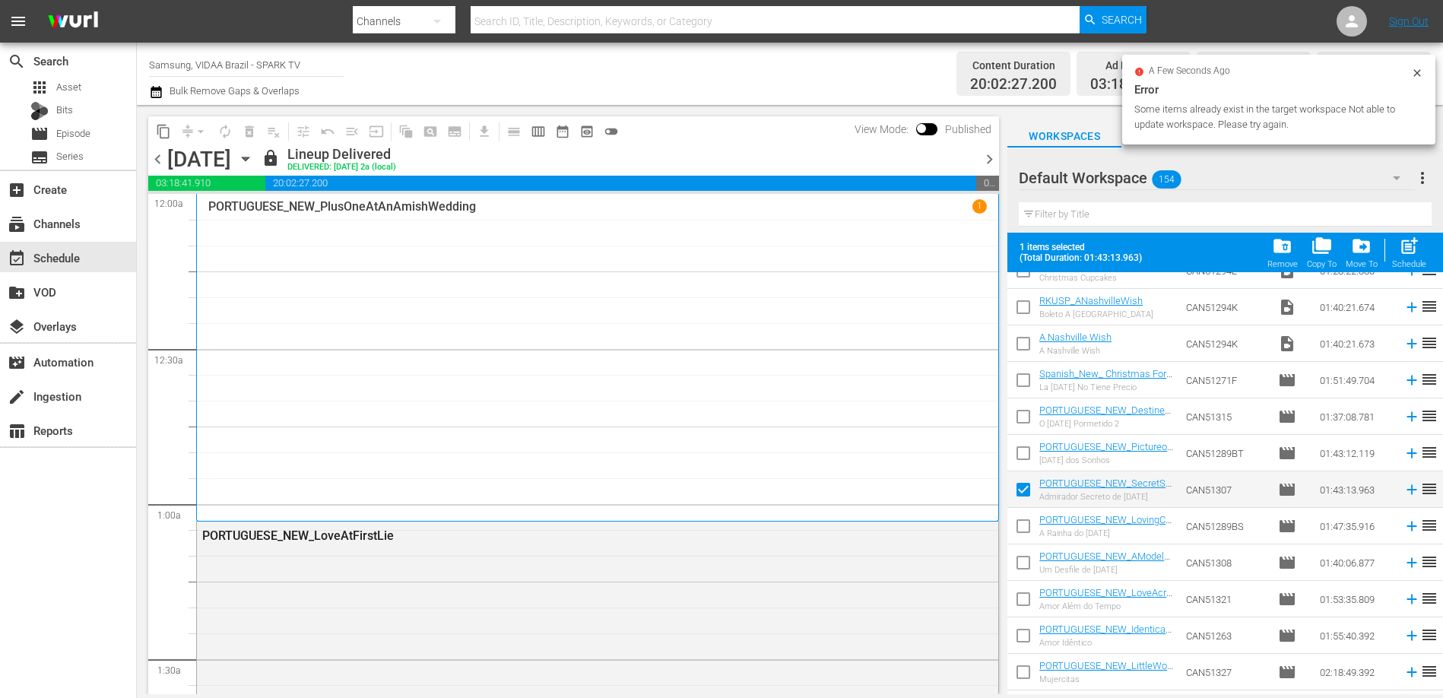
click at [1026, 489] on input "checkbox" at bounding box center [1024, 493] width 32 height 32
checkbox input "false"
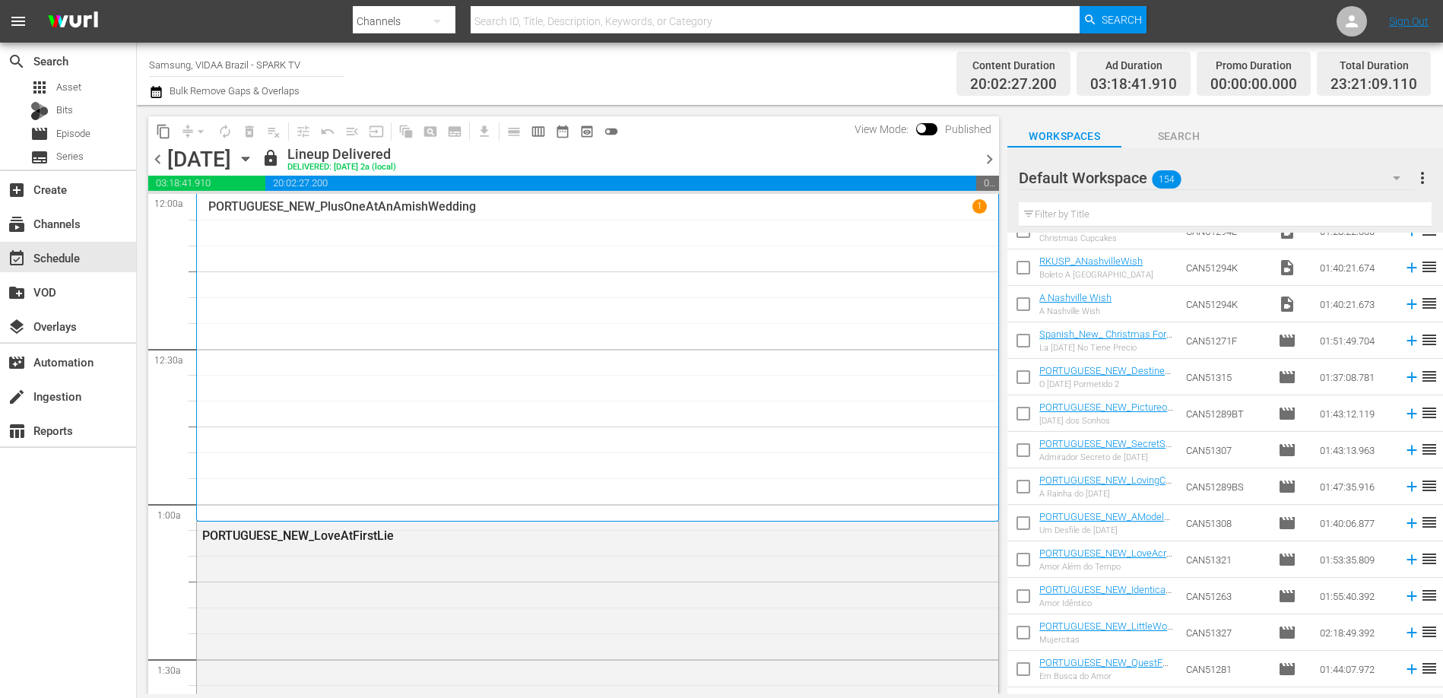
click at [1024, 522] on input "checkbox" at bounding box center [1024, 526] width 32 height 32
checkbox input "true"
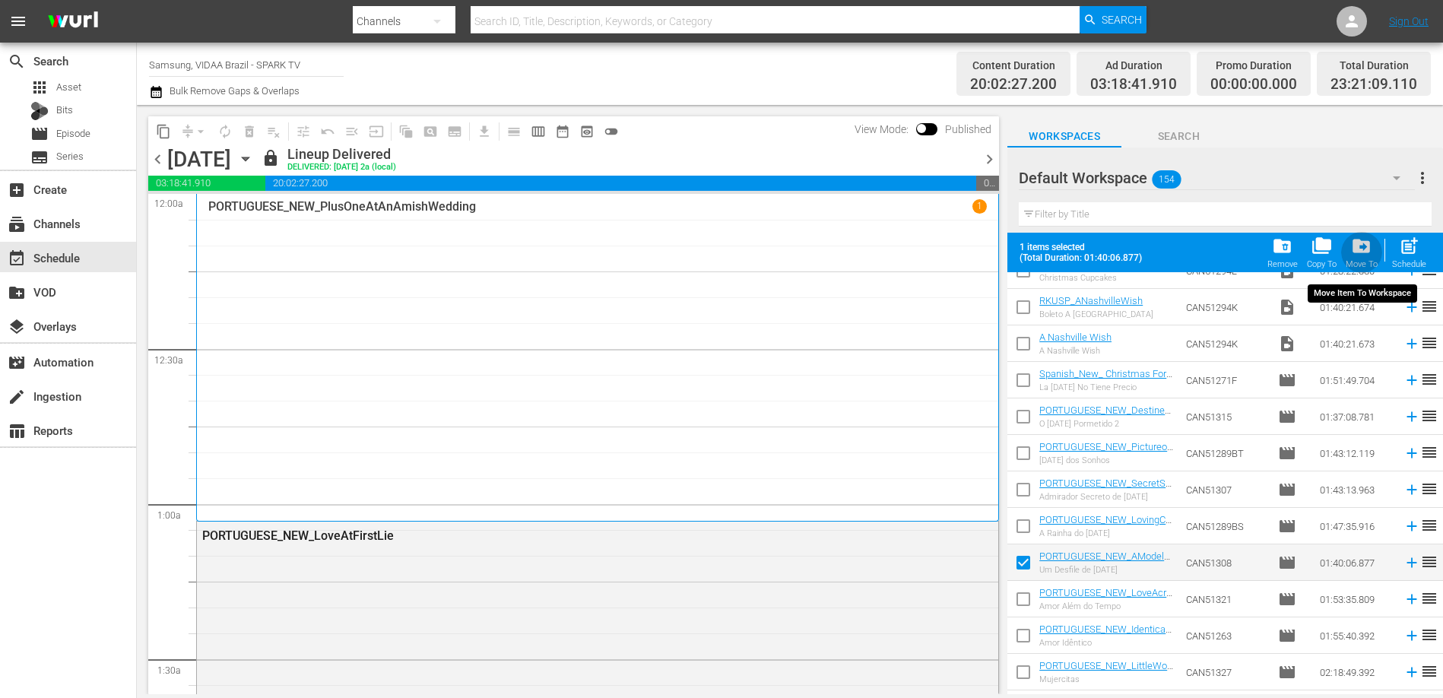
click at [1363, 252] on span "drive_file_move" at bounding box center [1361, 246] width 21 height 21
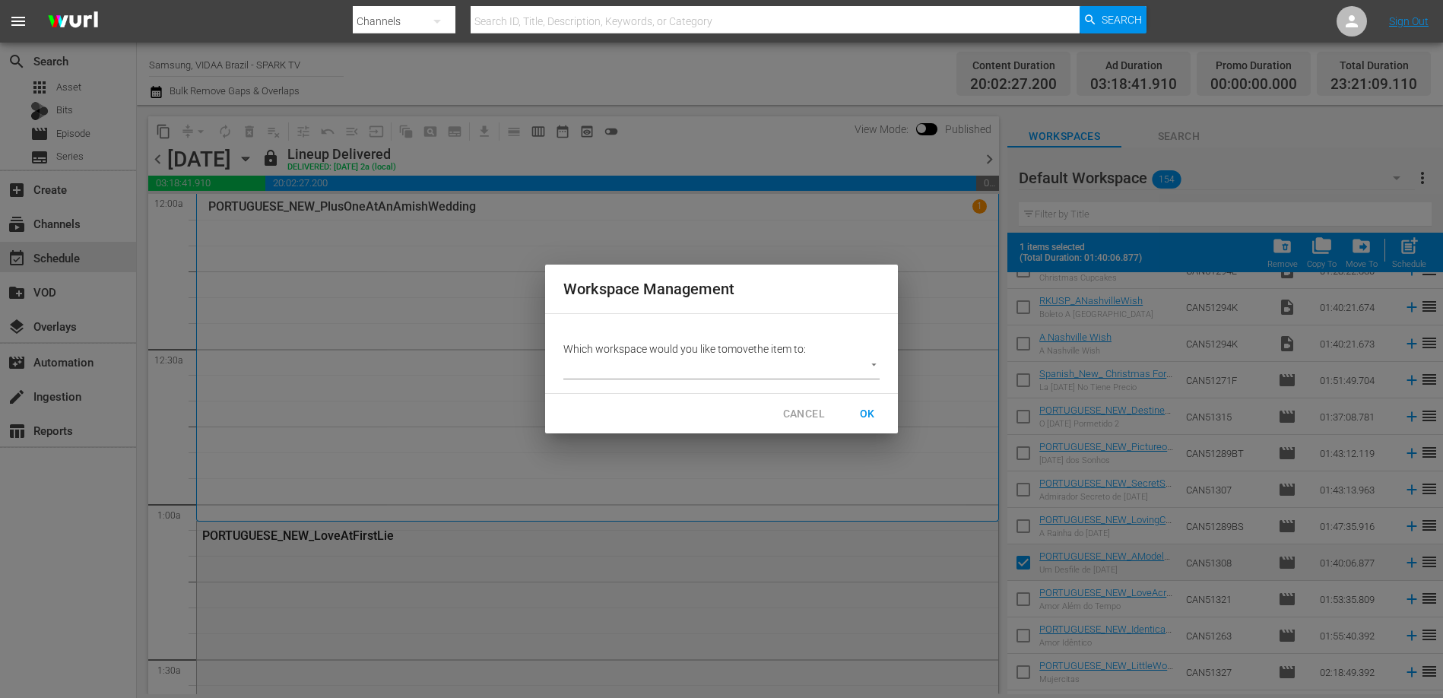
click at [815, 370] on body "menu Search By Channels Search ID, Title, Description, Keywords, or Category Se…" at bounding box center [721, 349] width 1443 height 698
click at [691, 371] on li "Samsung Brazil - Workspace (116)" at bounding box center [657, 367] width 189 height 25
type input "2222"
click at [852, 406] on button "OK" at bounding box center [867, 414] width 49 height 28
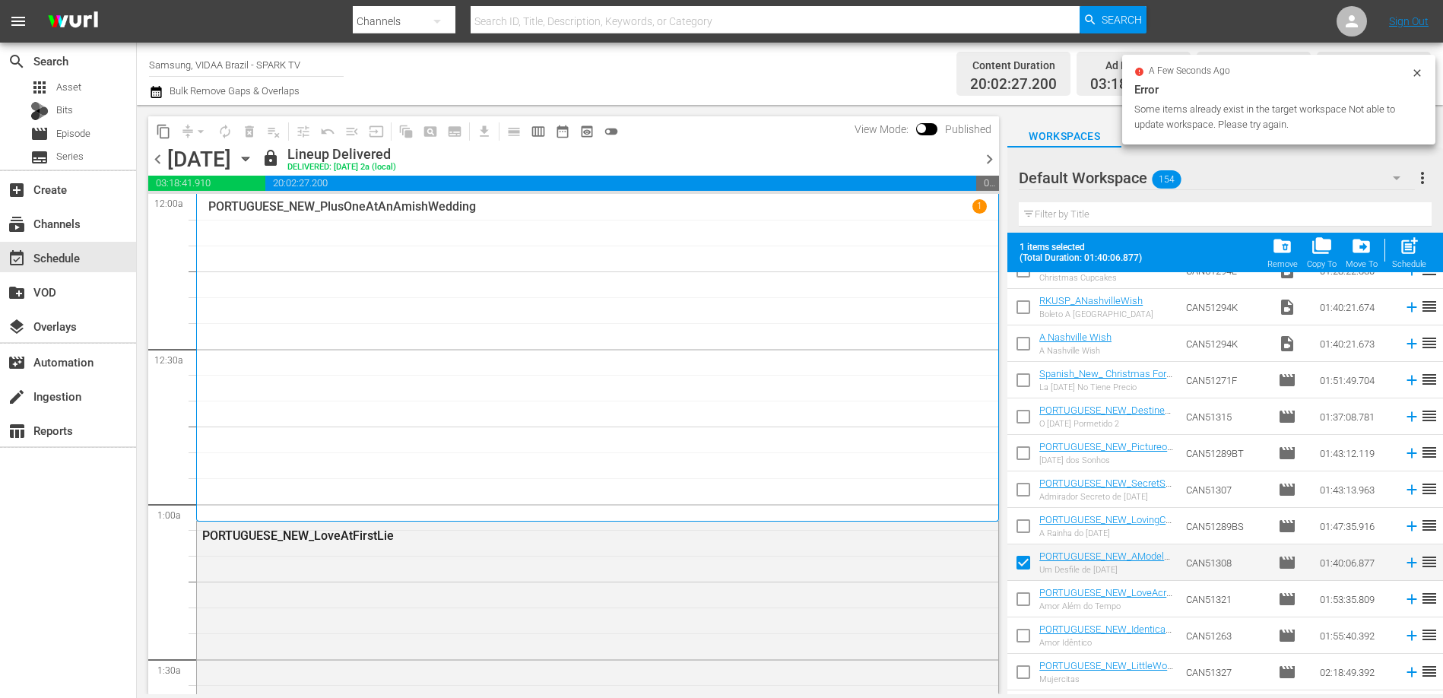
click at [1026, 566] on input "checkbox" at bounding box center [1024, 566] width 32 height 32
checkbox input "false"
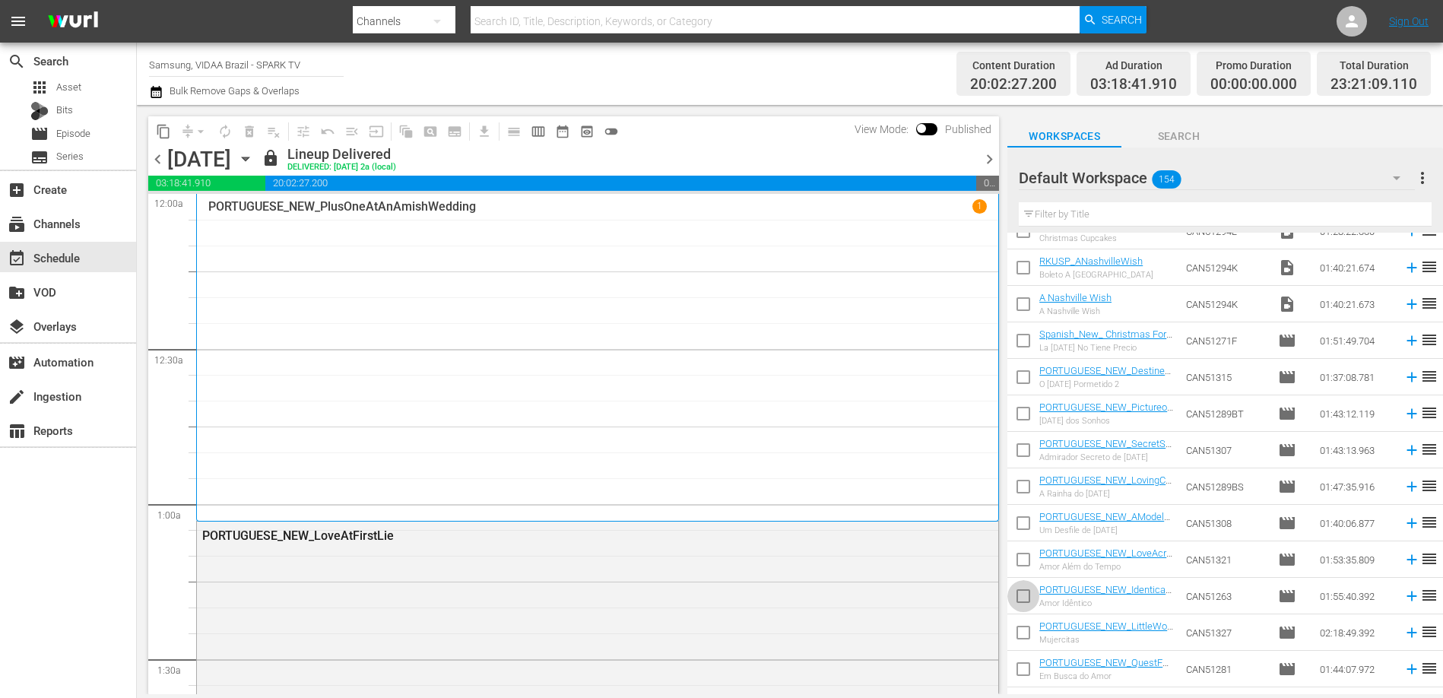
click at [1023, 591] on input "checkbox" at bounding box center [1024, 599] width 32 height 32
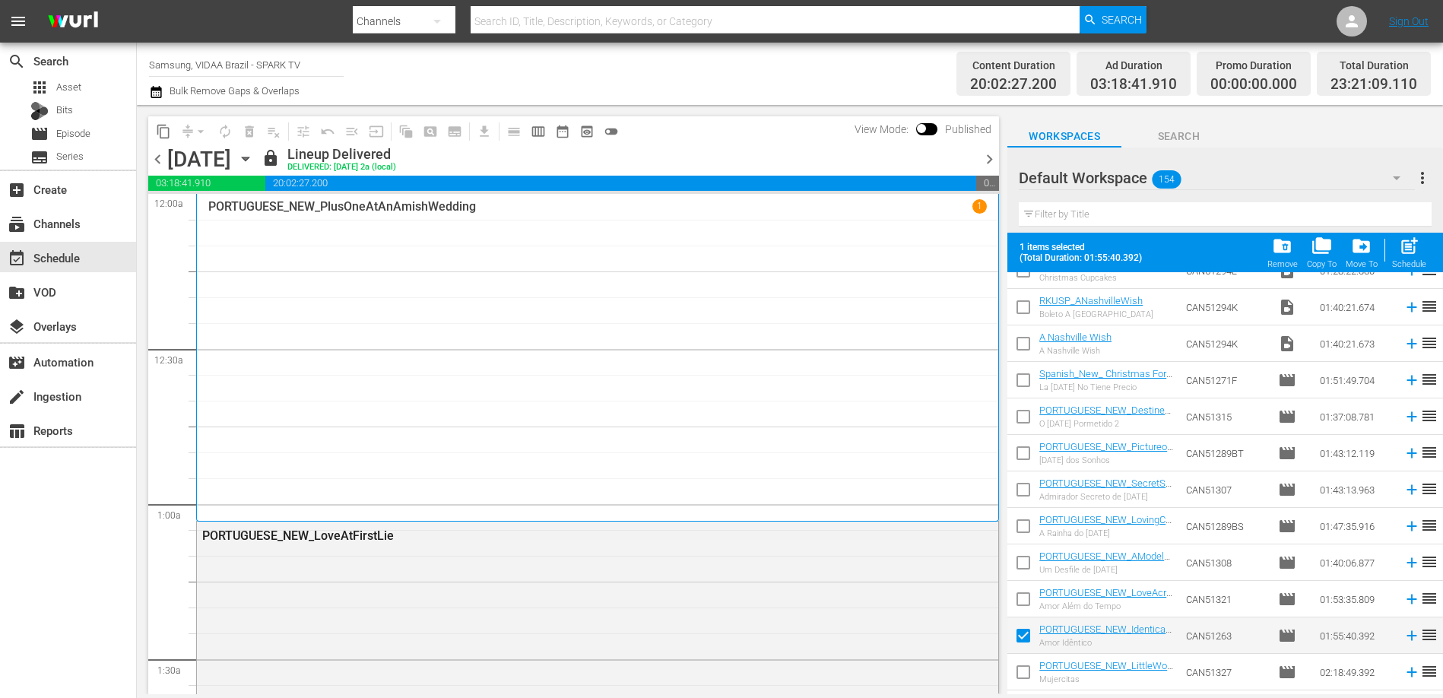
click at [1025, 635] on input "checkbox" at bounding box center [1024, 639] width 32 height 32
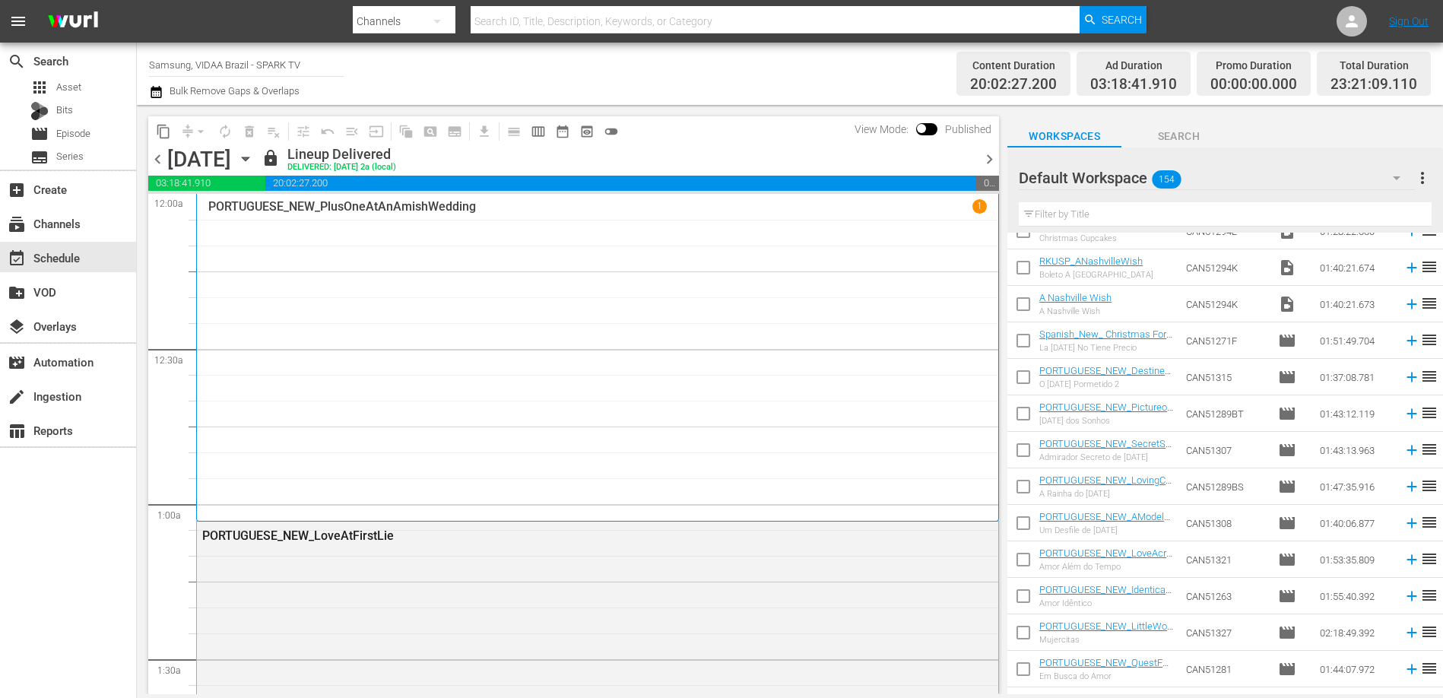
click at [1027, 605] on input "checkbox" at bounding box center [1024, 599] width 32 height 32
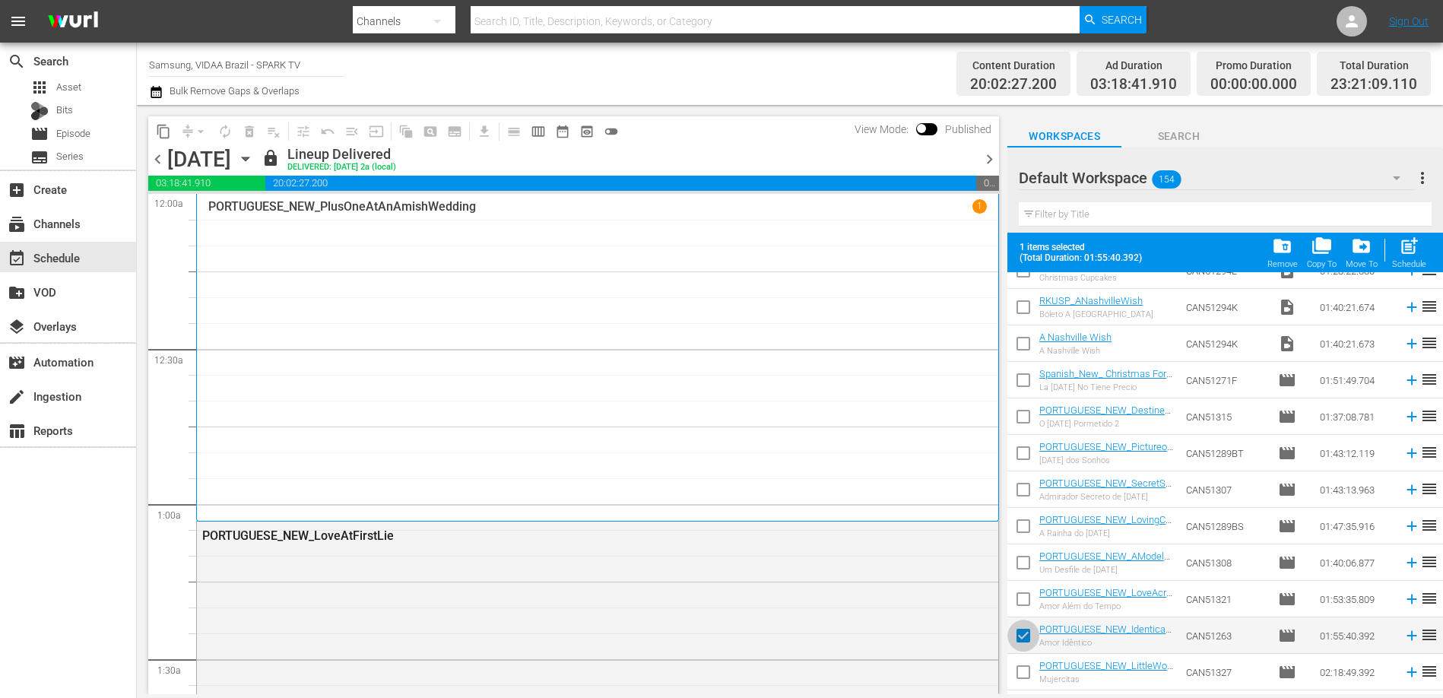
click at [1023, 630] on input "checkbox" at bounding box center [1024, 639] width 32 height 32
checkbox input "false"
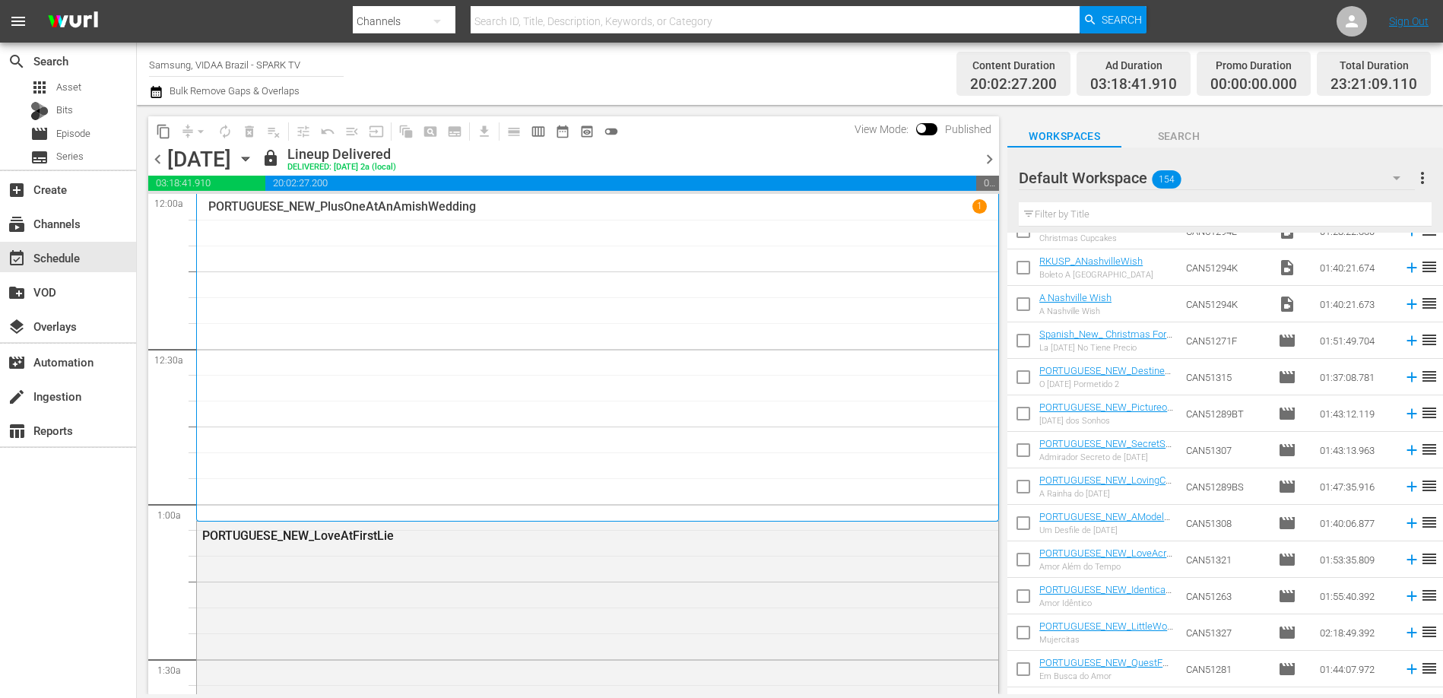
click at [109, 536] on div "search Search apps Asset Bits movie Episode subtitles Series add_box Create sub…" at bounding box center [68, 392] width 137 height 698
